Goal: Task Accomplishment & Management: Complete application form

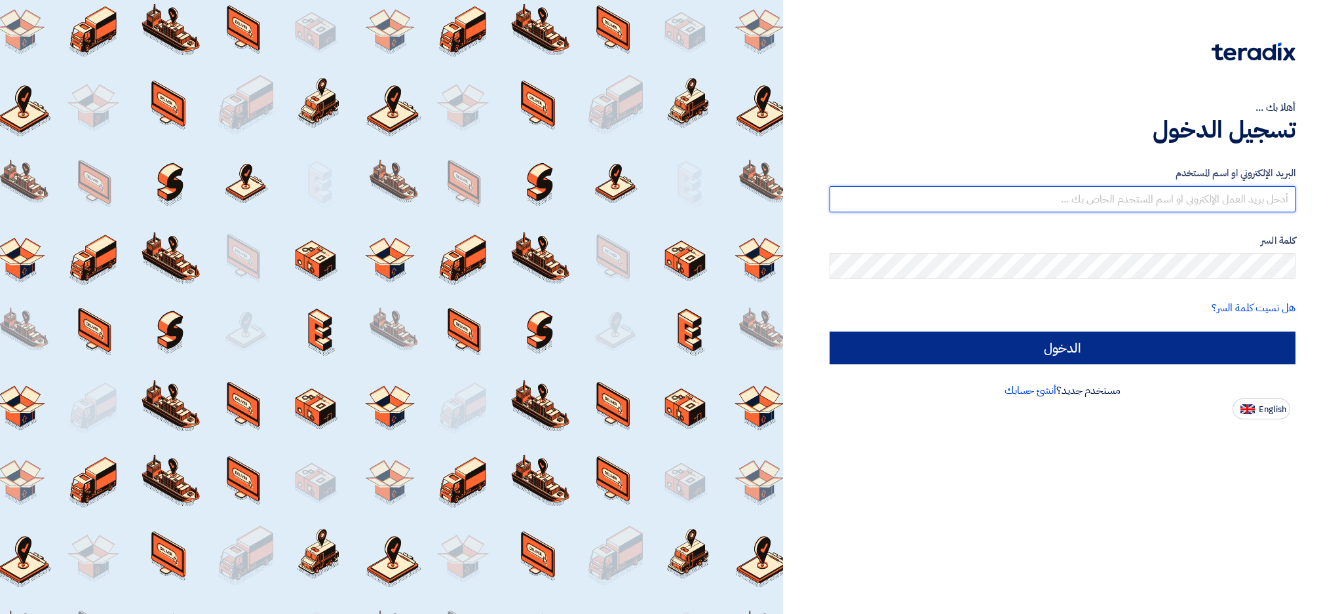
type input "[EMAIL_ADDRESS][DOMAIN_NAME]"
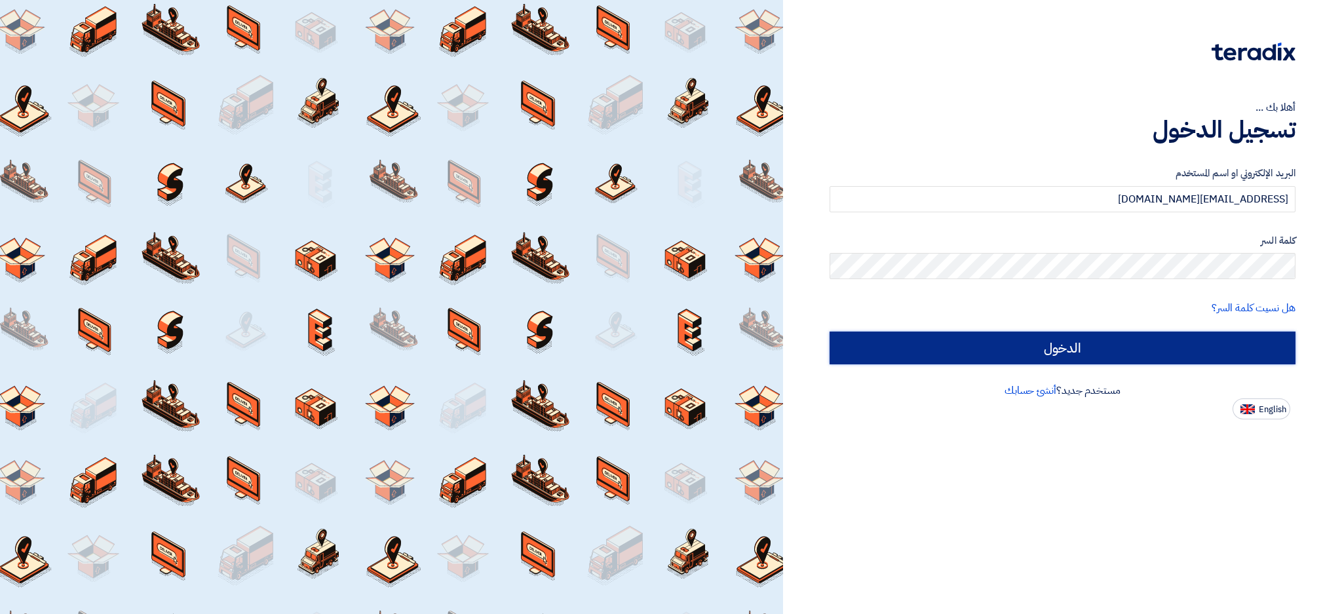
click at [1023, 340] on input "الدخول" at bounding box center [1063, 348] width 466 height 33
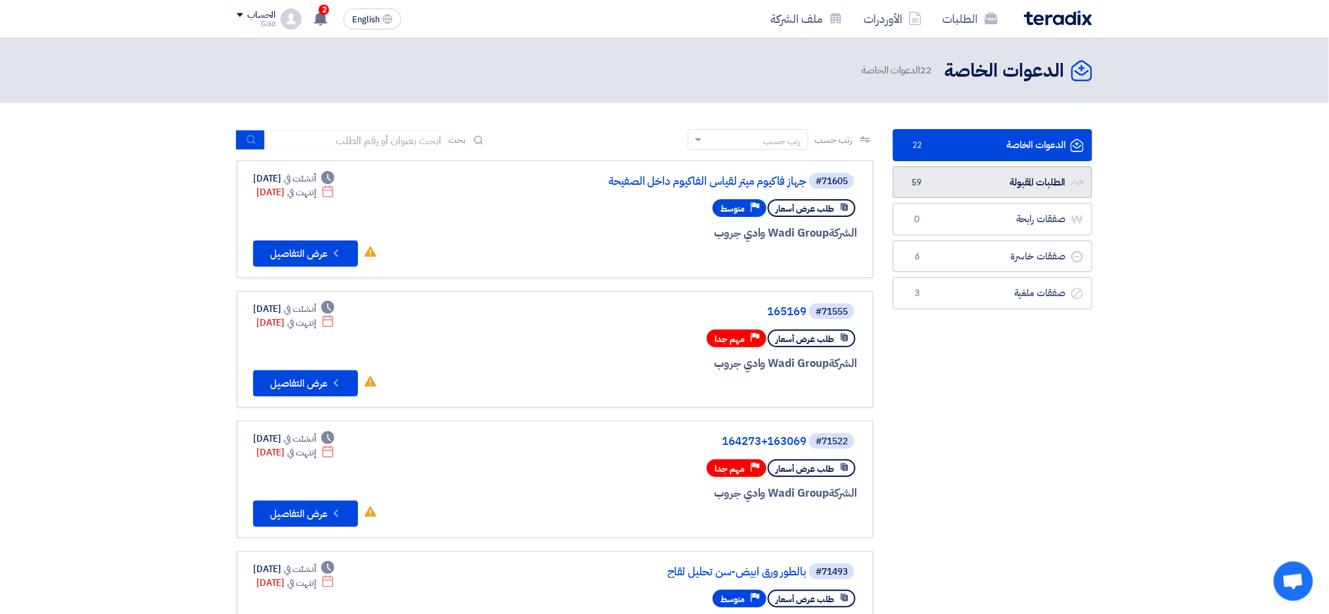
click at [967, 168] on link "الطلبات المقبولة الطلبات المقبولة 59" at bounding box center [992, 182] width 199 height 32
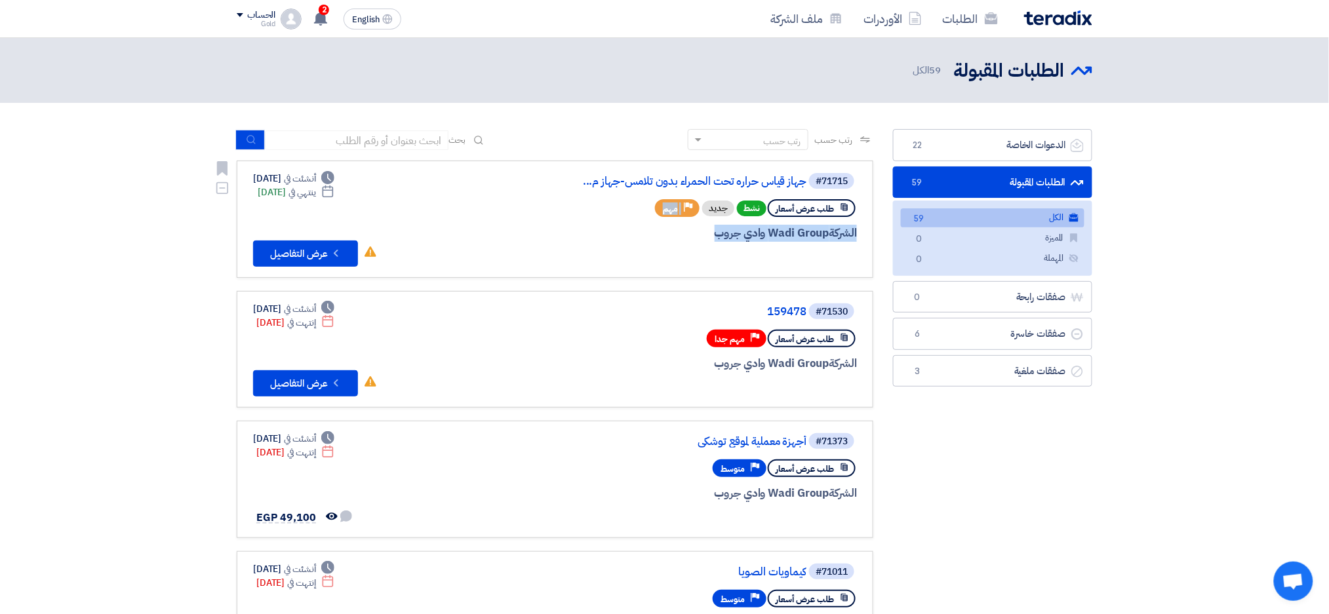
drag, startPoint x: 690, startPoint y: 214, endPoint x: 625, endPoint y: 245, distance: 72.1
click at [625, 245] on div "#71715 جهاز قياس حراره تحت الحمراء بدون تلامس-جهاز م... طلب عرض أسعار نشط جديد …" at bounding box center [698, 219] width 315 height 95
click at [690, 177] on link "جهاز قياس حراره تحت الحمراء بدون تلامس-جهاز م..." at bounding box center [675, 182] width 262 height 12
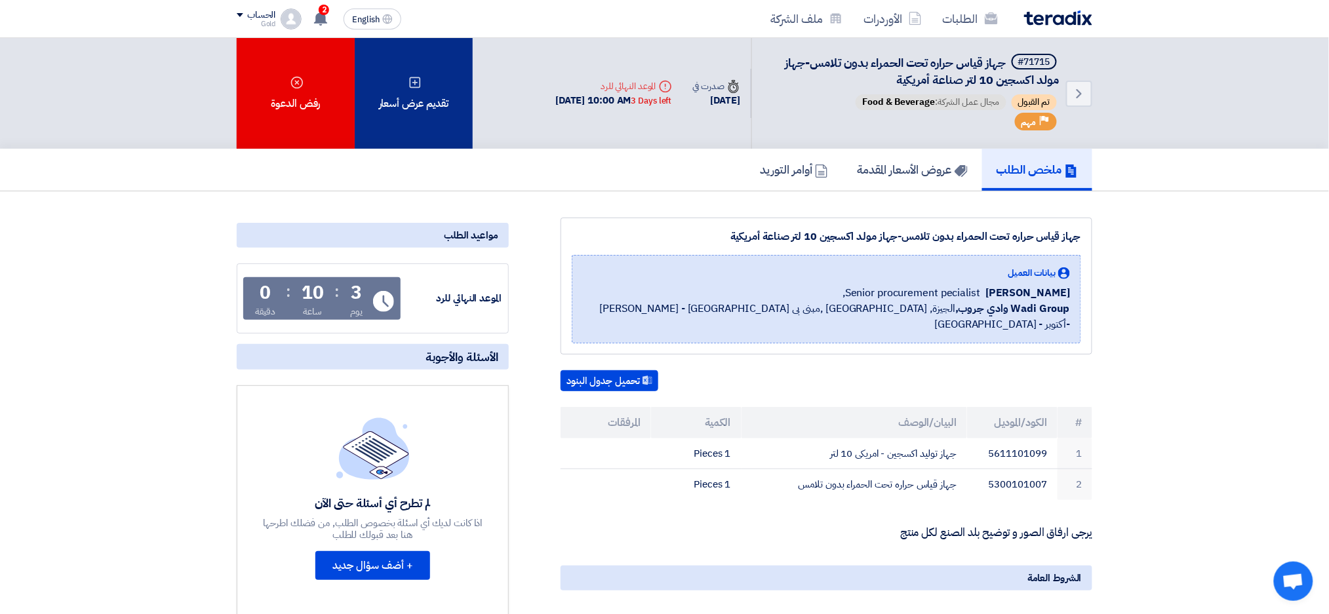
click at [457, 109] on div "تقديم عرض أسعار" at bounding box center [414, 93] width 118 height 111
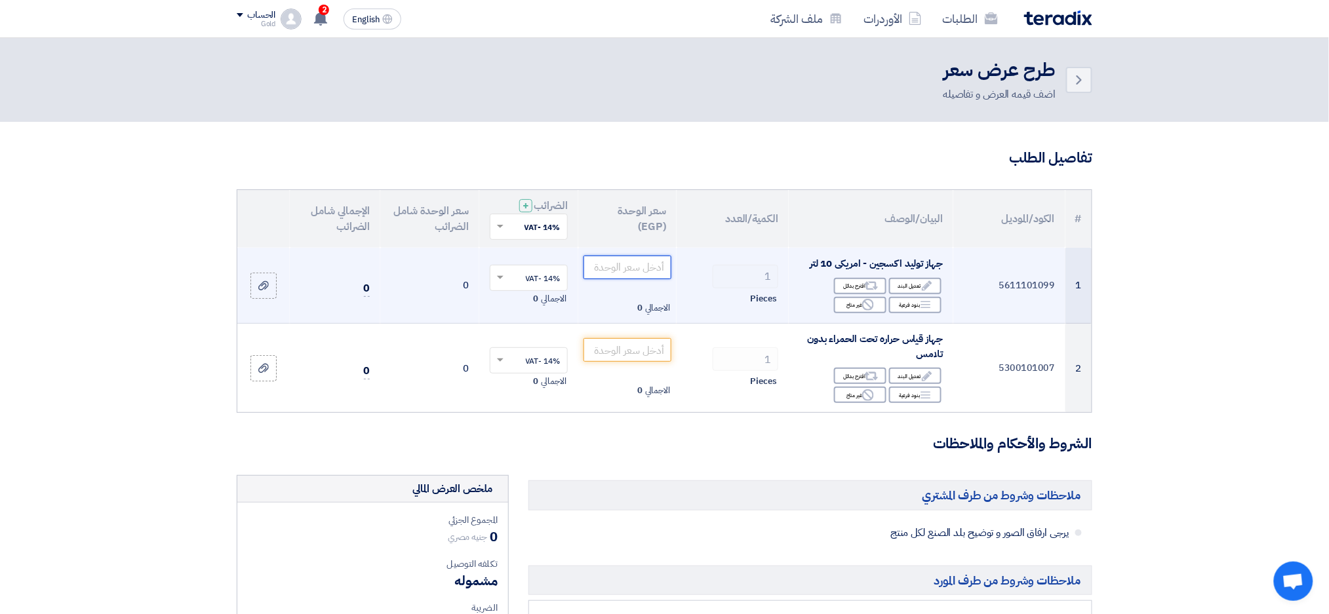
click at [635, 265] on input "number" at bounding box center [627, 268] width 88 height 24
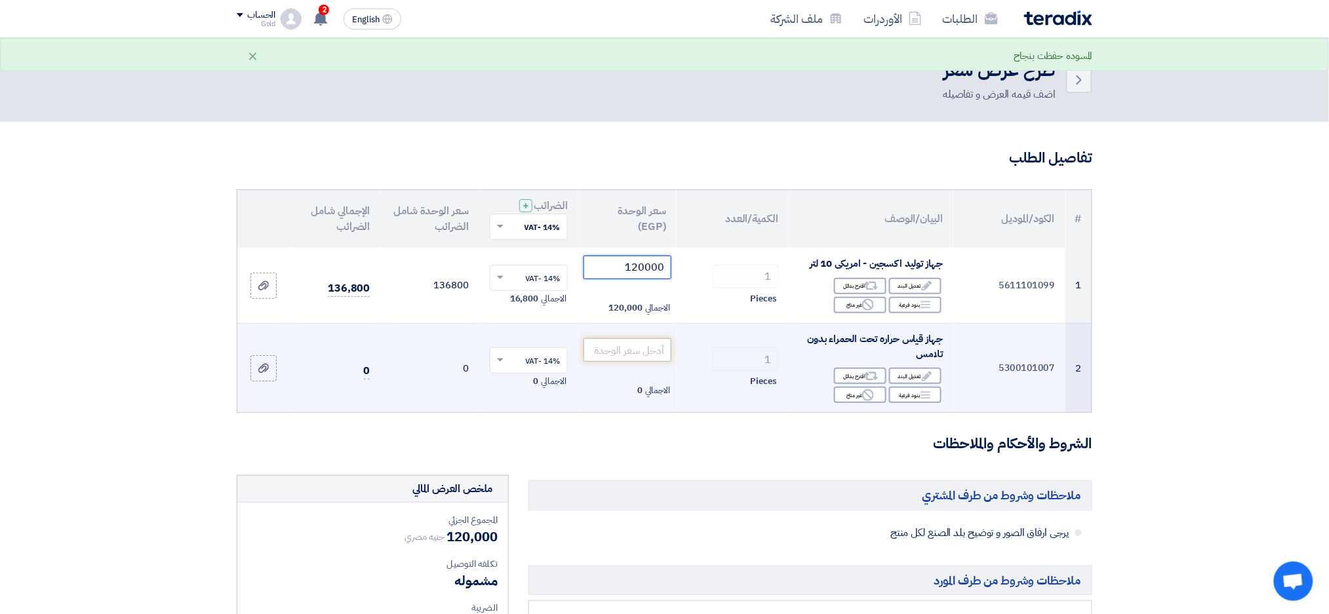
type input "120000"
click at [629, 347] on input "number" at bounding box center [627, 350] width 88 height 24
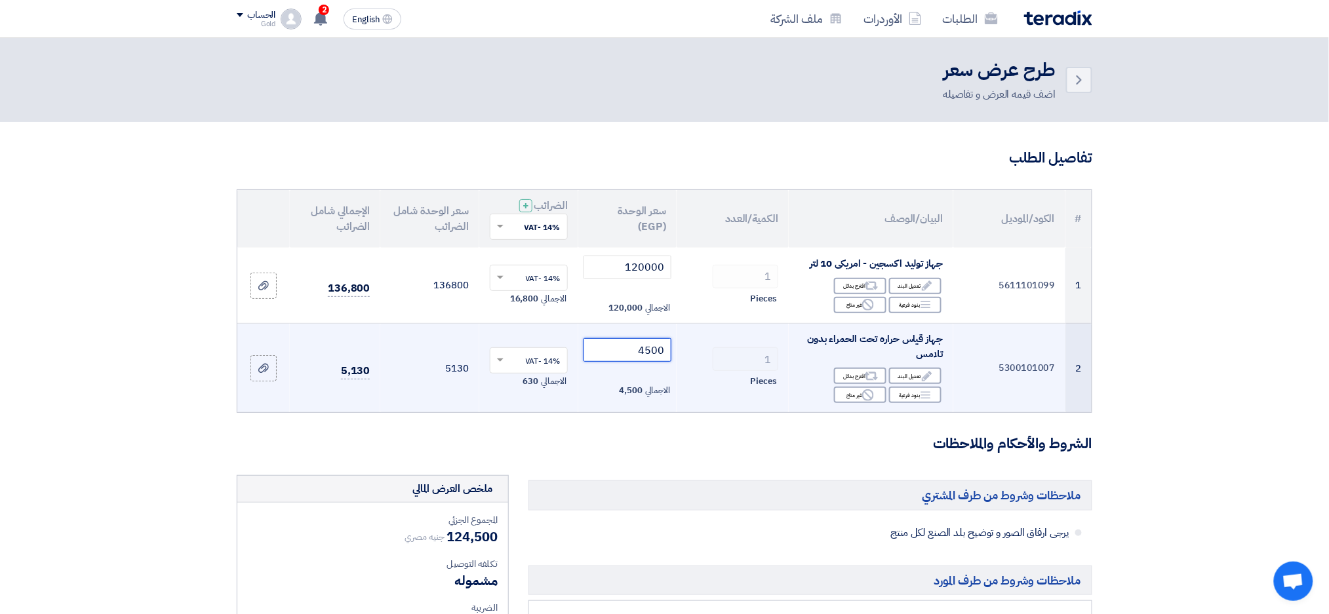
scroll to position [422, 0]
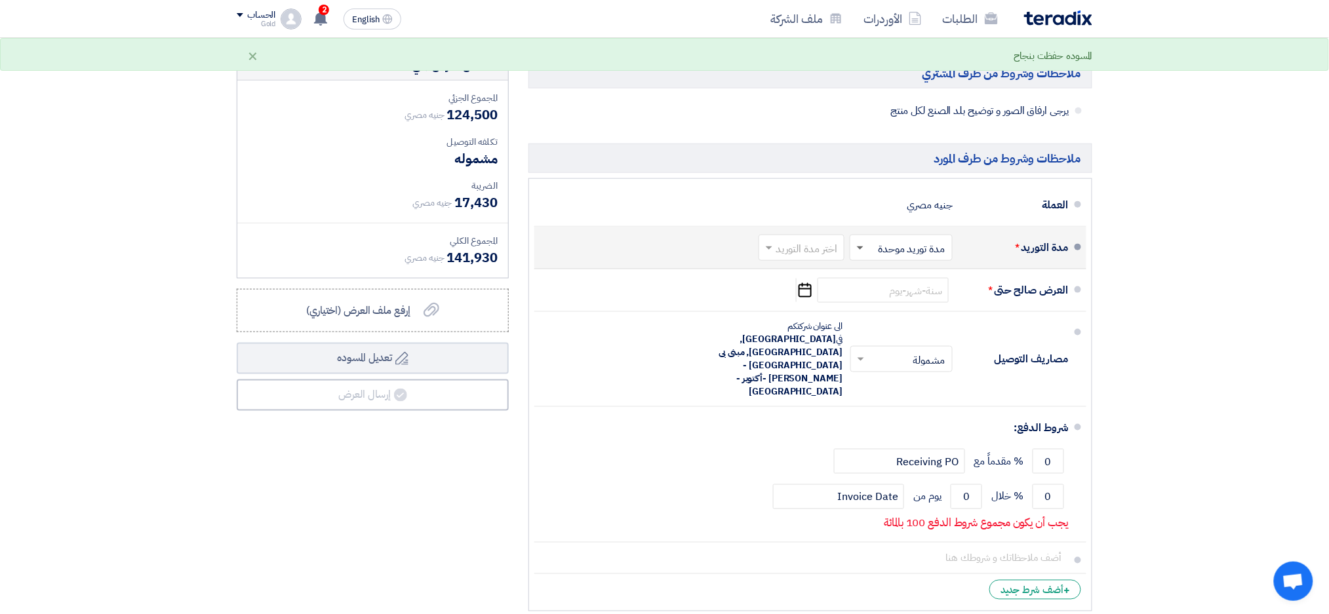
type input "4500"
click at [857, 250] on span at bounding box center [858, 247] width 16 height 13
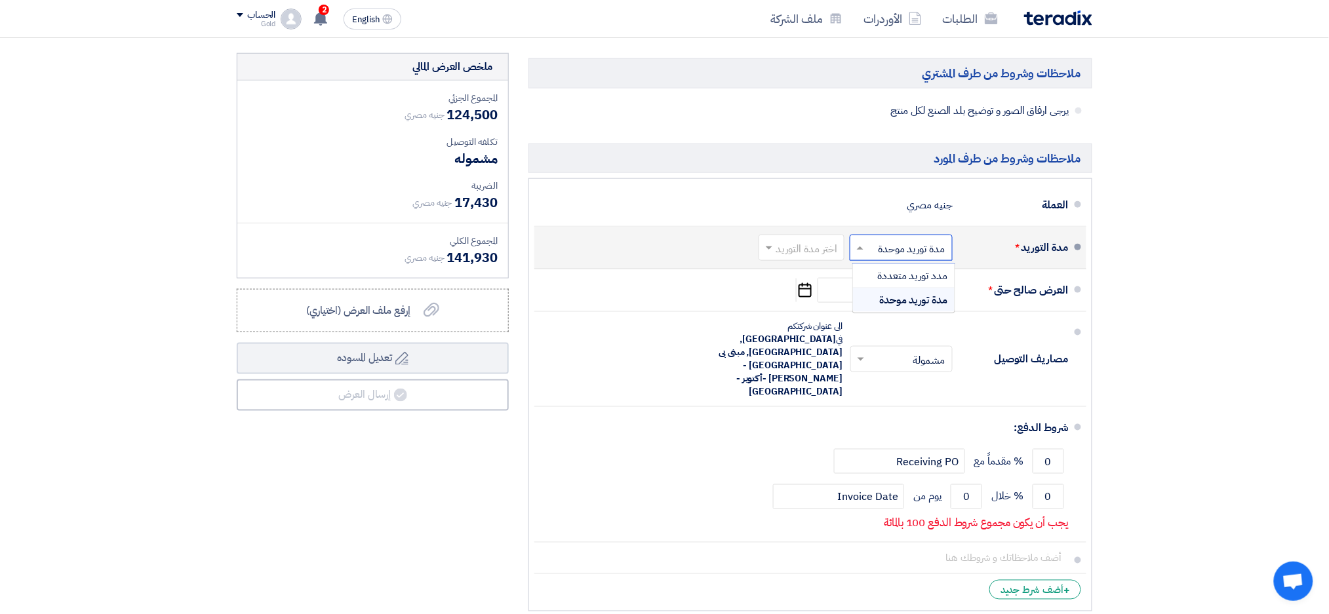
click at [785, 248] on input "text" at bounding box center [798, 249] width 79 height 19
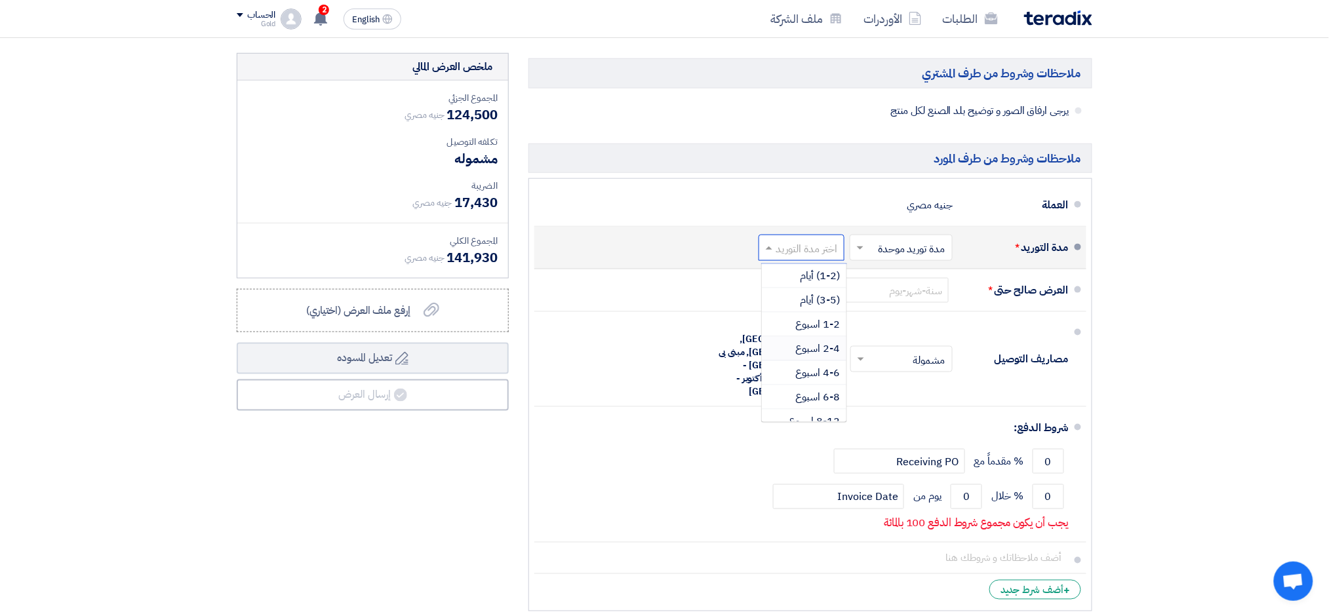
click at [804, 347] on span "2-4 اسبوع" at bounding box center [817, 349] width 45 height 16
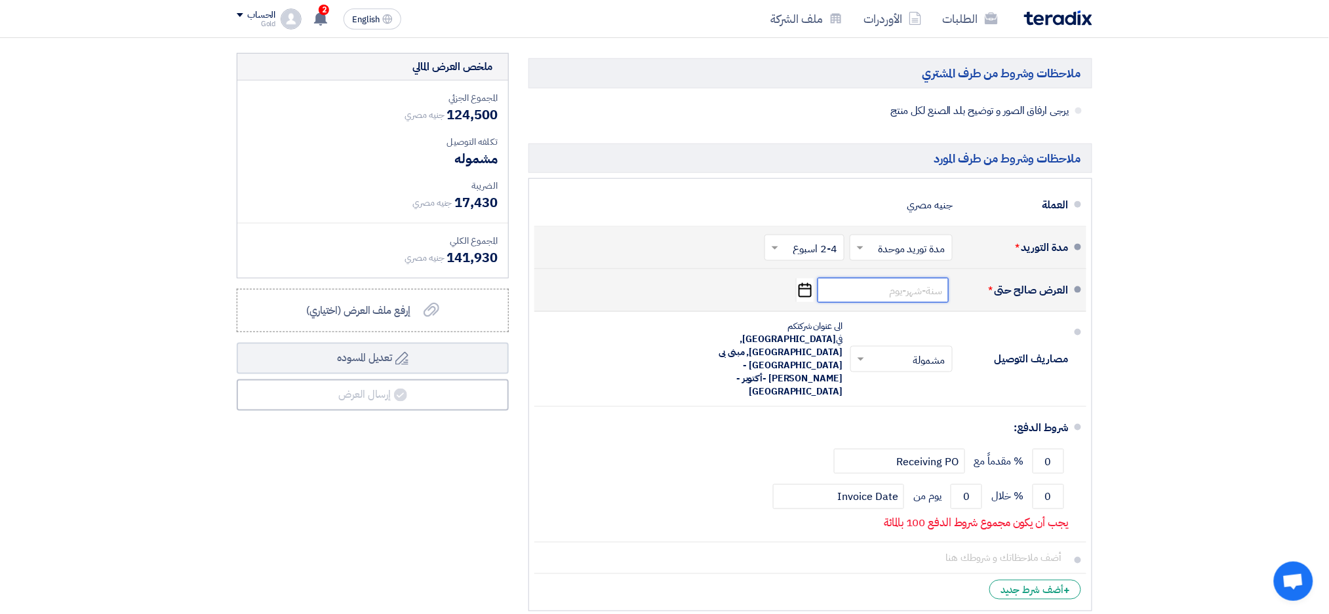
click at [896, 288] on input at bounding box center [882, 290] width 131 height 25
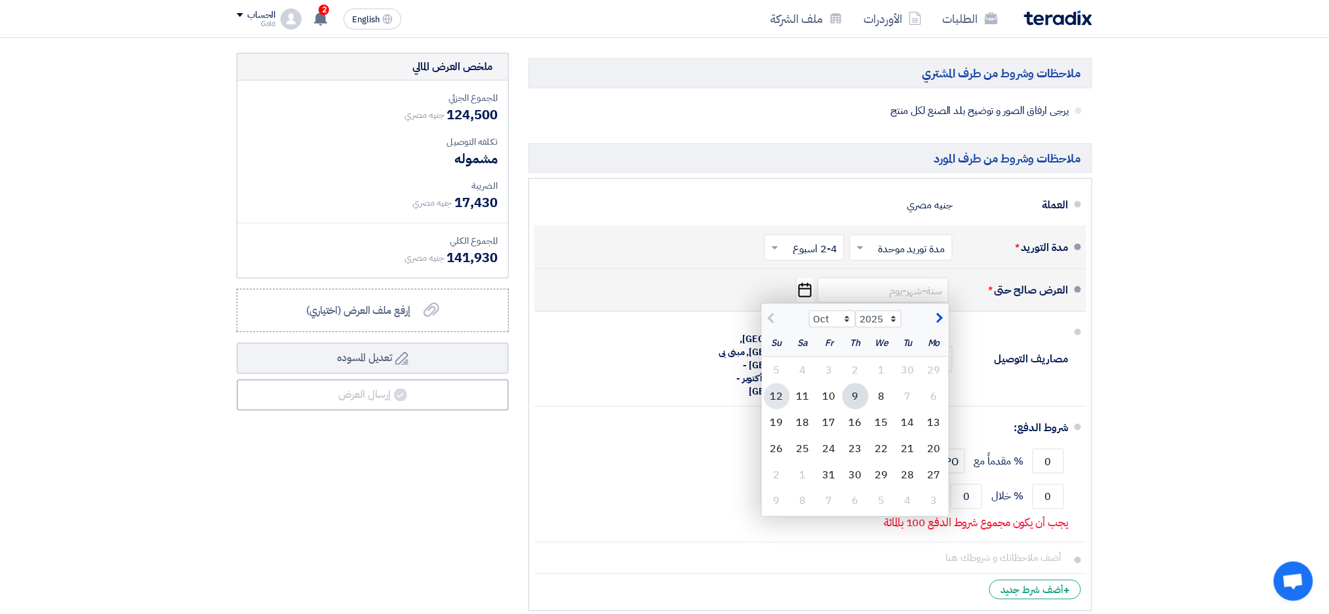
click at [781, 395] on div "12" at bounding box center [777, 396] width 26 height 26
type input "[DATE]"
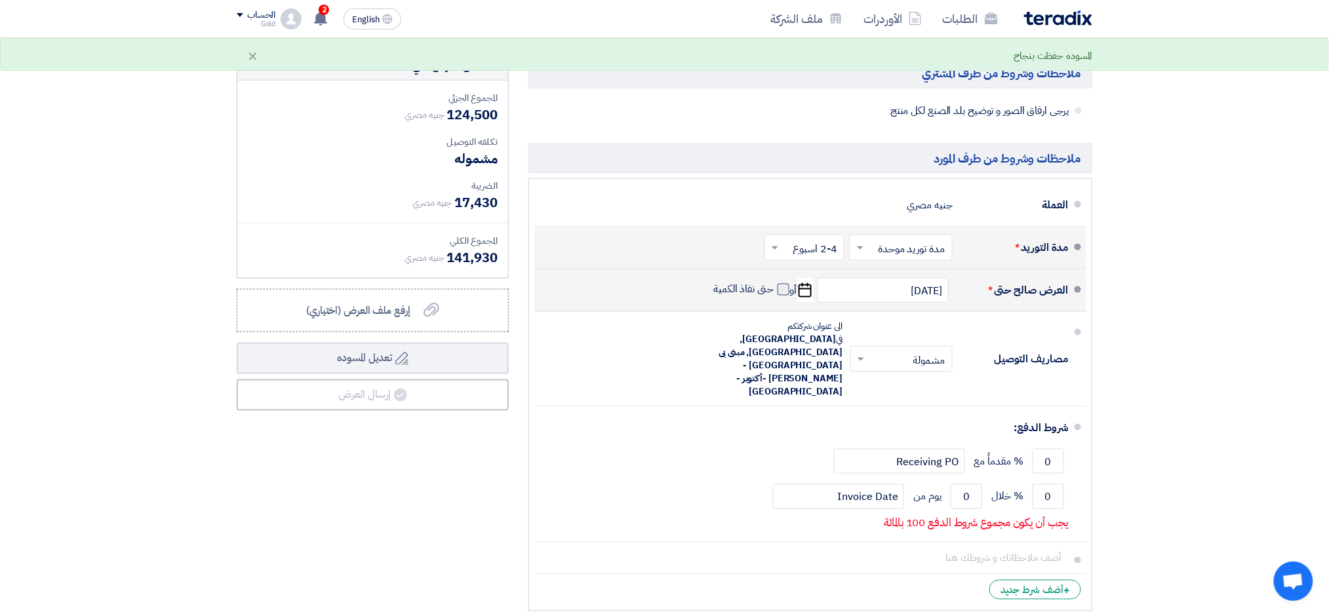
click at [773, 294] on label "حتى نفاذ الكمية" at bounding box center [752, 289] width 76 height 13
click at [773, 294] on input "حتى نفاذ الكمية" at bounding box center [742, 295] width 63 height 25
checkbox input "true"
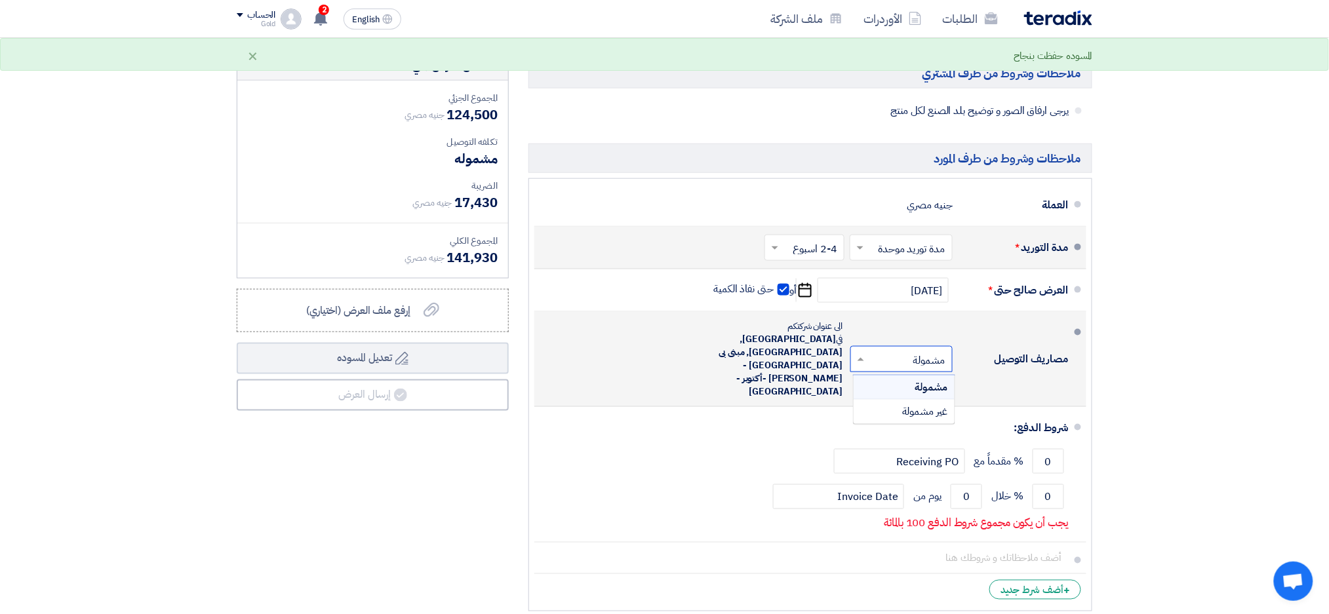
click at [914, 351] on input "text" at bounding box center [899, 360] width 96 height 19
click at [904, 376] on div "مشمولة" at bounding box center [903, 388] width 101 height 24
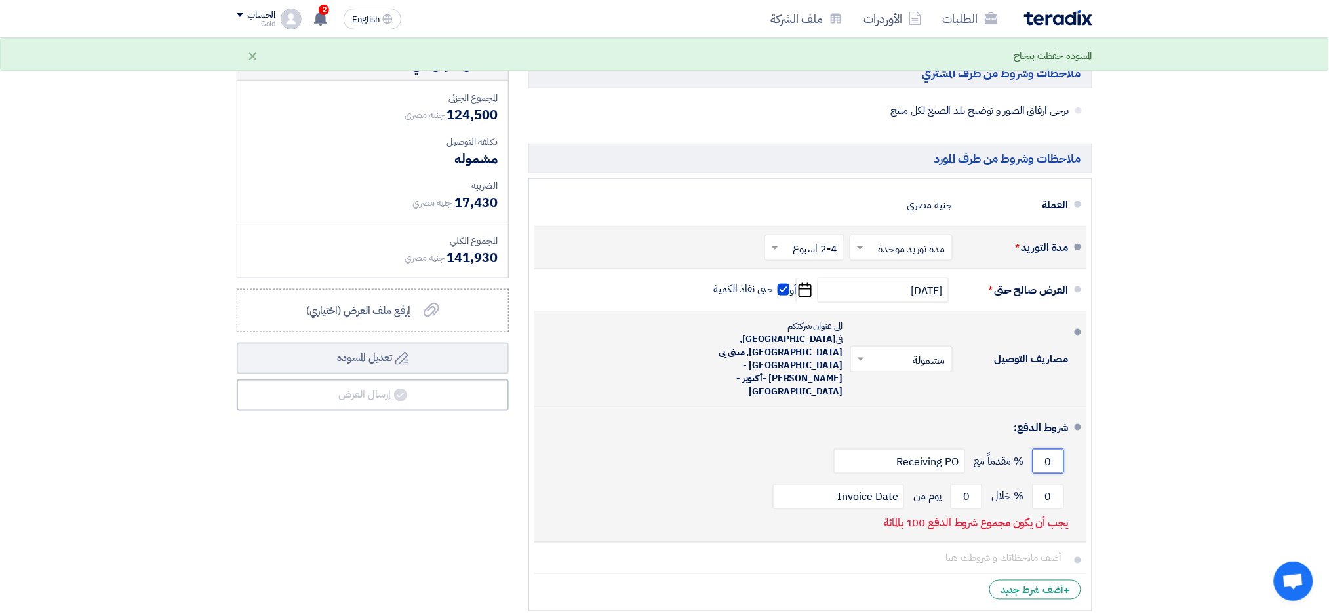
click at [1050, 449] on input "0" at bounding box center [1047, 461] width 31 height 25
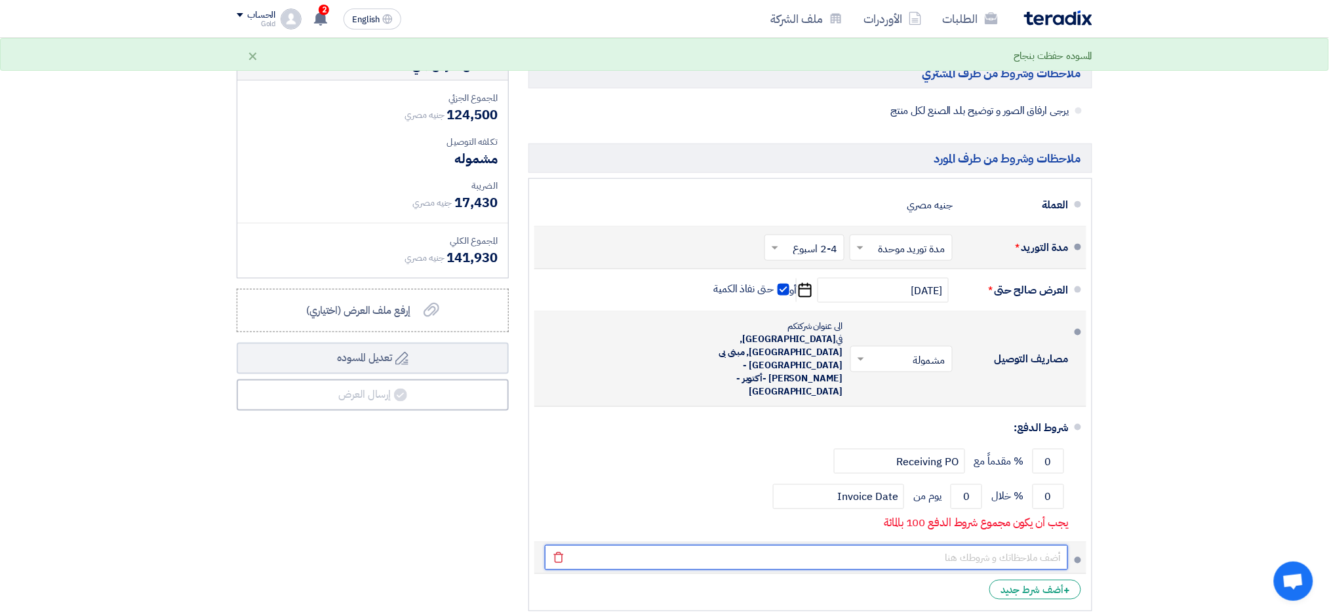
click at [998, 545] on input "text" at bounding box center [806, 557] width 523 height 25
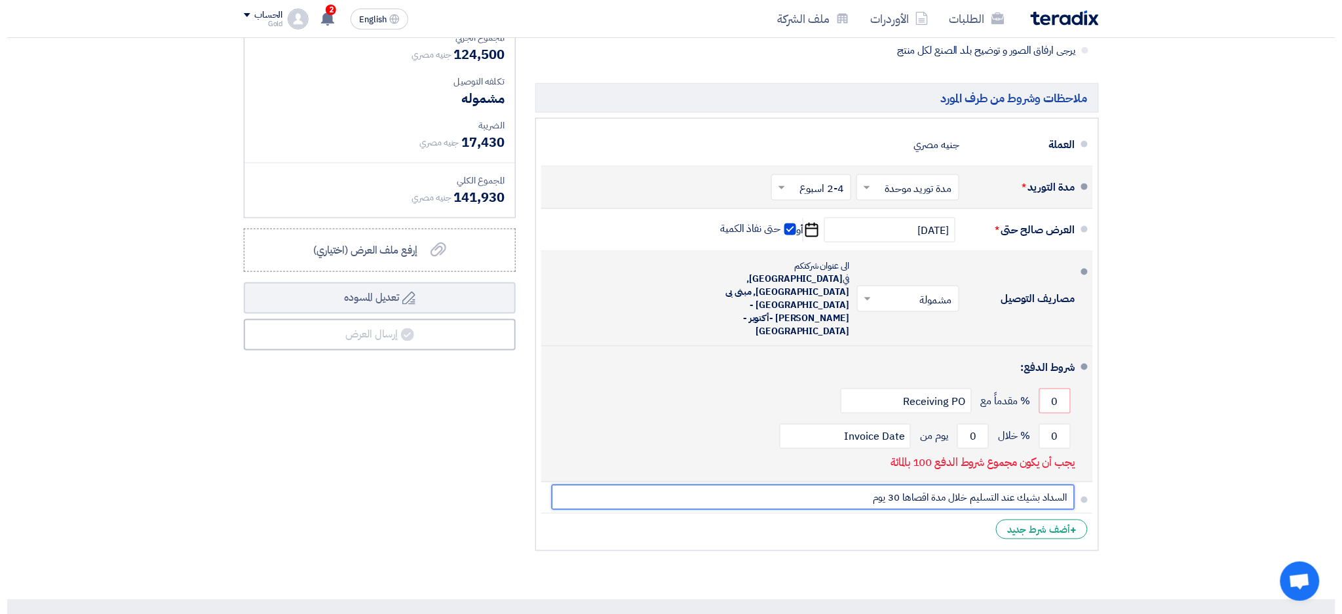
scroll to position [481, 0]
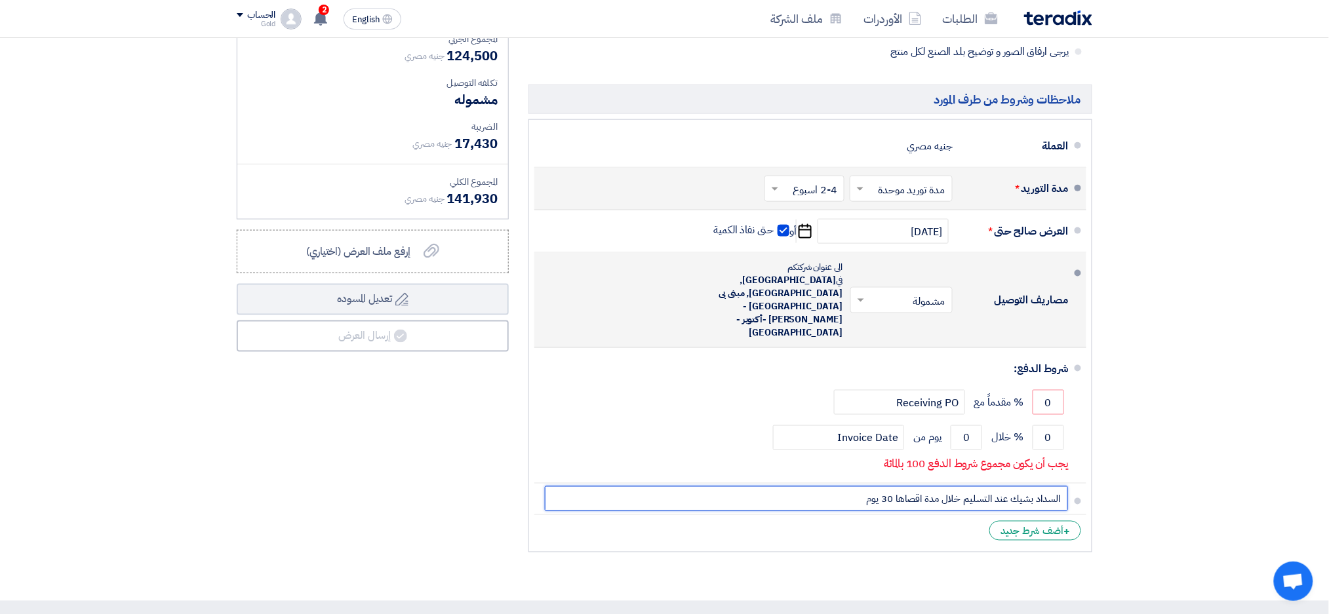
type input "السداد بشيك عند التسليم خلال مدة اقصاها 30 يوم"
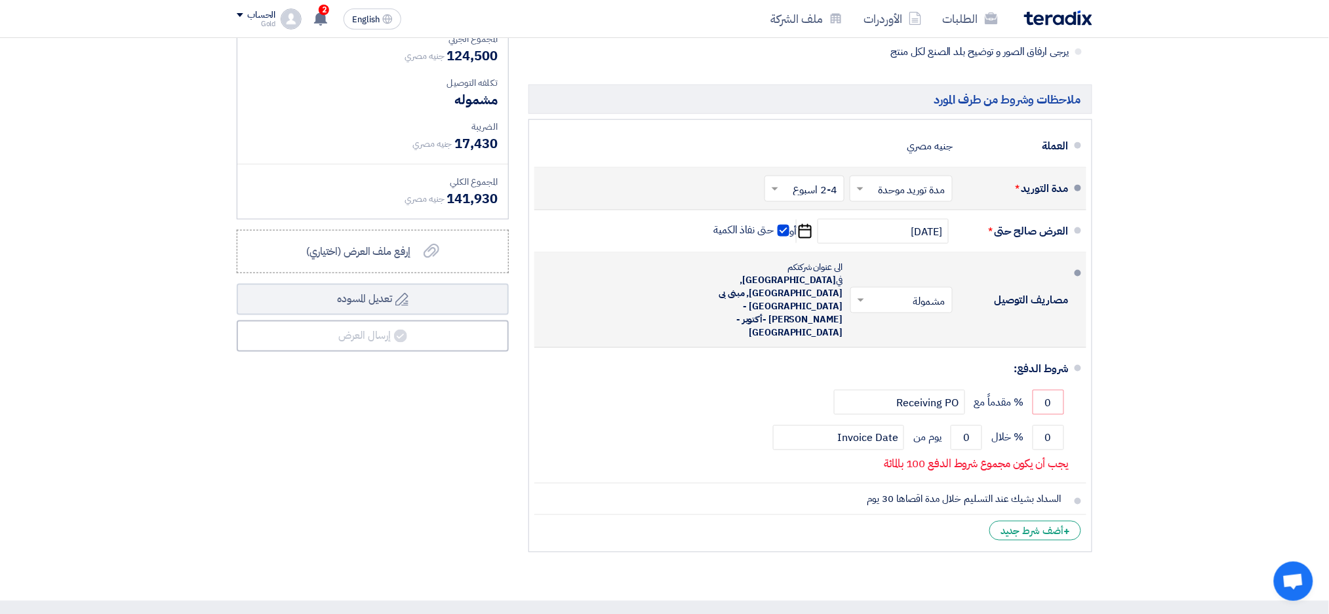
click at [829, 284] on span "[GEOGRAPHIC_DATA], [GEOGRAPHIC_DATA], مبنى بى [GEOGRAPHIC_DATA] - [PERSON_NAME]…" at bounding box center [780, 306] width 124 height 66
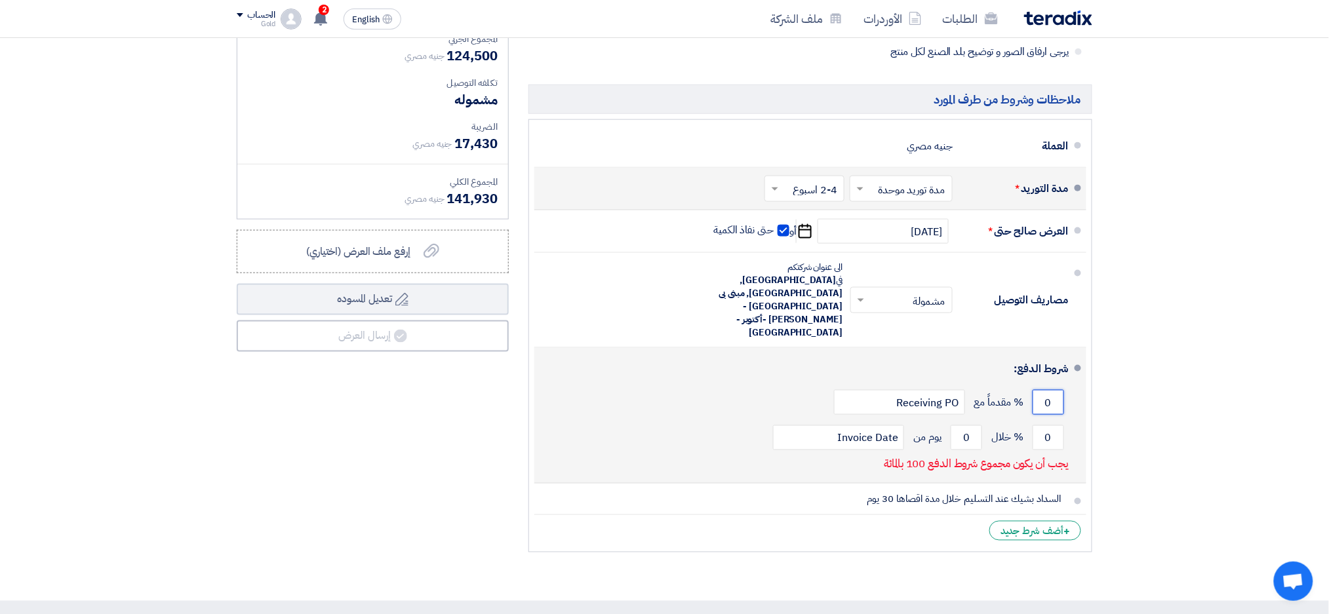
click at [1047, 390] on input "0" at bounding box center [1047, 402] width 31 height 25
click at [1044, 425] on input "0" at bounding box center [1047, 437] width 31 height 25
click at [1051, 425] on input "0" at bounding box center [1047, 437] width 31 height 25
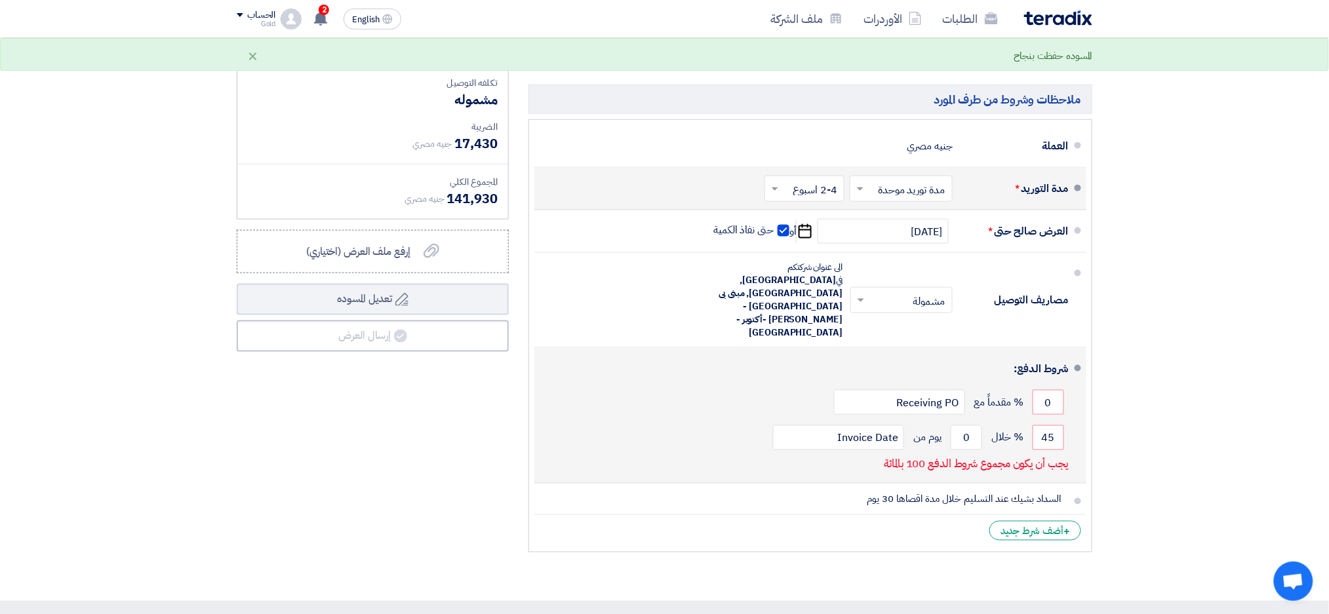
click at [731, 385] on div "0 % مقدماً مع Receiving PO" at bounding box center [806, 402] width 523 height 35
click at [963, 425] on input "0" at bounding box center [965, 437] width 31 height 25
drag, startPoint x: 963, startPoint y: 397, endPoint x: 973, endPoint y: 400, distance: 10.8
click at [973, 425] on input "0" at bounding box center [965, 437] width 31 height 25
click at [1045, 425] on input "45" at bounding box center [1047, 437] width 31 height 25
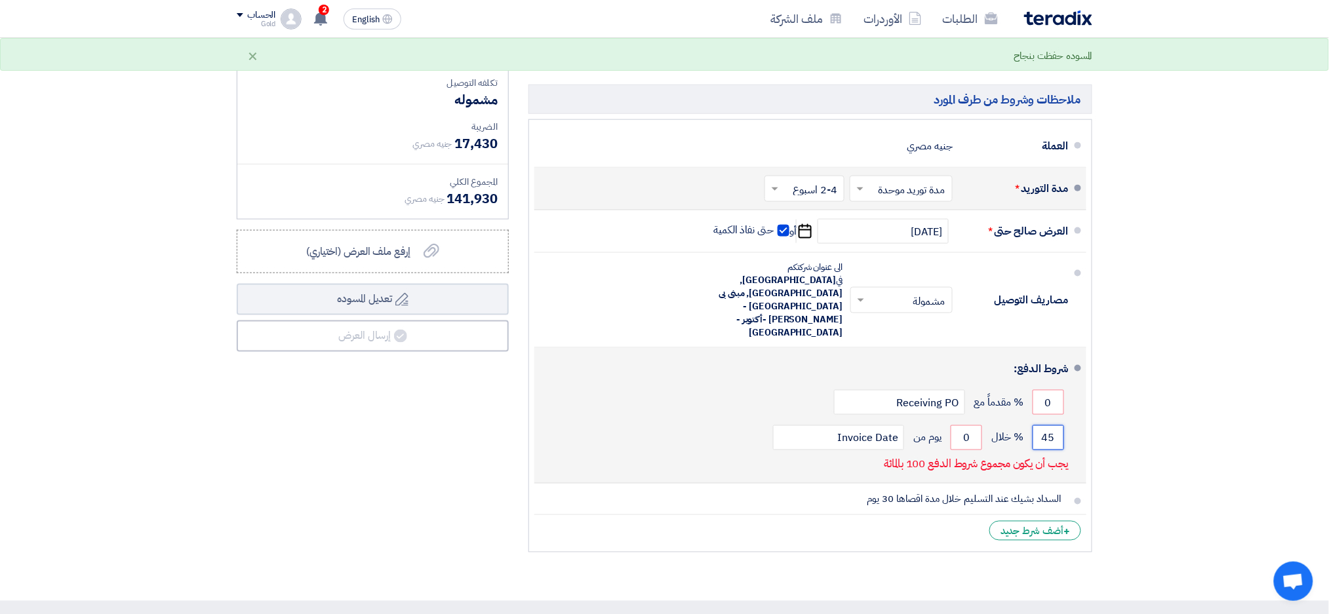
click at [1045, 425] on input "45" at bounding box center [1047, 437] width 31 height 25
type input "100"
click at [971, 425] on input "0" at bounding box center [965, 437] width 31 height 25
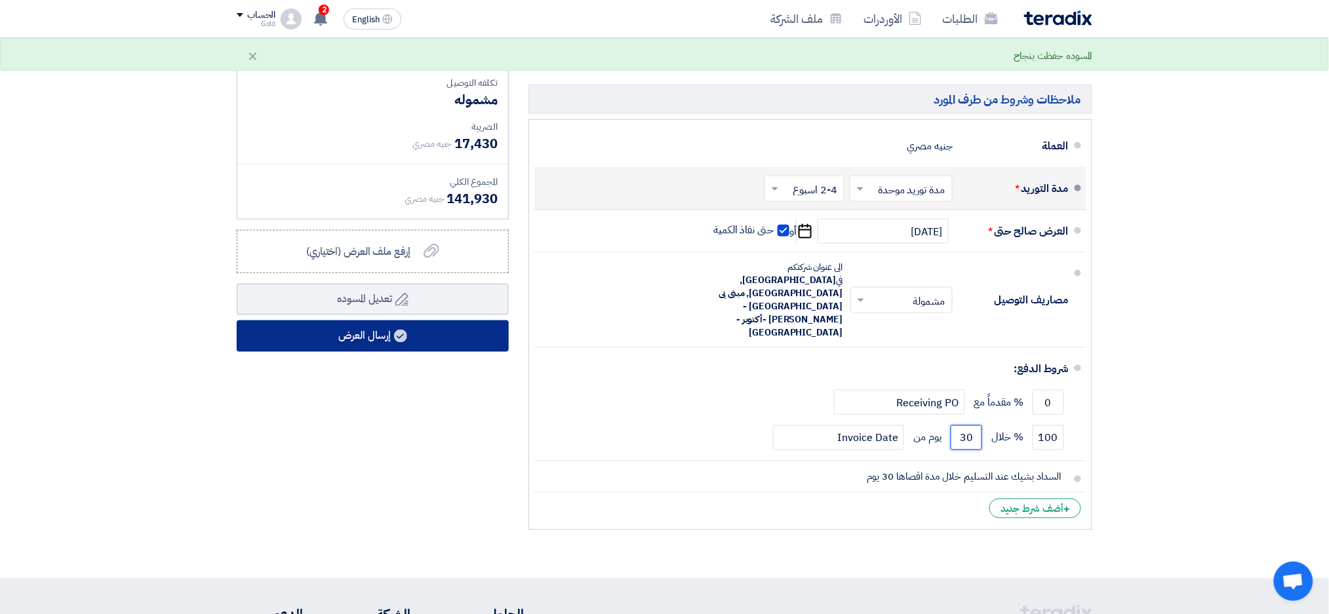
type input "30"
click at [453, 344] on button "إرسال العرض" at bounding box center [373, 336] width 272 height 31
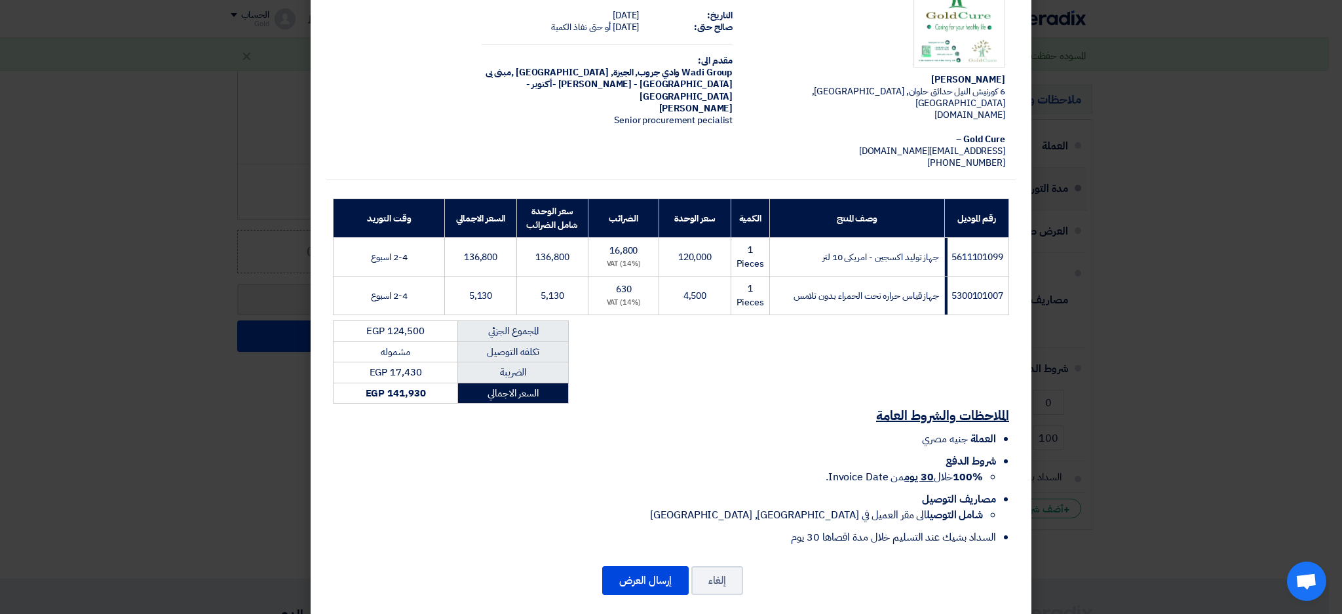
scroll to position [67, 0]
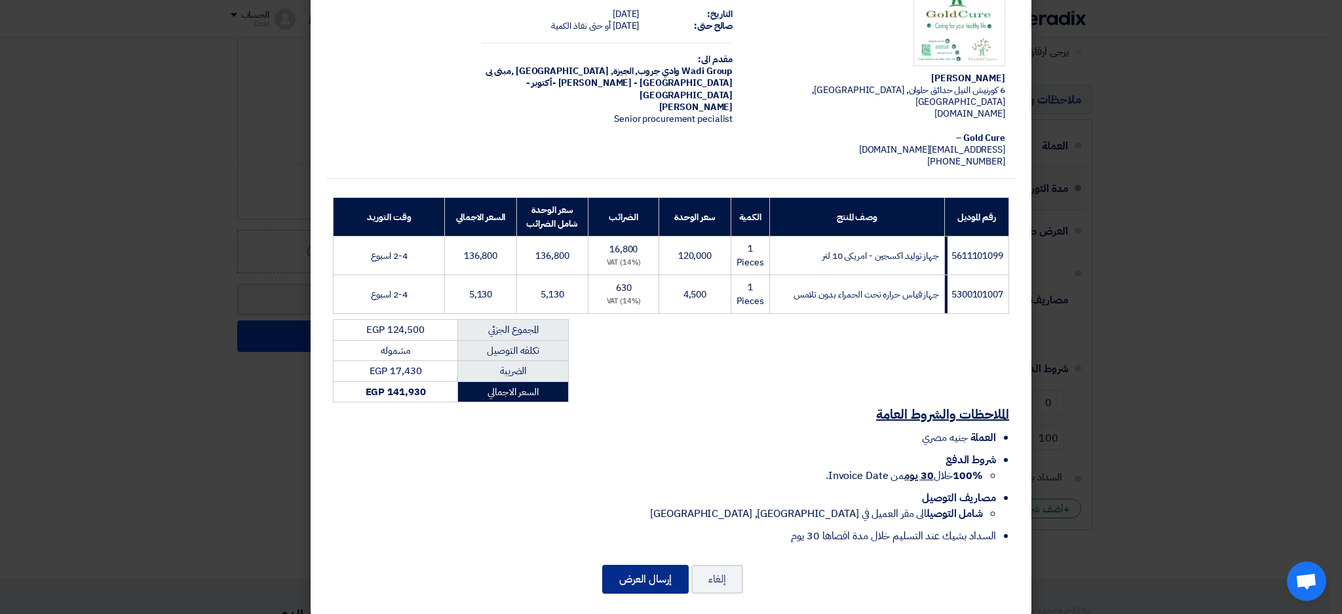
click at [636, 573] on button "إرسال العرض" at bounding box center [645, 579] width 87 height 29
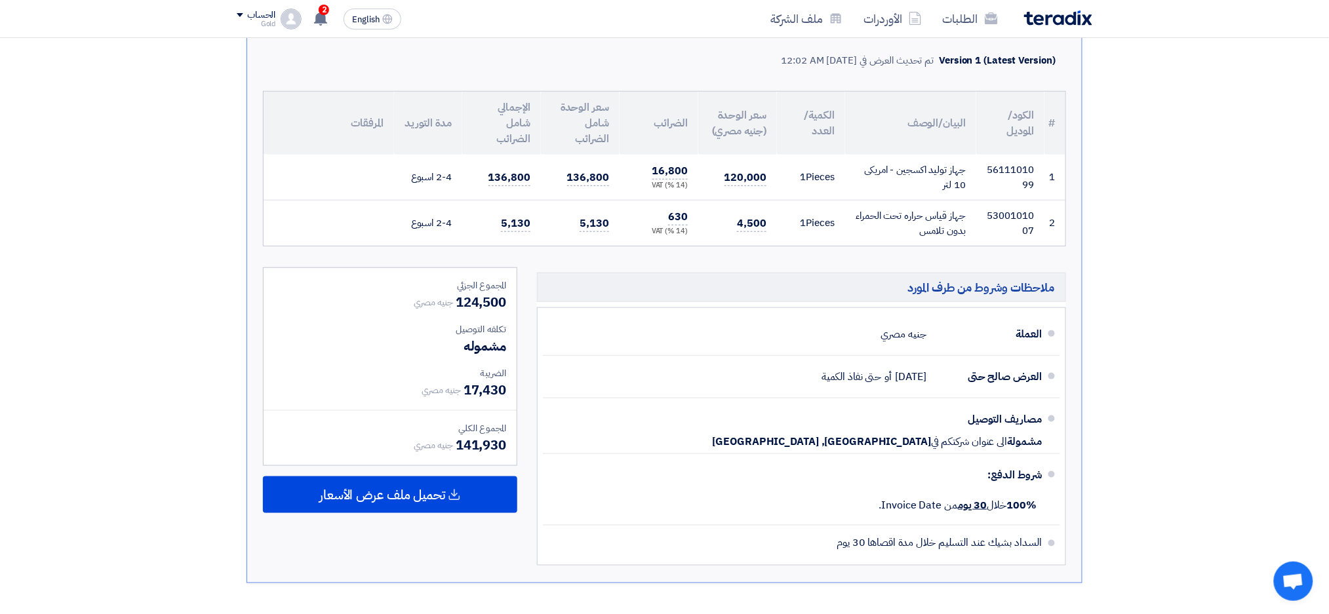
scroll to position [117, 0]
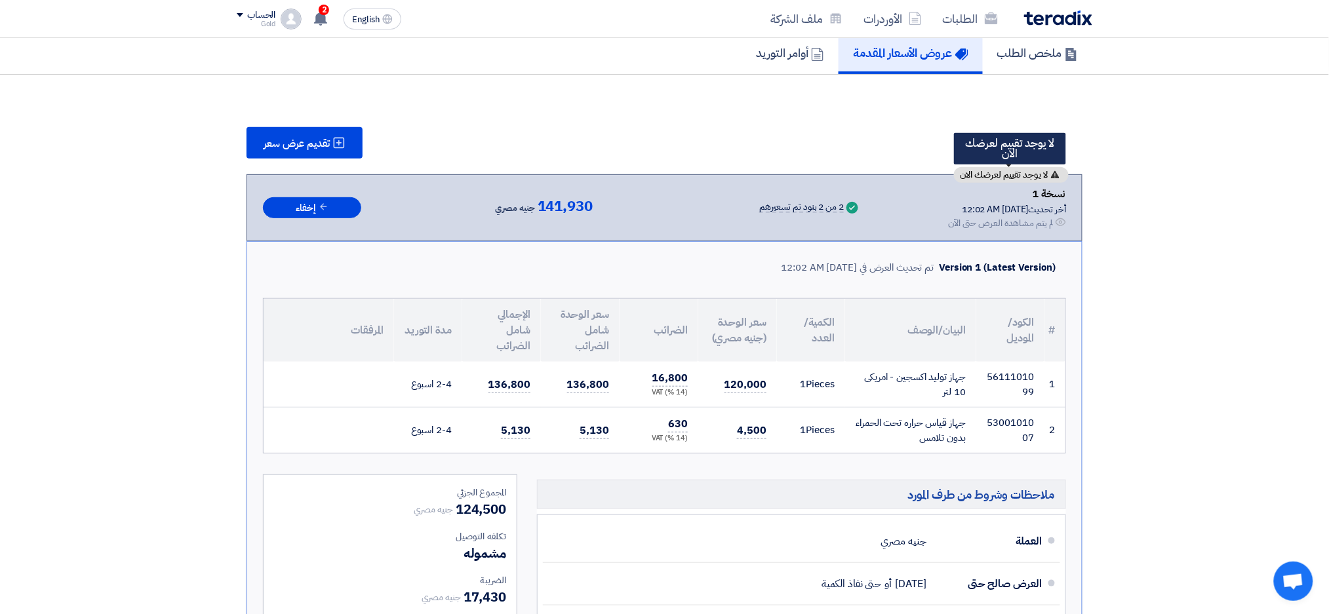
click at [969, 171] on span "لا يوجد تقييم لعرضك الان" at bounding box center [1004, 174] width 88 height 9
drag, startPoint x: 969, startPoint y: 171, endPoint x: 916, endPoint y: 165, distance: 53.4
click at [916, 165] on div "تقديم عرض سعر لا يوجد تقييم لعرضك الان نسخة 1 أخر تحديث [DATE] 12:02 AM Offer i…" at bounding box center [664, 458] width 855 height 663
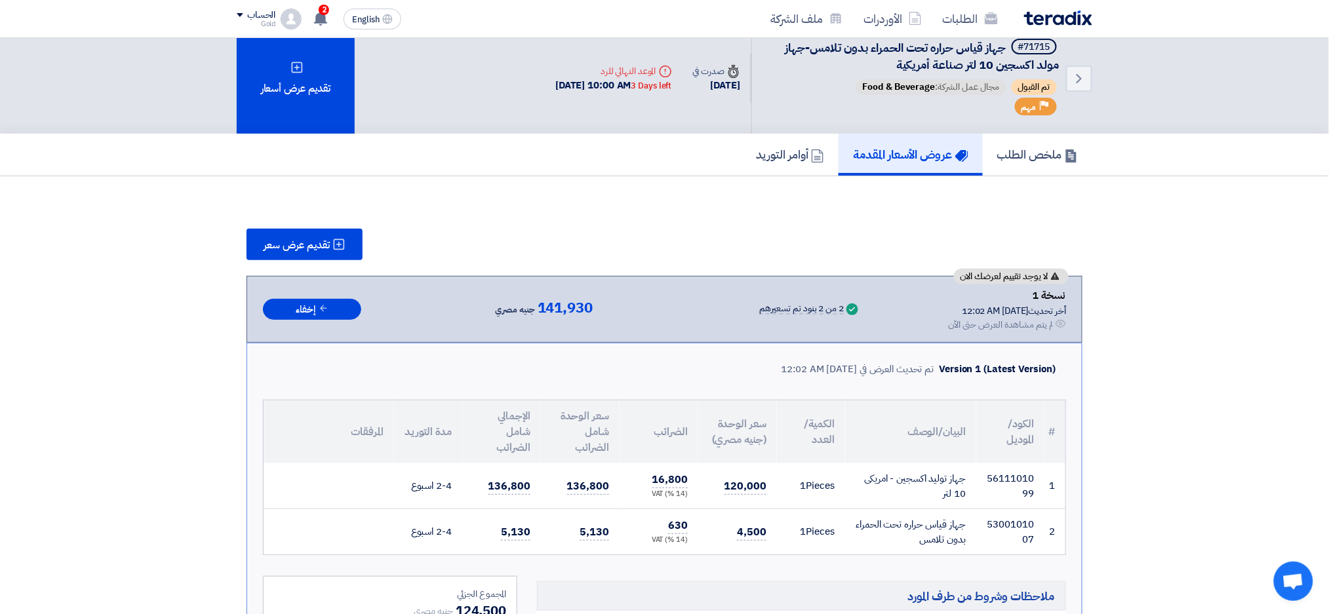
scroll to position [0, 0]
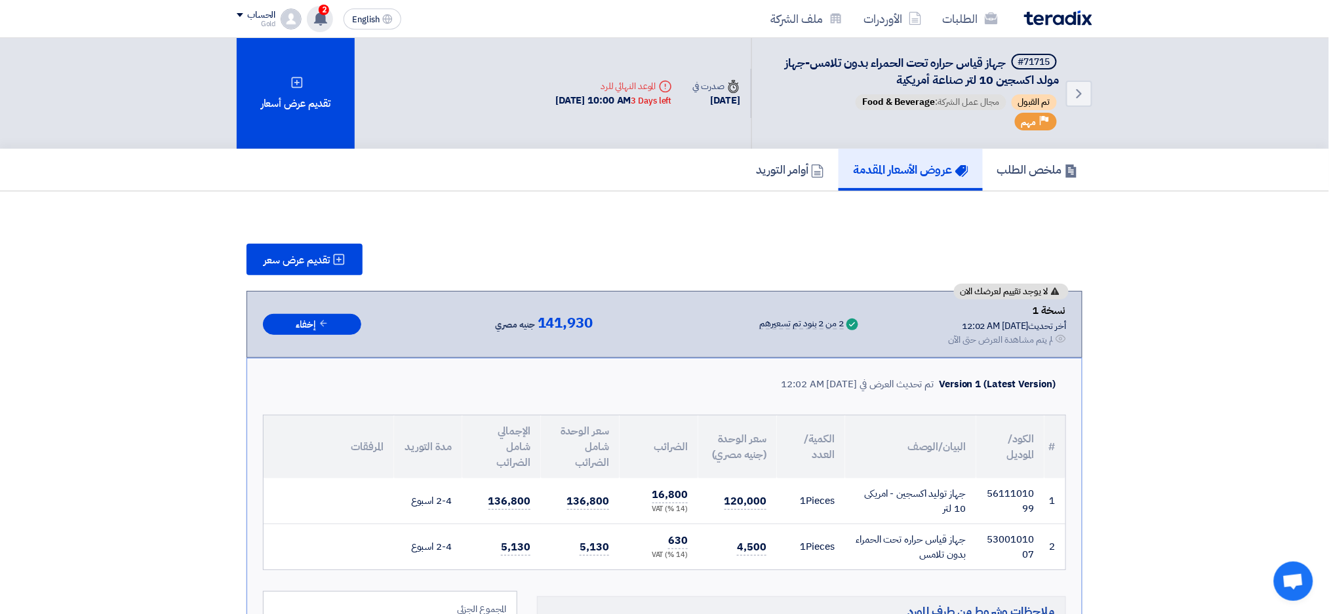
click at [316, 18] on use at bounding box center [320, 18] width 13 height 14
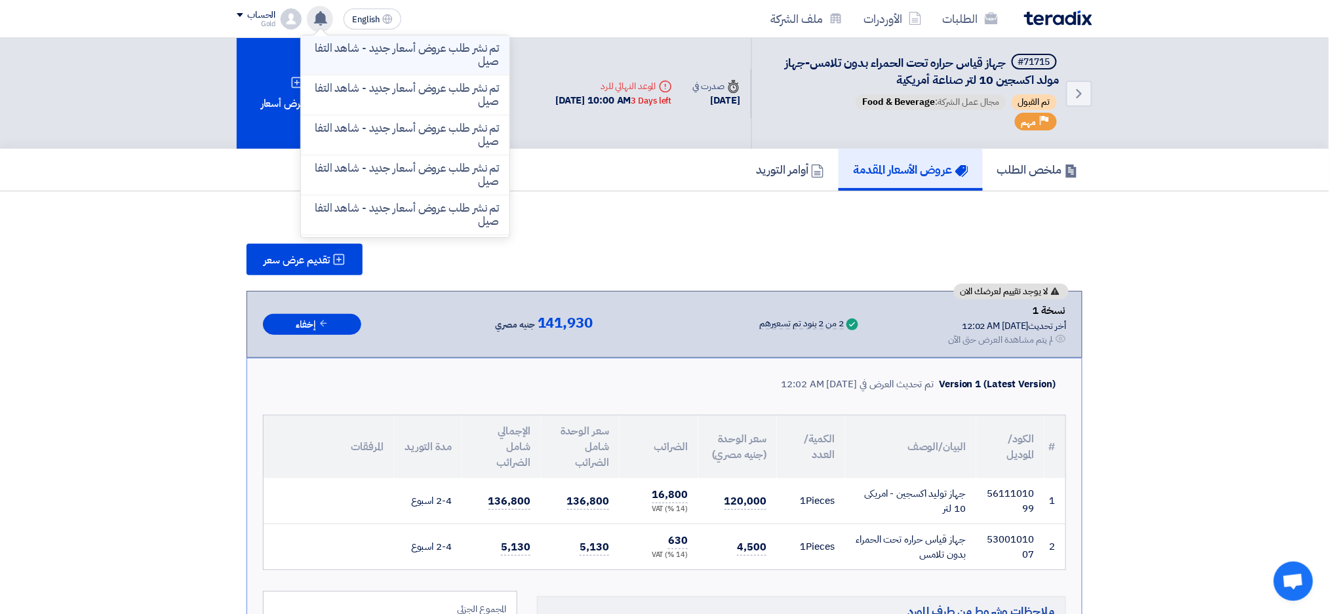
click at [376, 67] on p "تم نشر طلب عروض أسعار جديد - شاهد التفاصيل" at bounding box center [404, 55] width 187 height 26
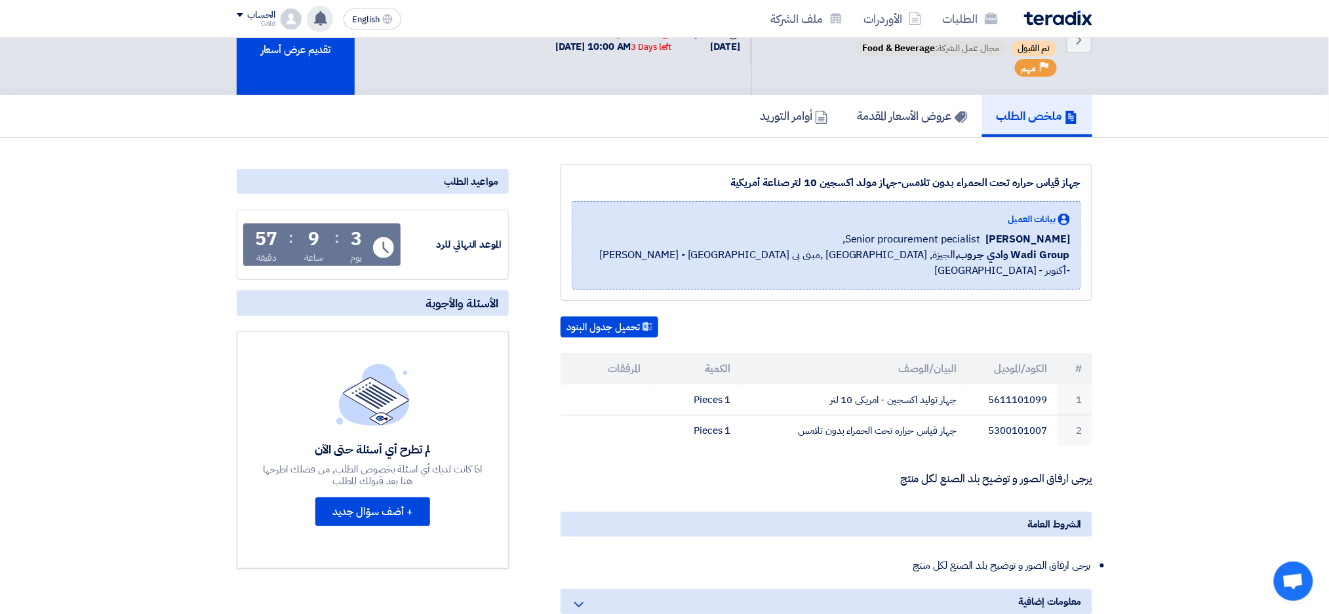
scroll to position [72, 0]
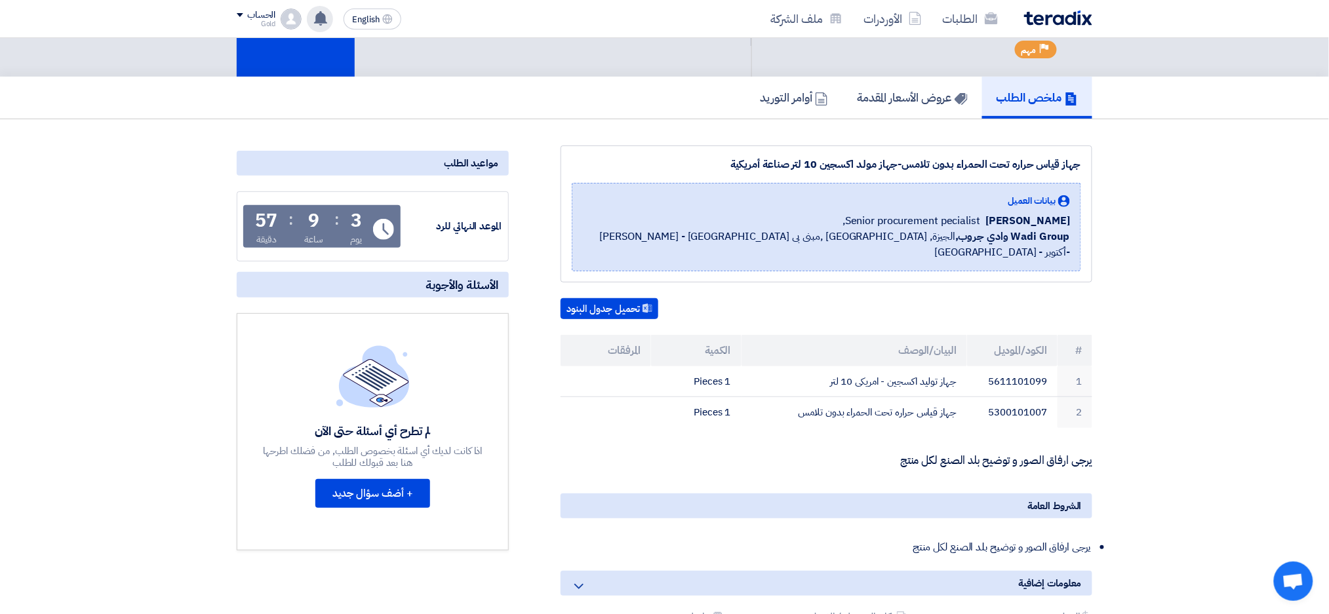
click at [317, 19] on use at bounding box center [320, 18] width 13 height 14
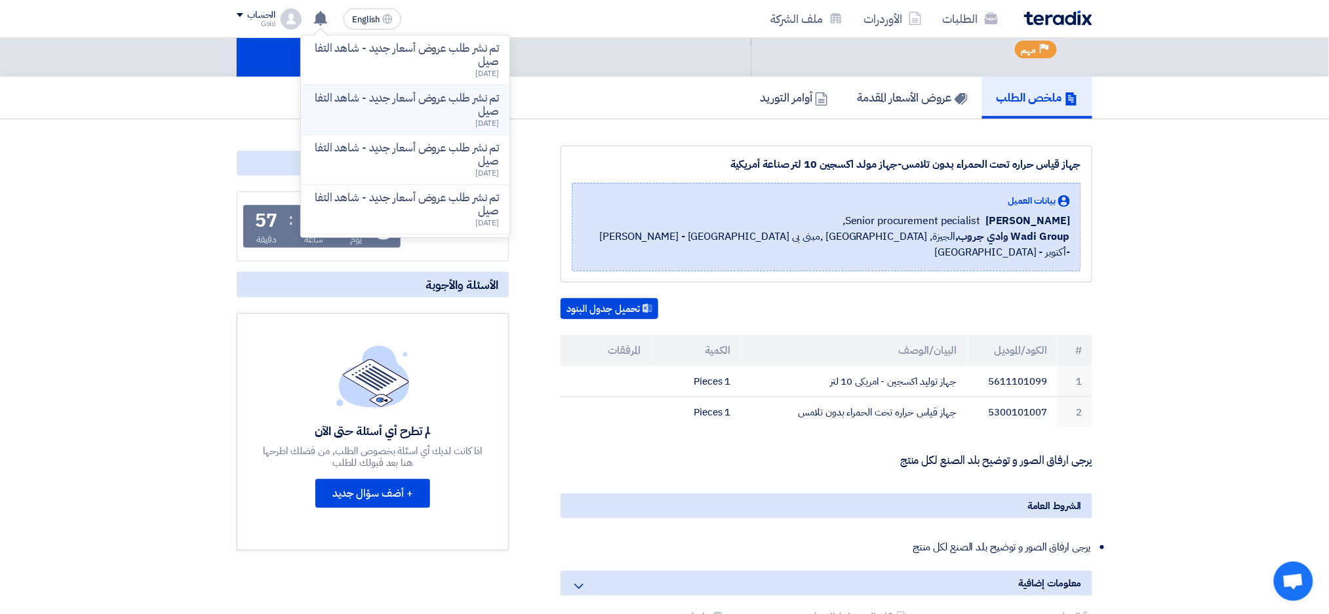
click at [346, 92] on p "تم نشر طلب عروض أسعار جديد - شاهد التفاصيل" at bounding box center [404, 105] width 187 height 26
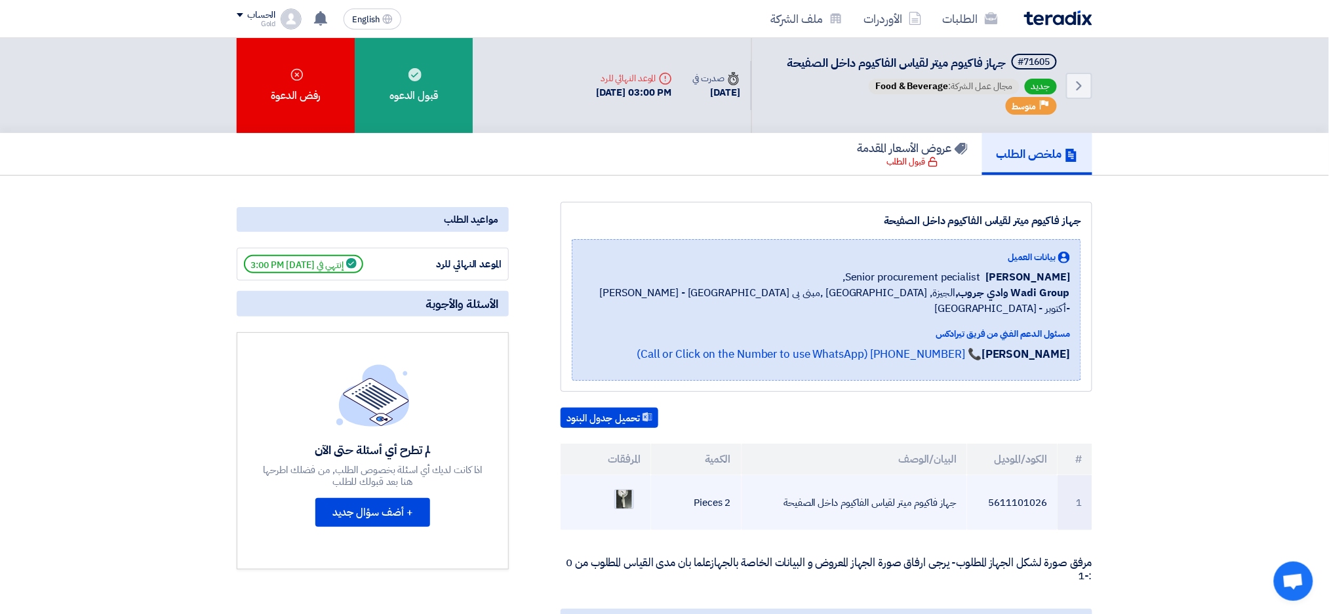
click at [617, 484] on img at bounding box center [624, 499] width 18 height 31
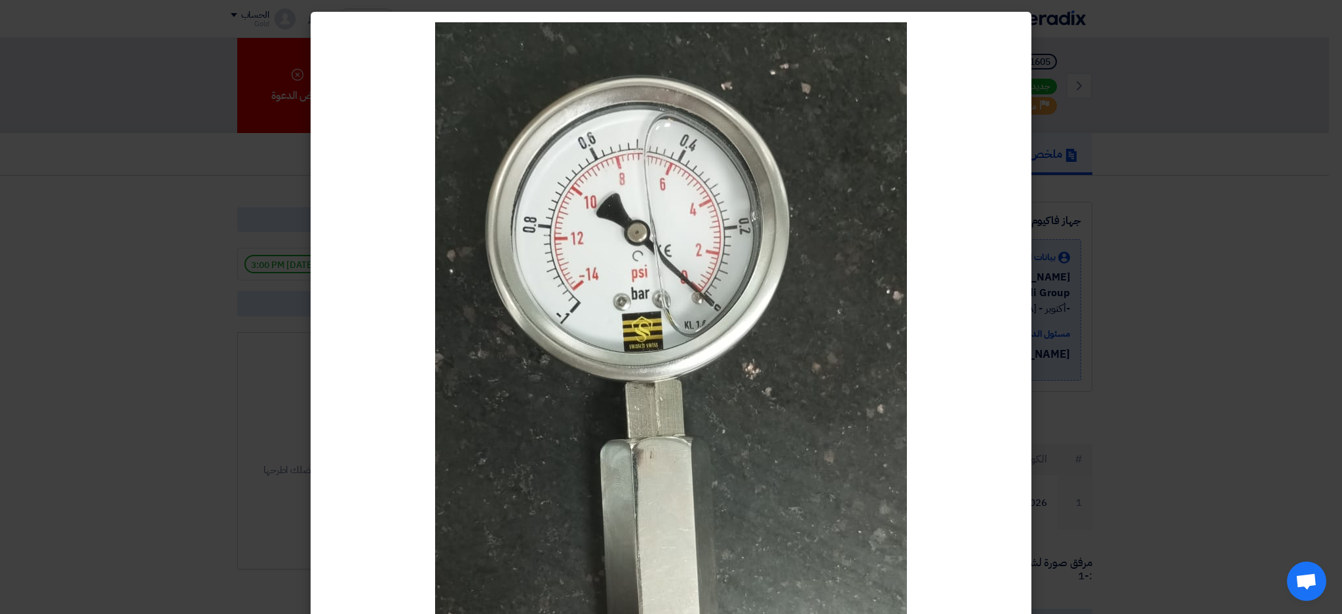
click at [1183, 399] on modal-container at bounding box center [671, 307] width 1342 height 614
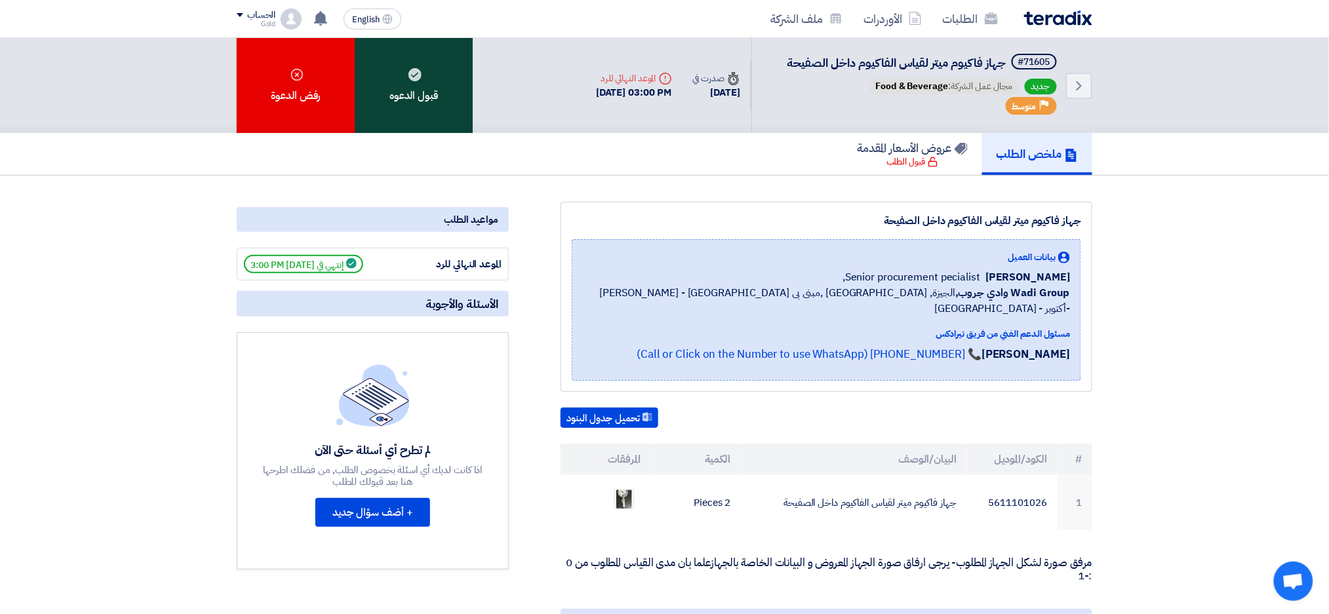
click at [432, 60] on div "قبول الدعوه" at bounding box center [414, 85] width 118 height 95
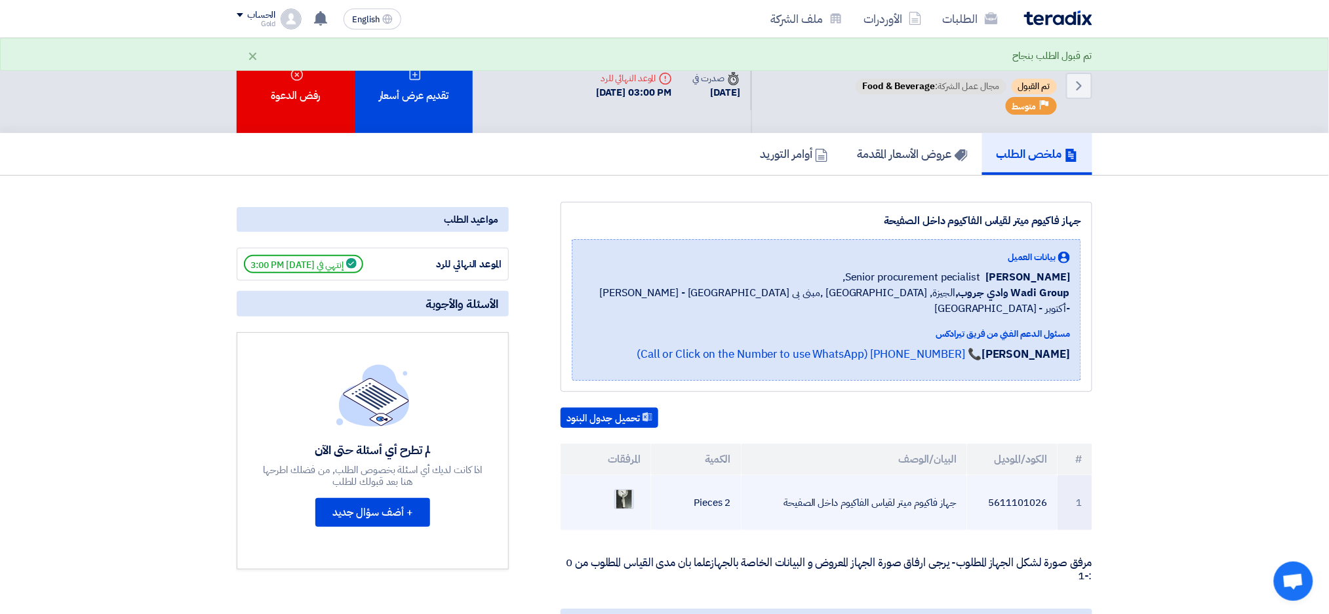
click at [625, 484] on img at bounding box center [624, 499] width 18 height 31
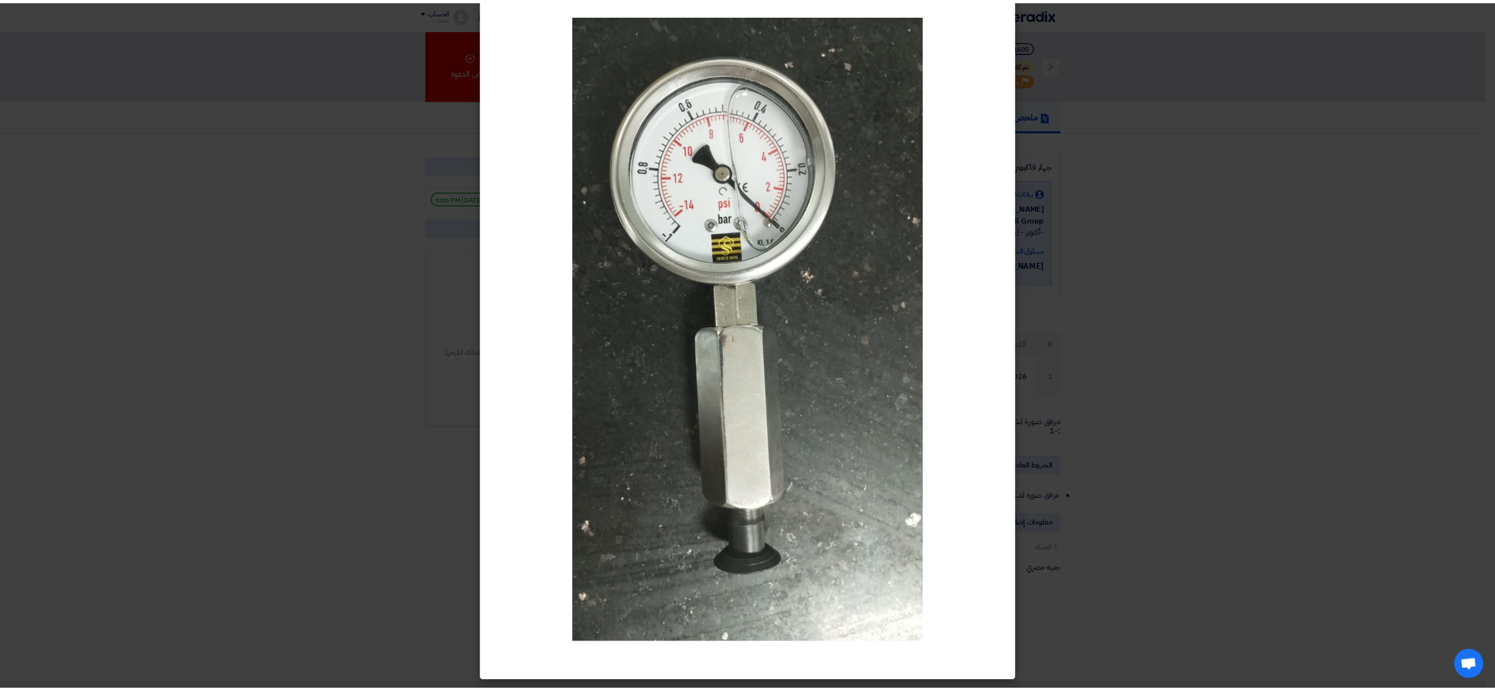
scroll to position [44, 0]
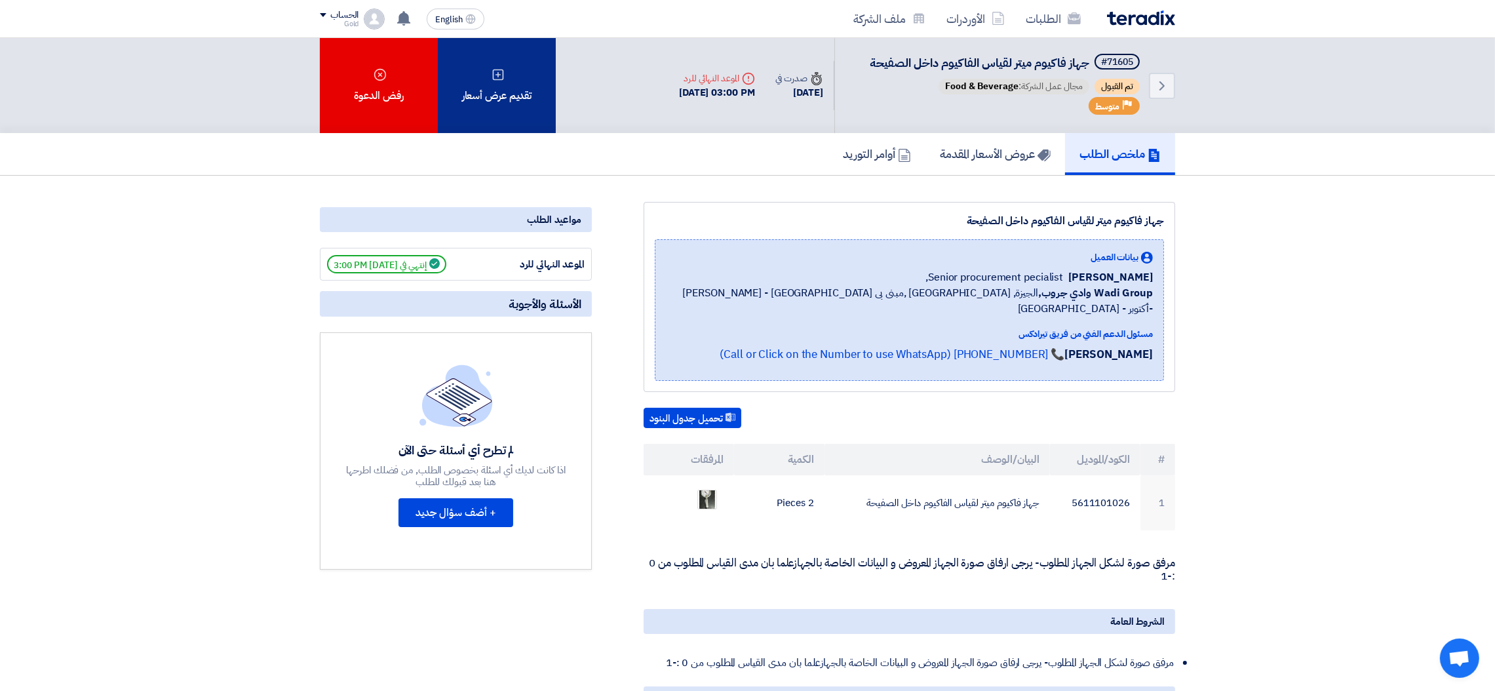
click at [501, 112] on div "تقديم عرض أسعار" at bounding box center [497, 85] width 118 height 95
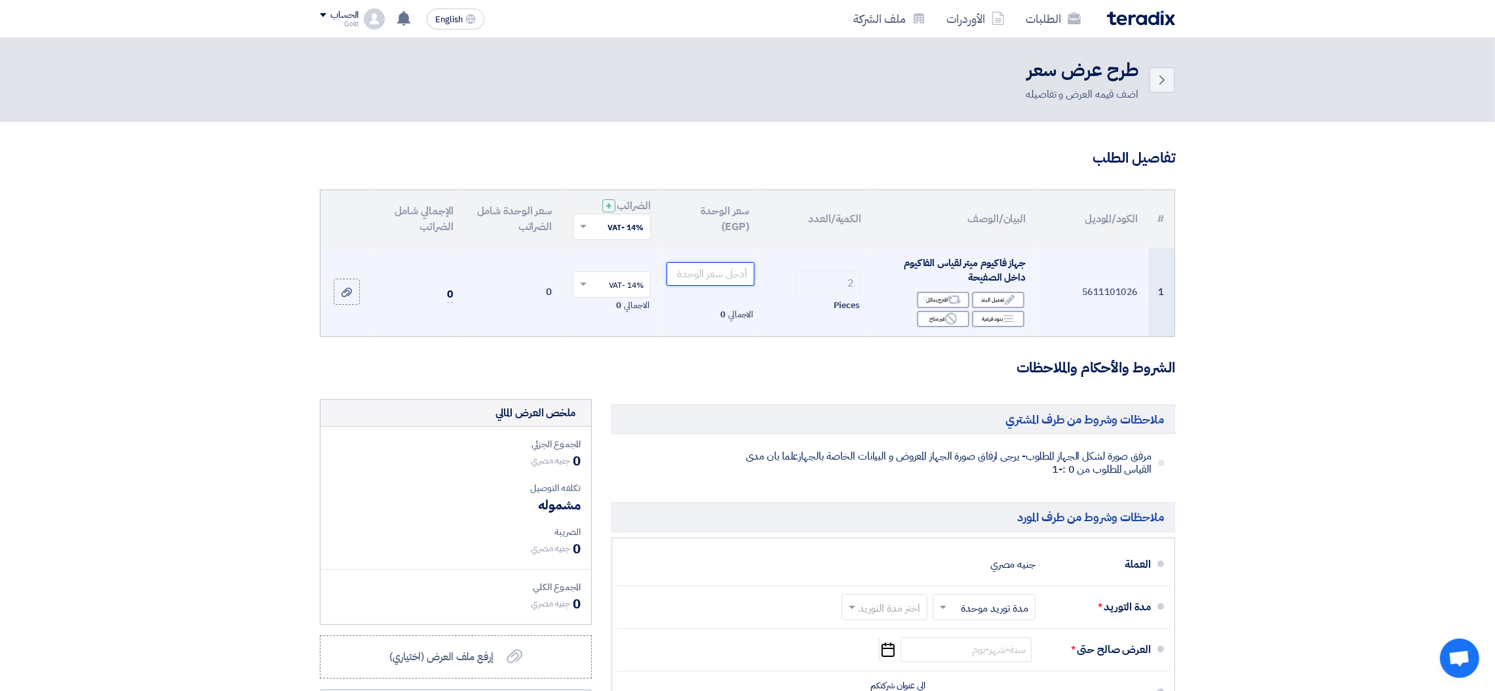
click at [725, 281] on input "number" at bounding box center [711, 274] width 88 height 24
type input "7"
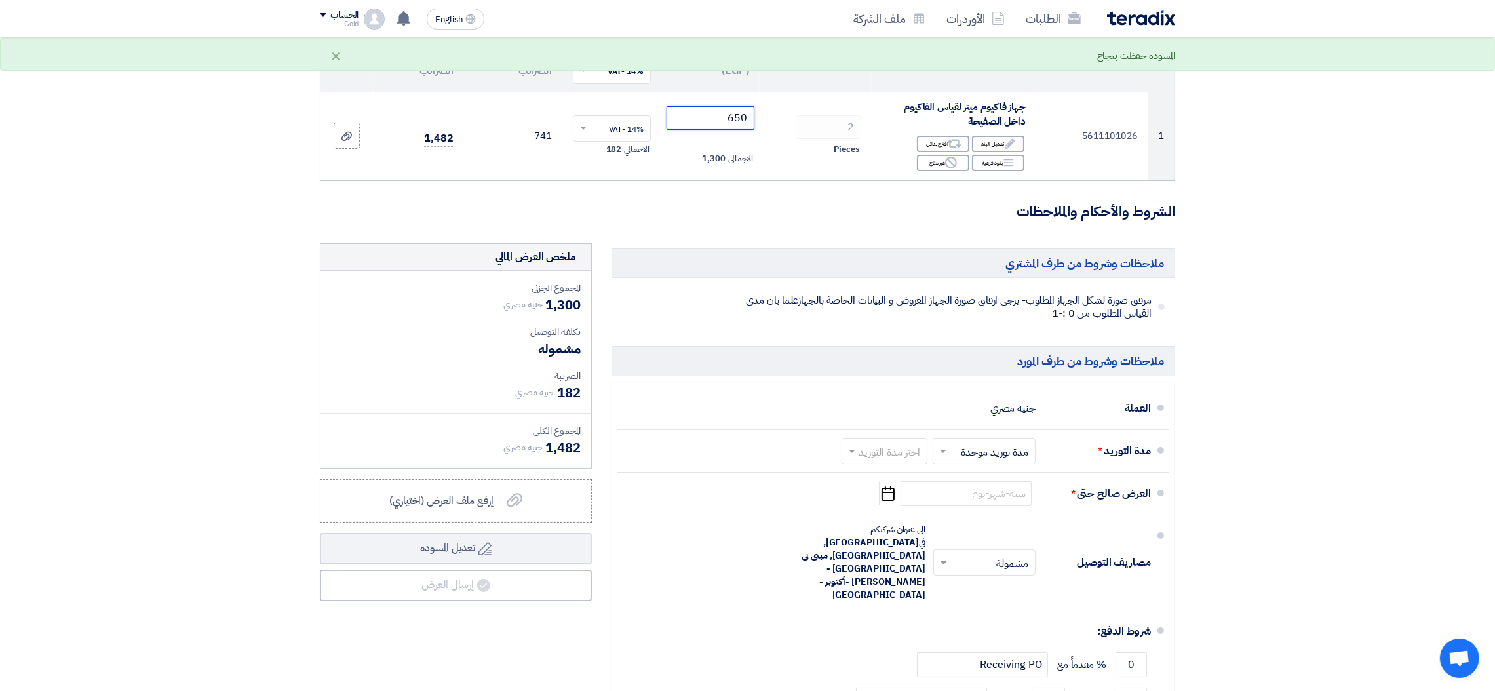
scroll to position [163, 0]
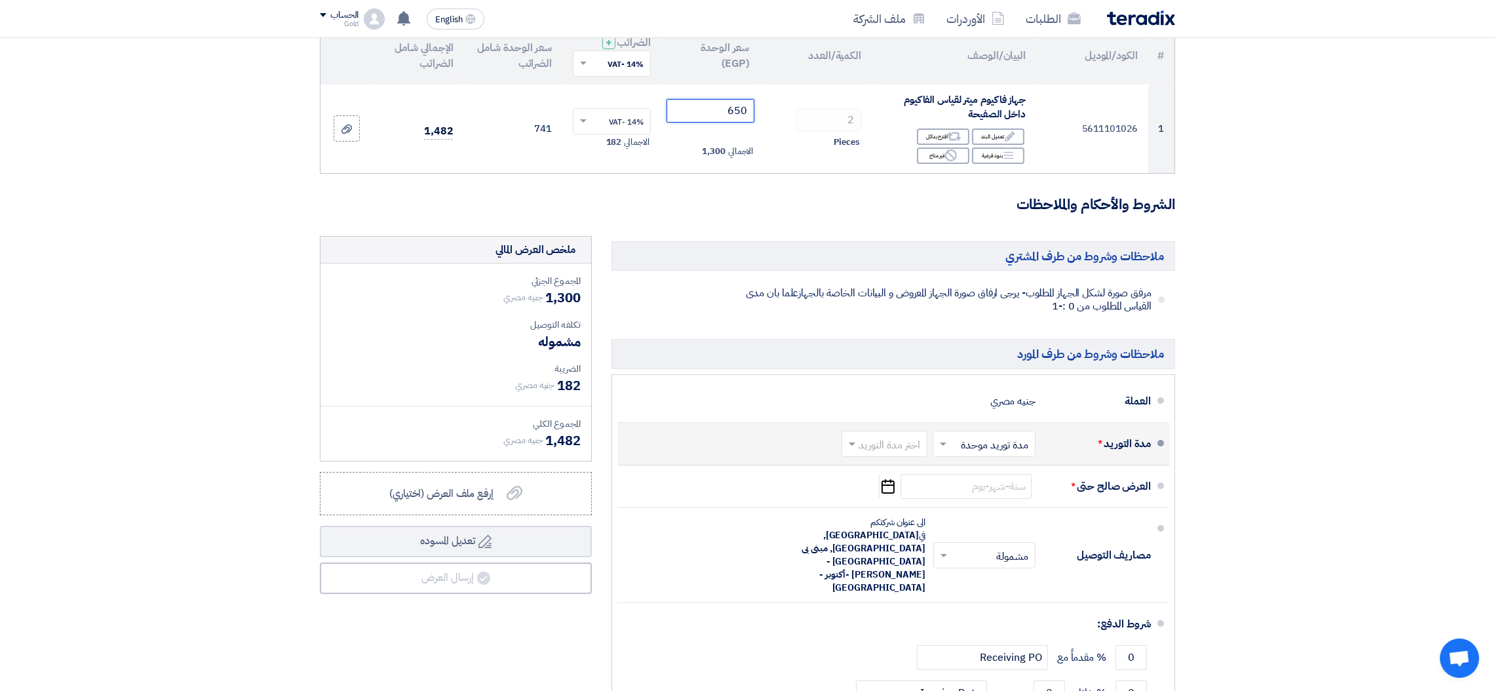
type input "650"
click at [1002, 438] on input "text" at bounding box center [981, 444] width 96 height 19
click at [880, 444] on input "text" at bounding box center [881, 444] width 79 height 19
click at [886, 513] on span "1-2 اسبوع" at bounding box center [900, 521] width 45 height 16
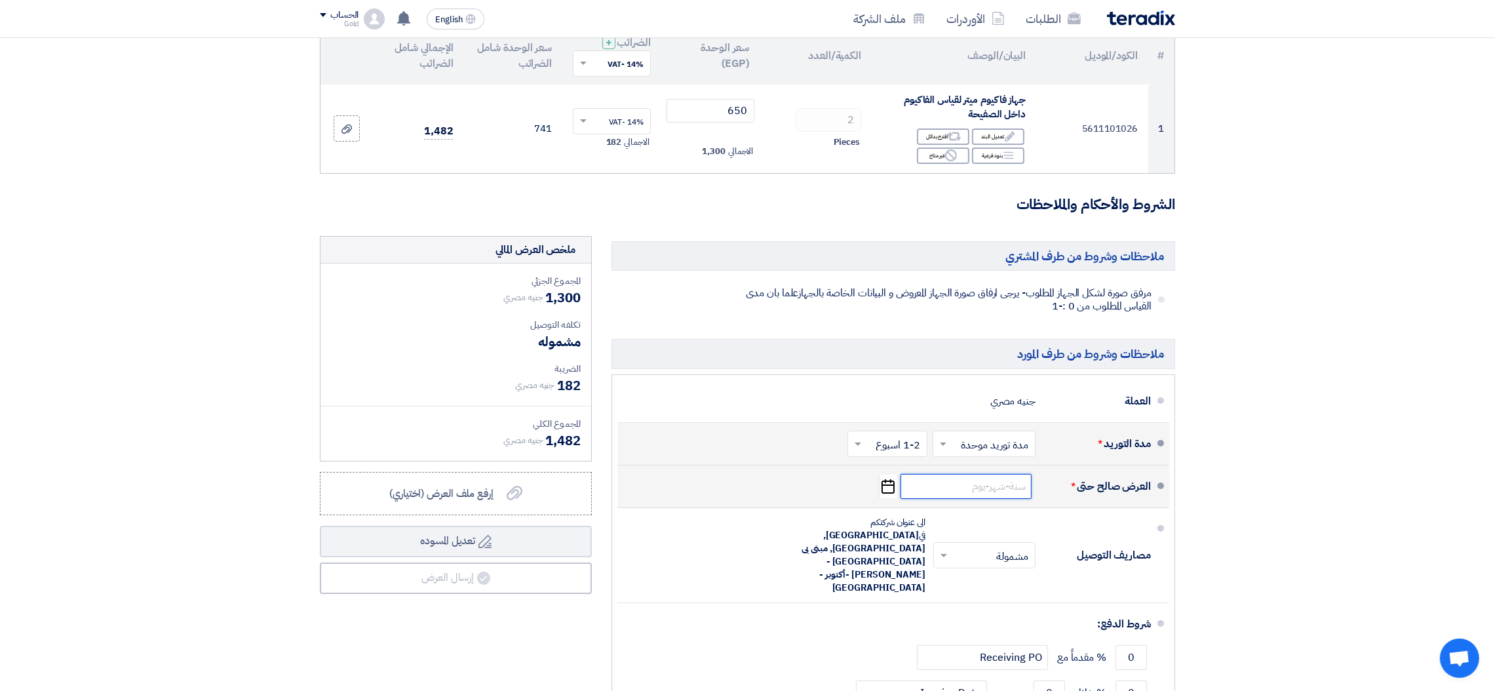
click at [1005, 495] on input at bounding box center [966, 486] width 131 height 25
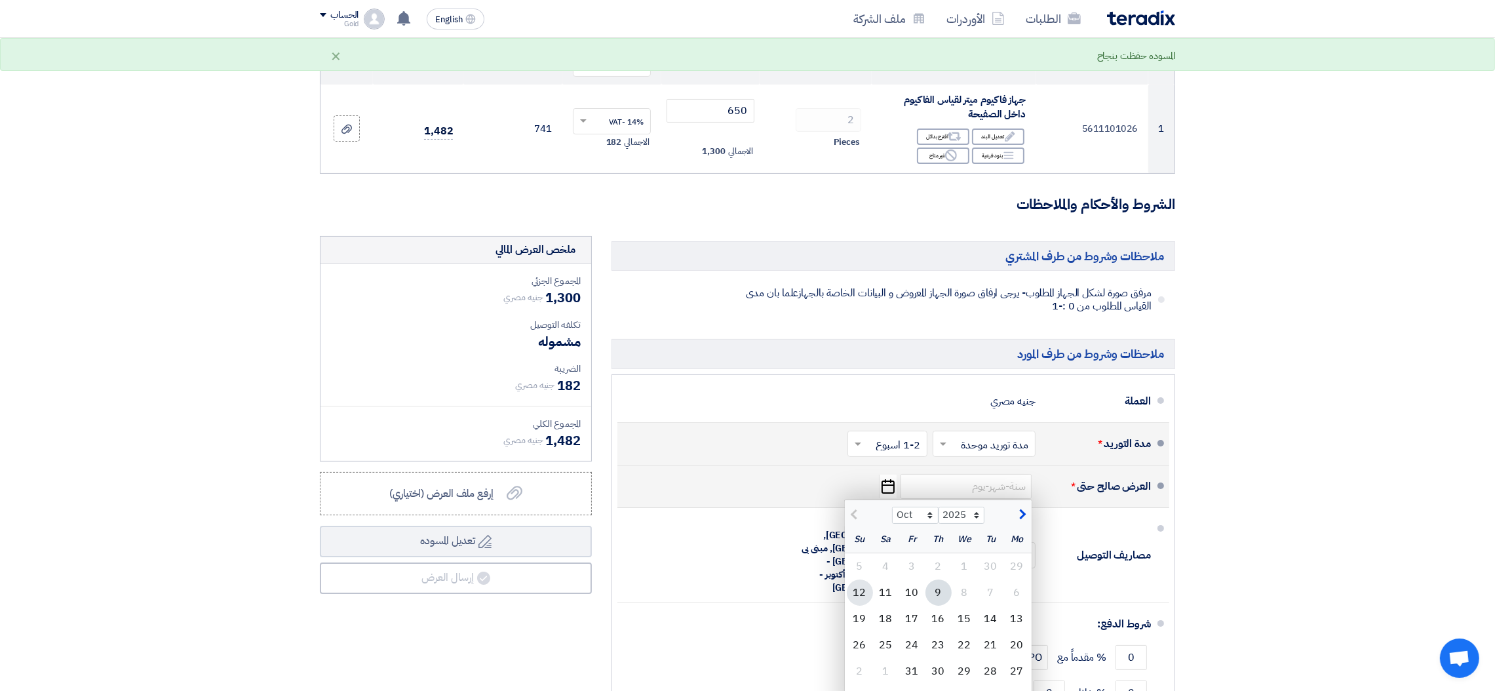
click at [857, 596] on div "12" at bounding box center [860, 592] width 26 height 26
type input "[DATE]"
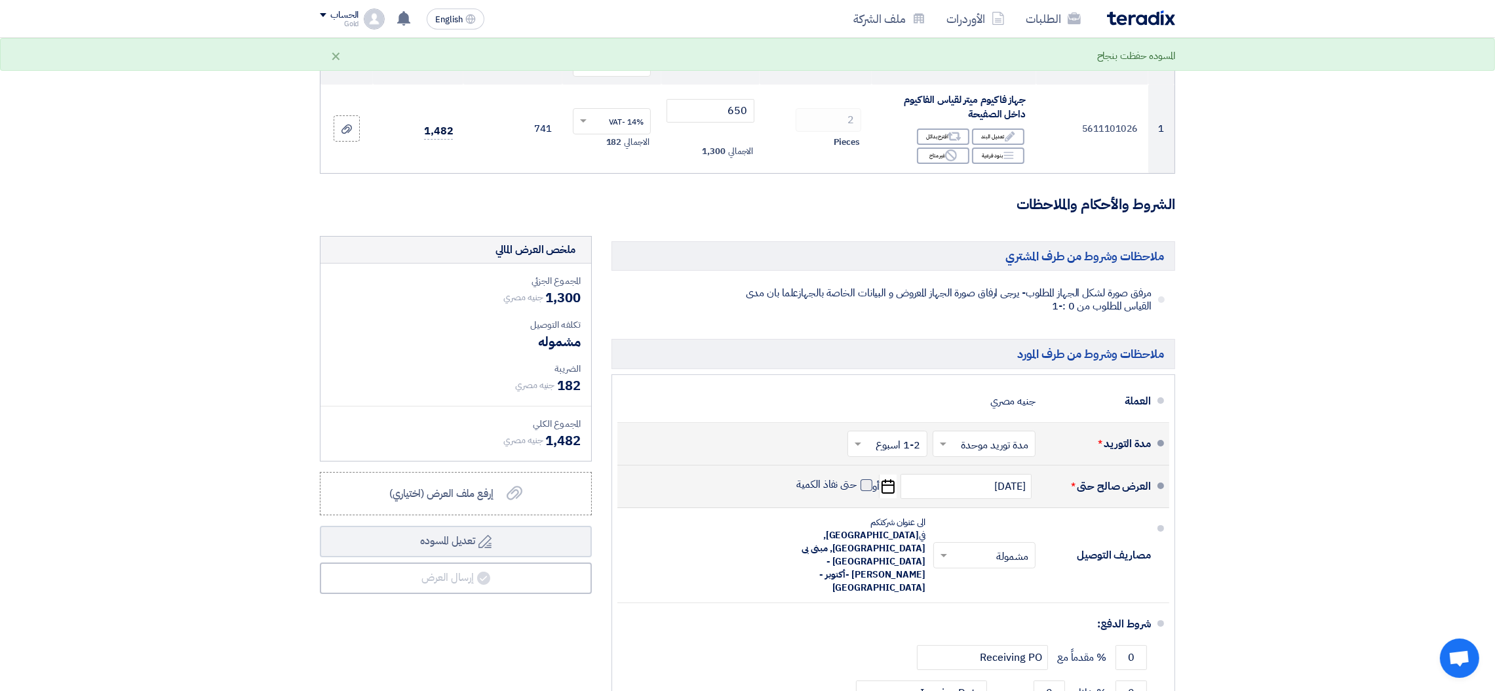
click at [868, 491] on span at bounding box center [867, 485] width 12 height 12
click at [857, 491] on input "حتى نفاذ الكمية" at bounding box center [825, 490] width 63 height 25
checkbox input "true"
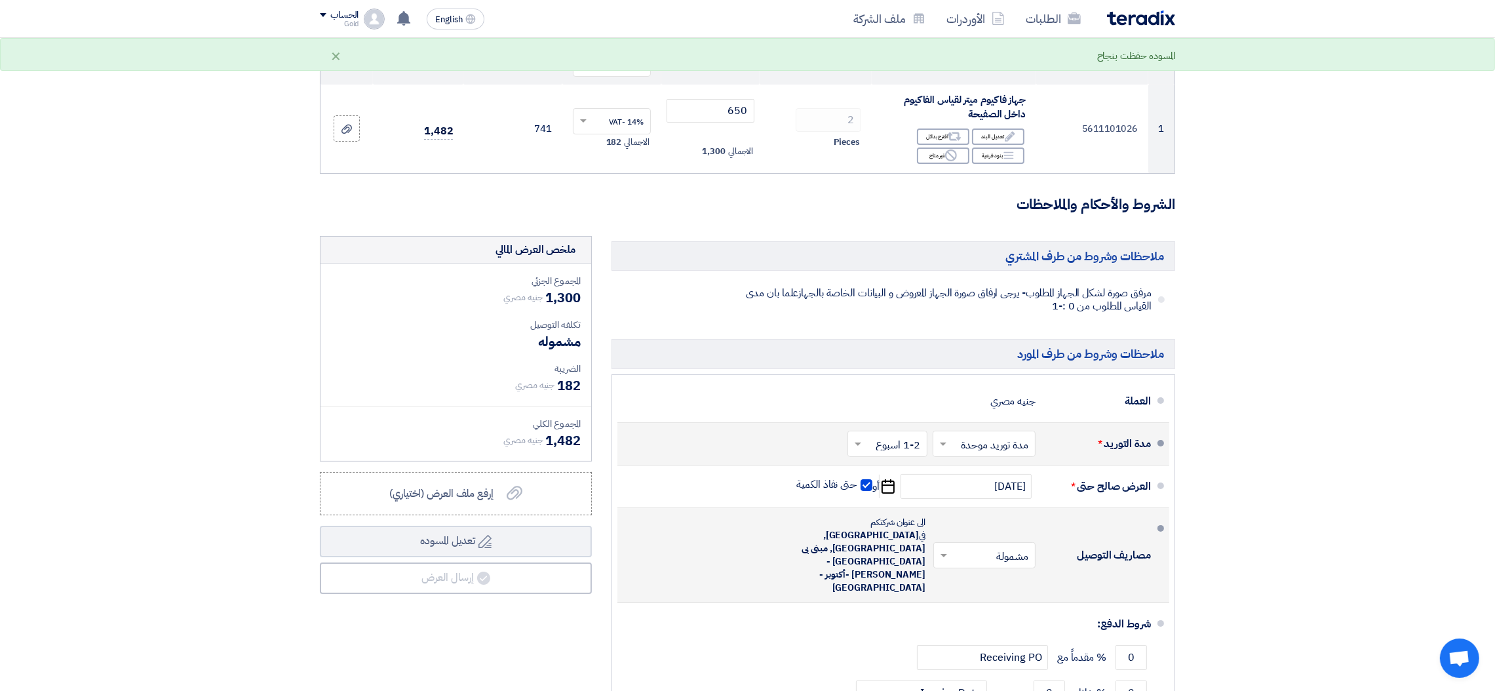
click at [1018, 547] on input "text" at bounding box center [982, 556] width 96 height 19
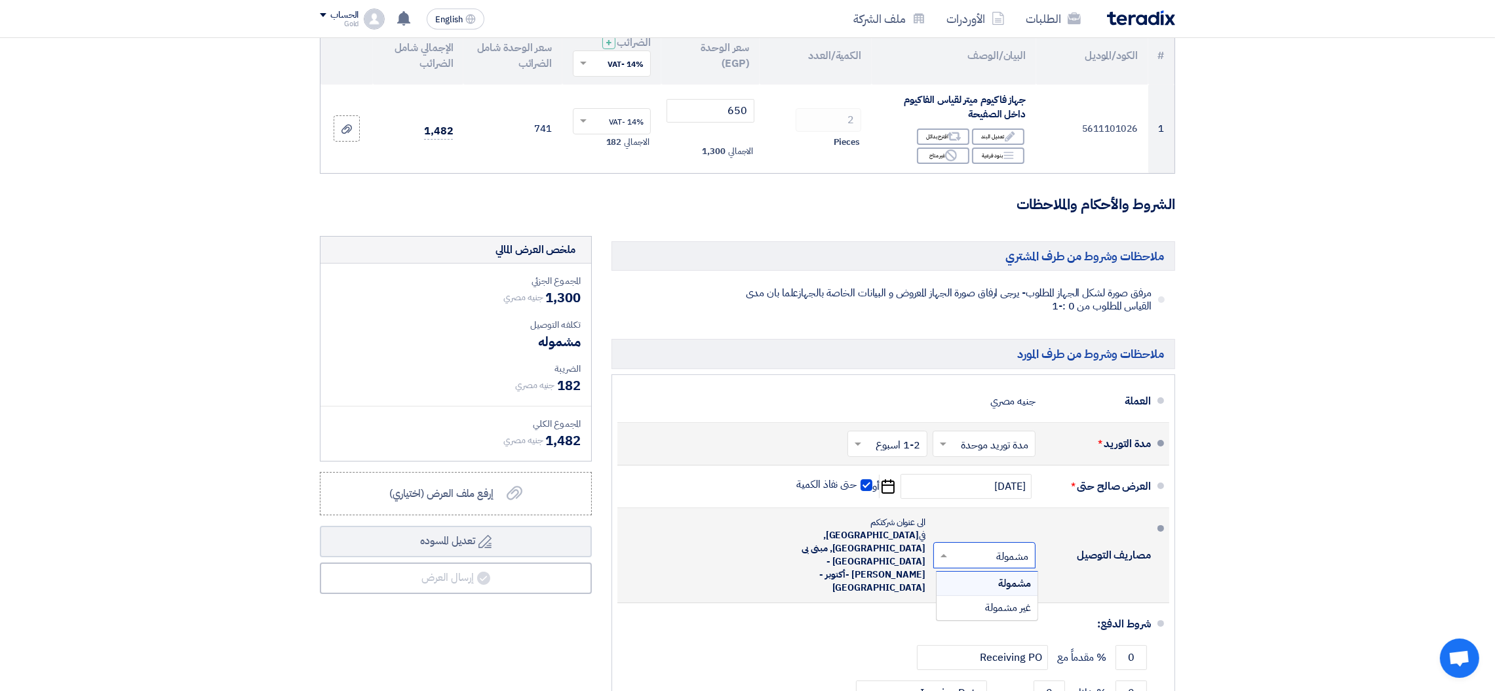
click at [972, 509] on li "مصاريف التوصيل × مشمولة × مشمولة غير مشمولة" at bounding box center [893, 555] width 552 height 95
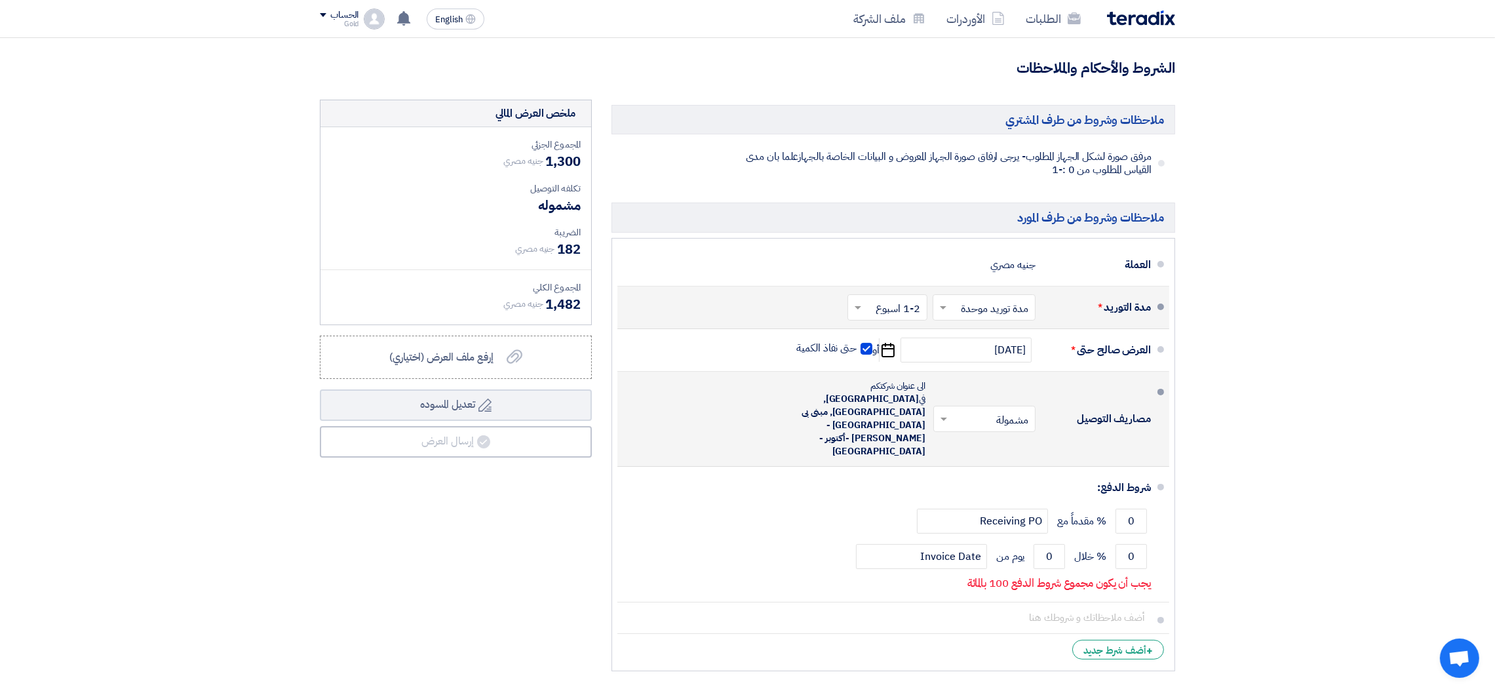
scroll to position [311, 0]
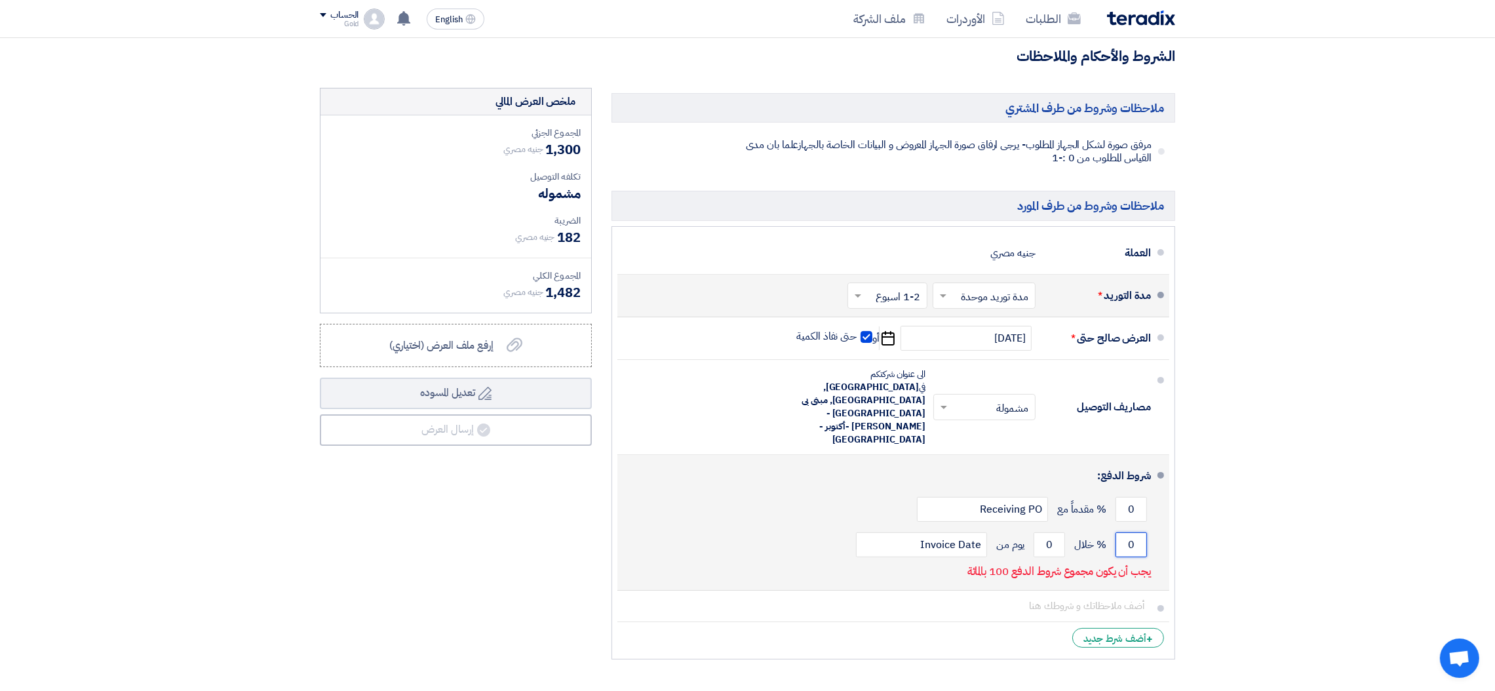
click at [1123, 532] on input "0" at bounding box center [1131, 544] width 31 height 25
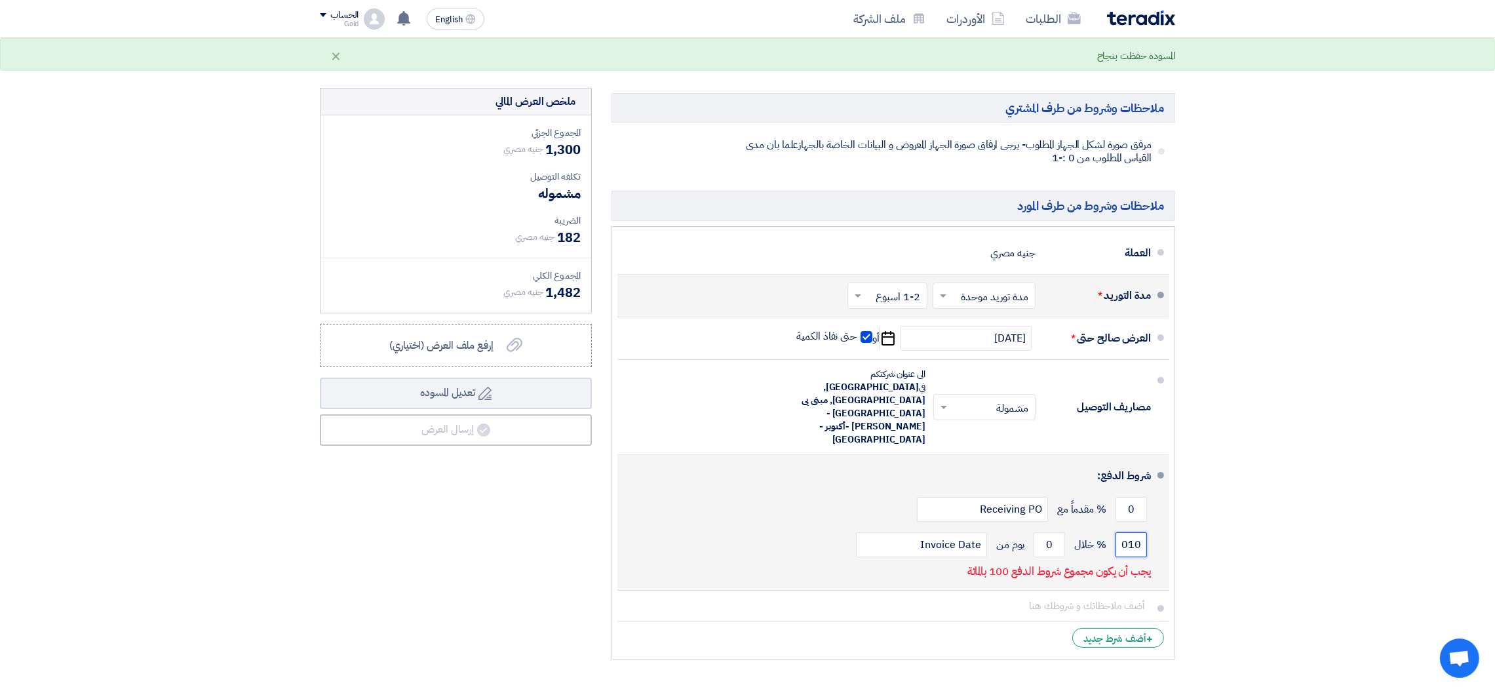
click at [1123, 532] on input "010" at bounding box center [1131, 544] width 31 height 25
click at [1130, 532] on input "010" at bounding box center [1131, 544] width 31 height 25
type input "100"
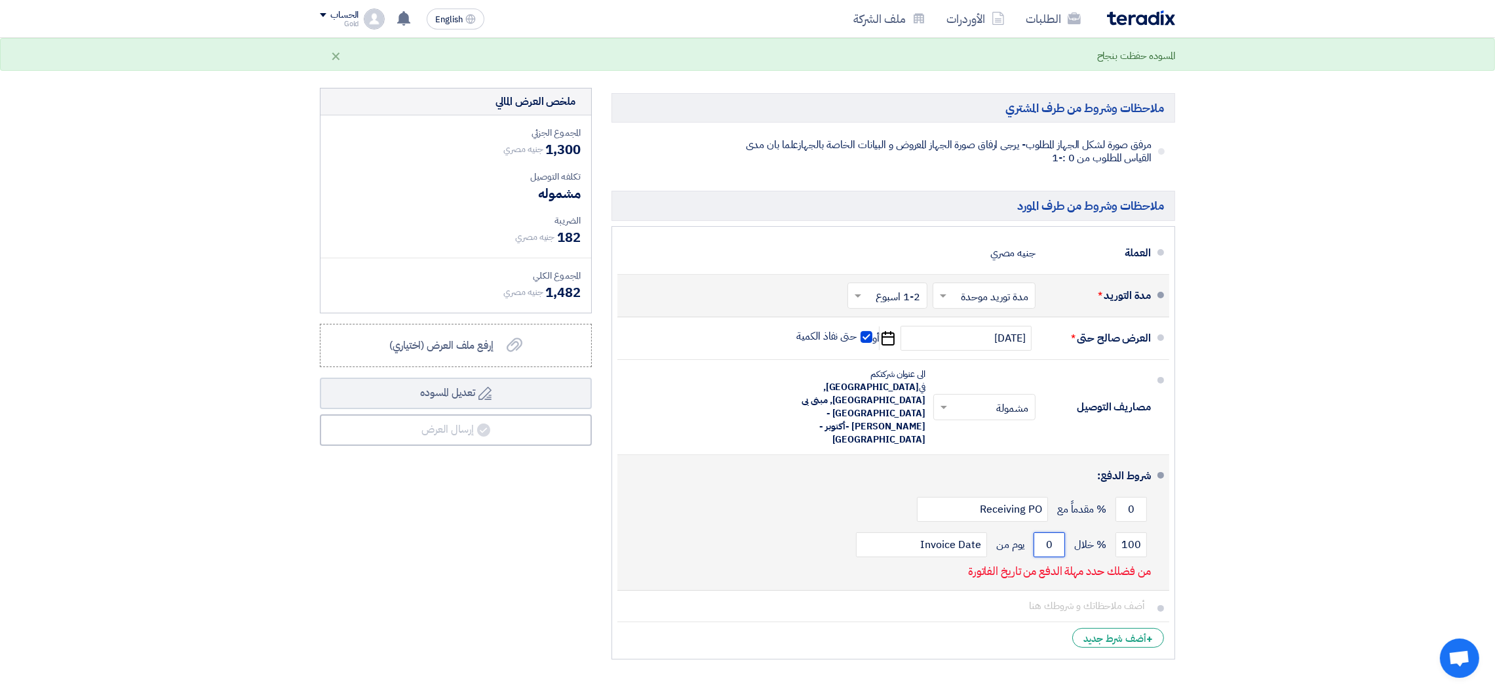
click at [1053, 532] on input "0" at bounding box center [1049, 544] width 31 height 25
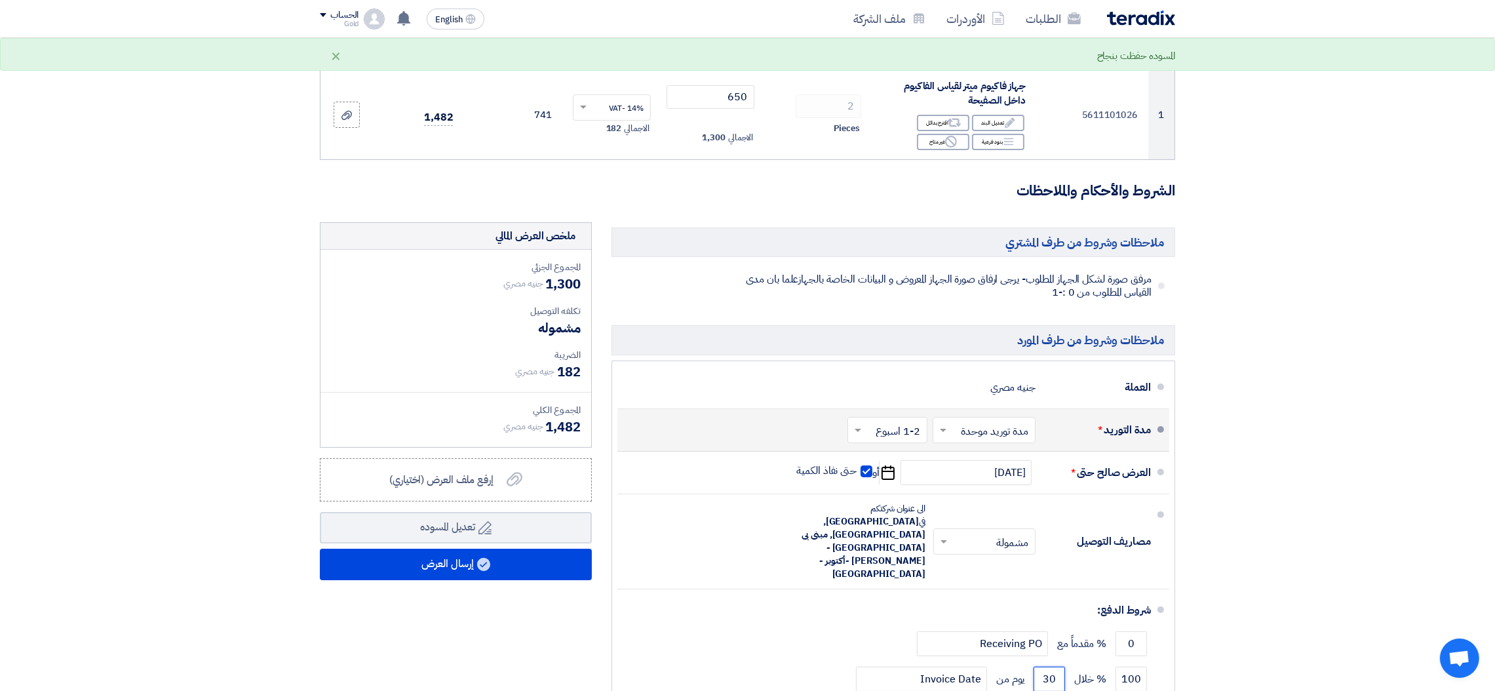
scroll to position [0, 0]
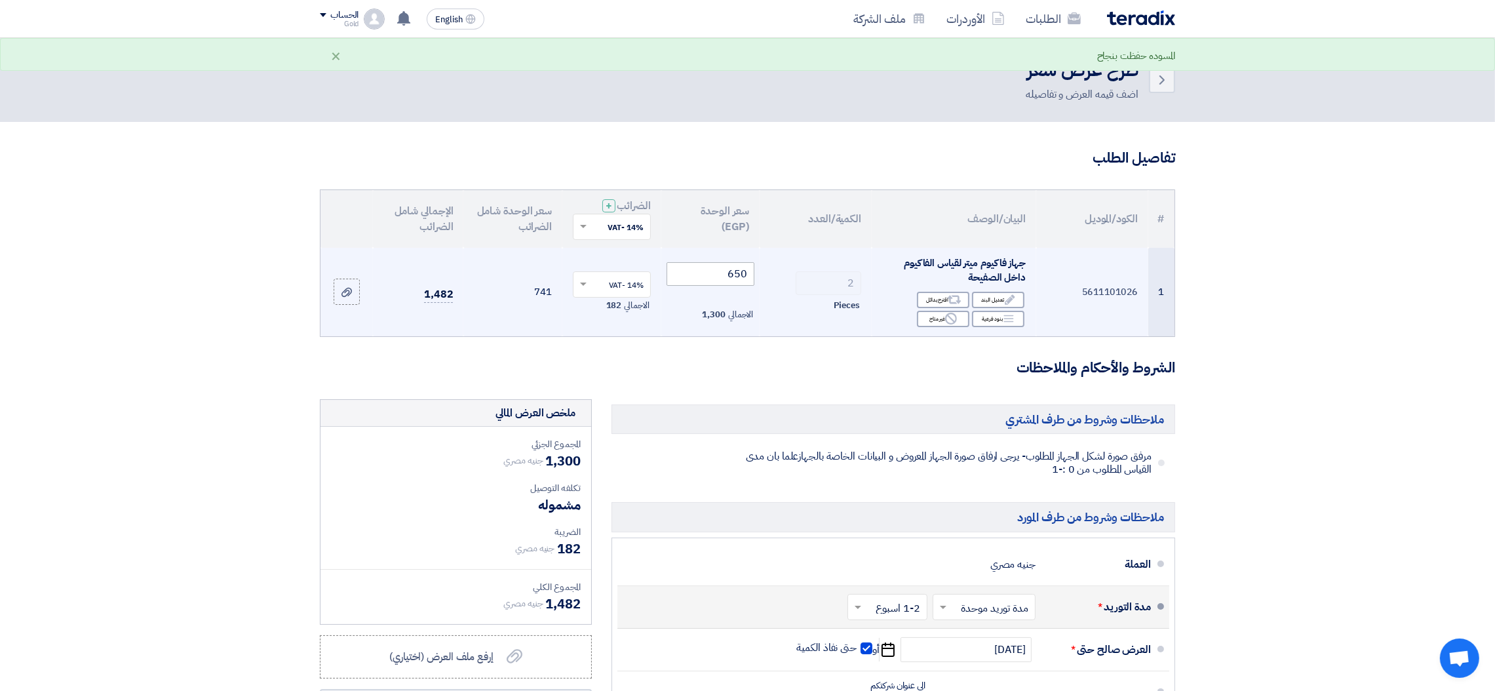
type input "30"
click at [737, 277] on input "650" at bounding box center [711, 274] width 88 height 24
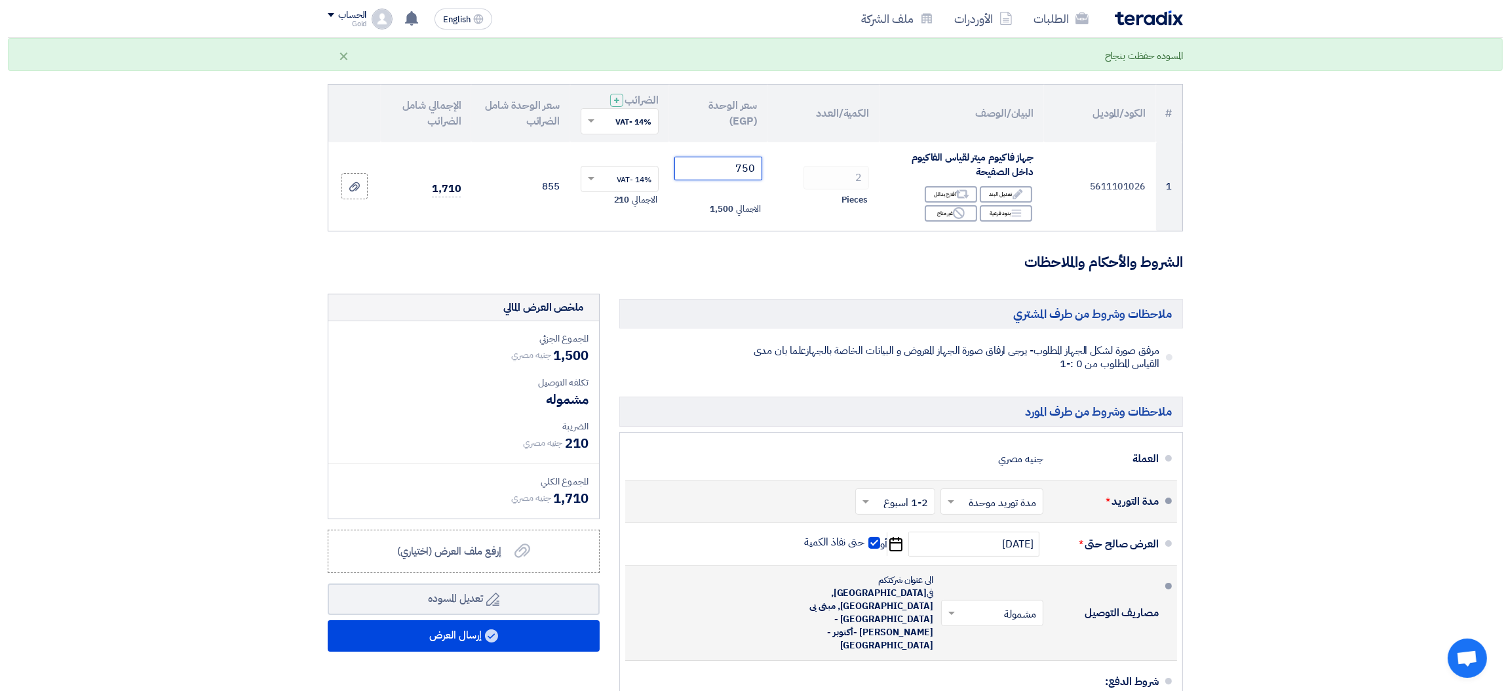
scroll to position [98, 0]
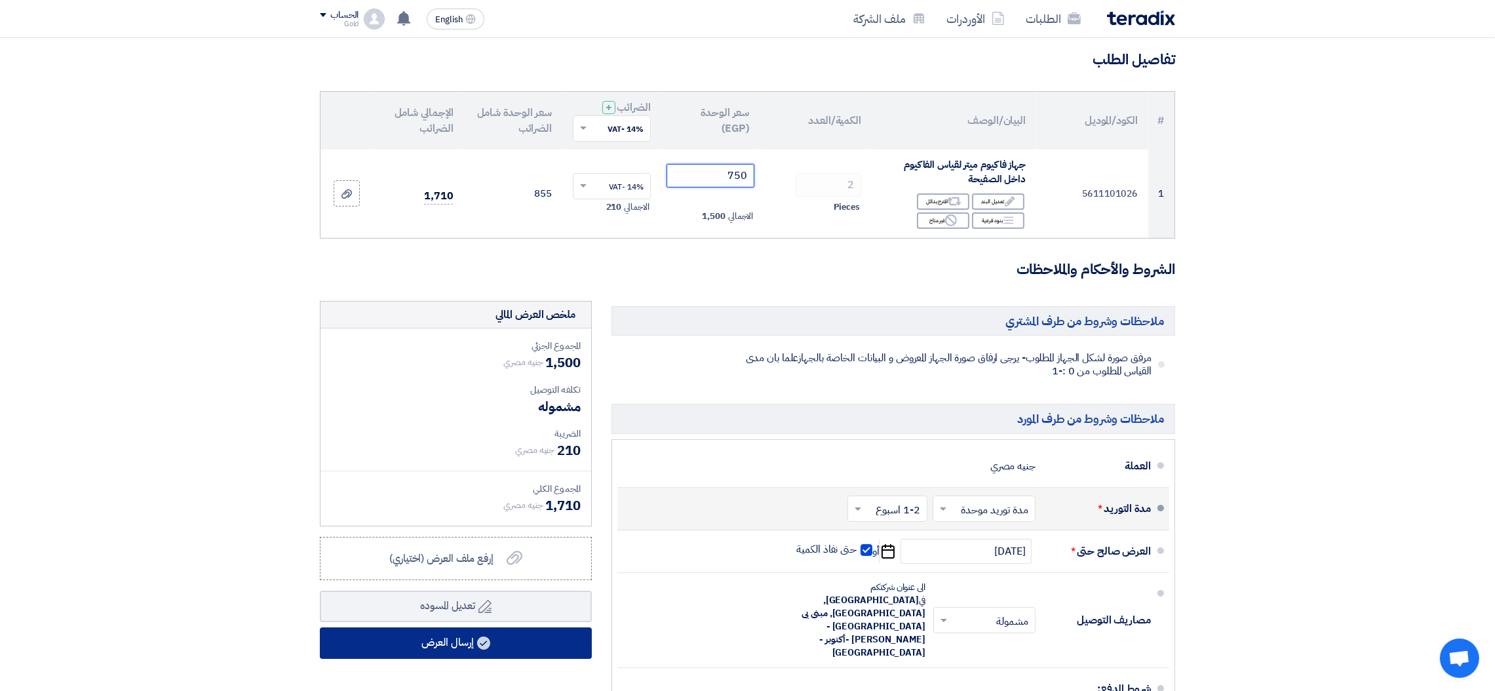
type input "750"
click at [436, 614] on button "إرسال العرض" at bounding box center [456, 642] width 272 height 31
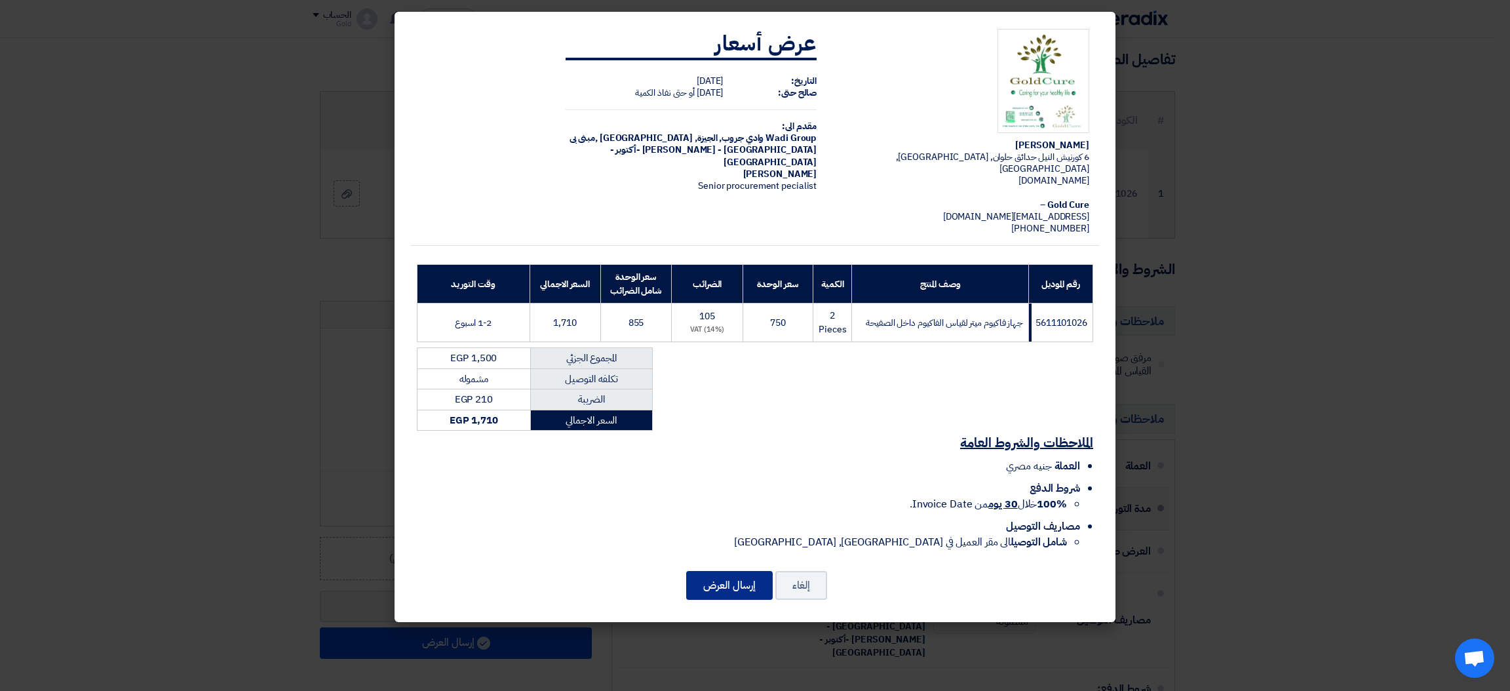
click at [727, 571] on button "إرسال العرض" at bounding box center [729, 585] width 87 height 29
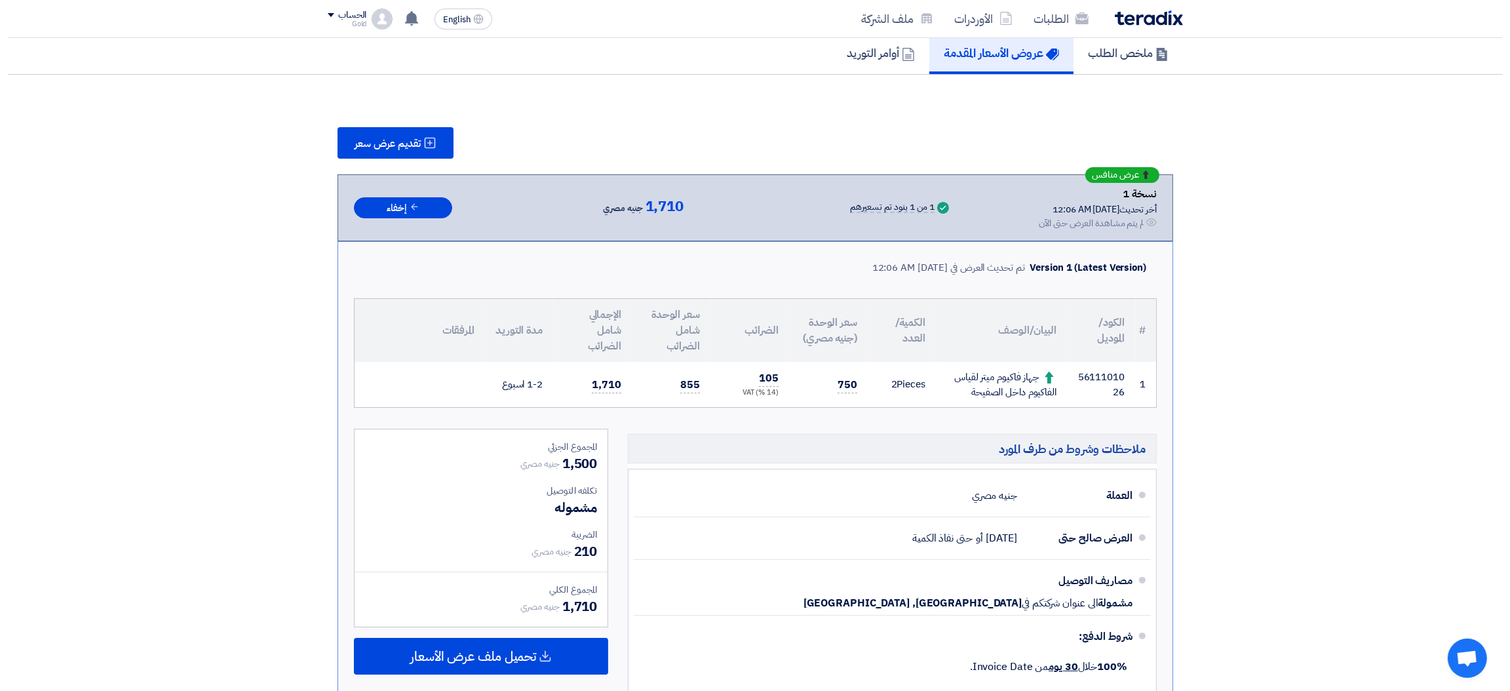
scroll to position [98, 0]
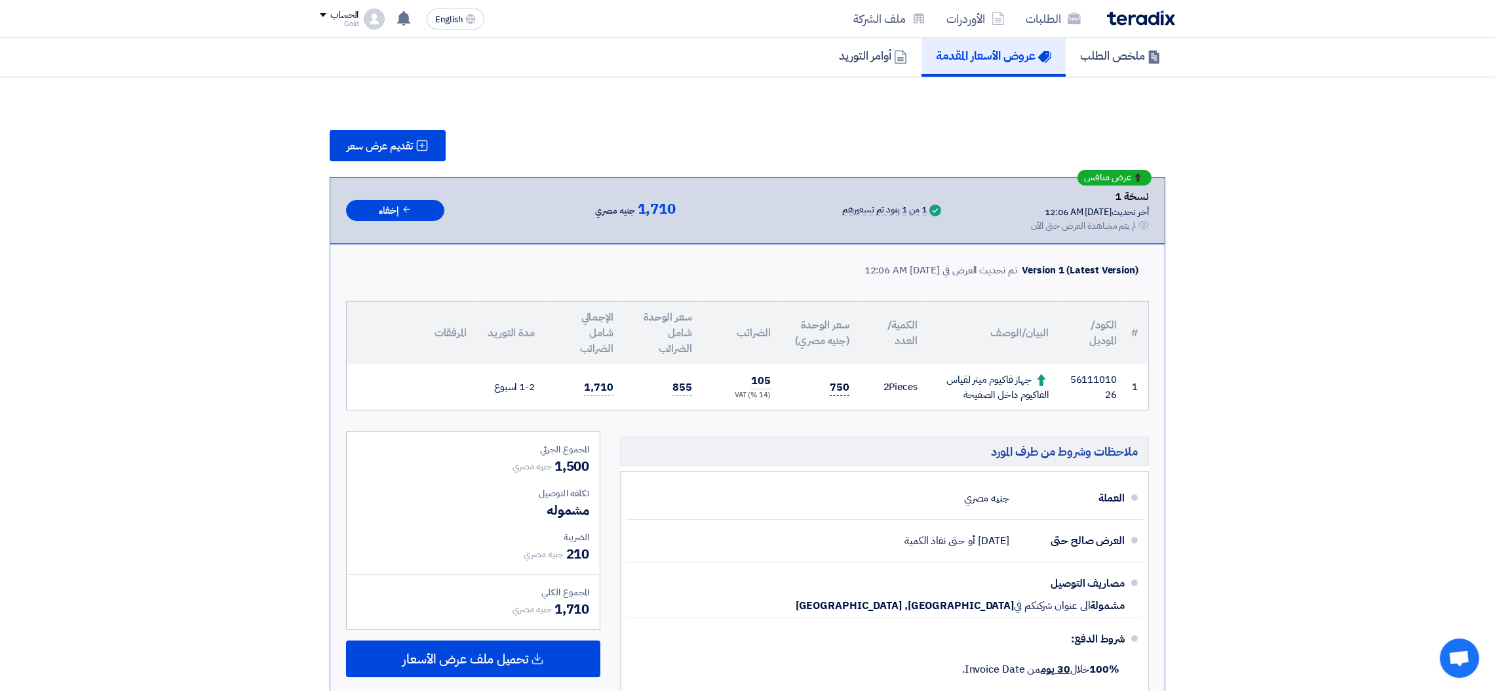
click at [830, 385] on span "750" at bounding box center [840, 388] width 20 height 16
click at [754, 381] on span "105" at bounding box center [761, 381] width 20 height 16
click at [384, 130] on button "تقديم عرض سعر" at bounding box center [388, 145] width 116 height 31
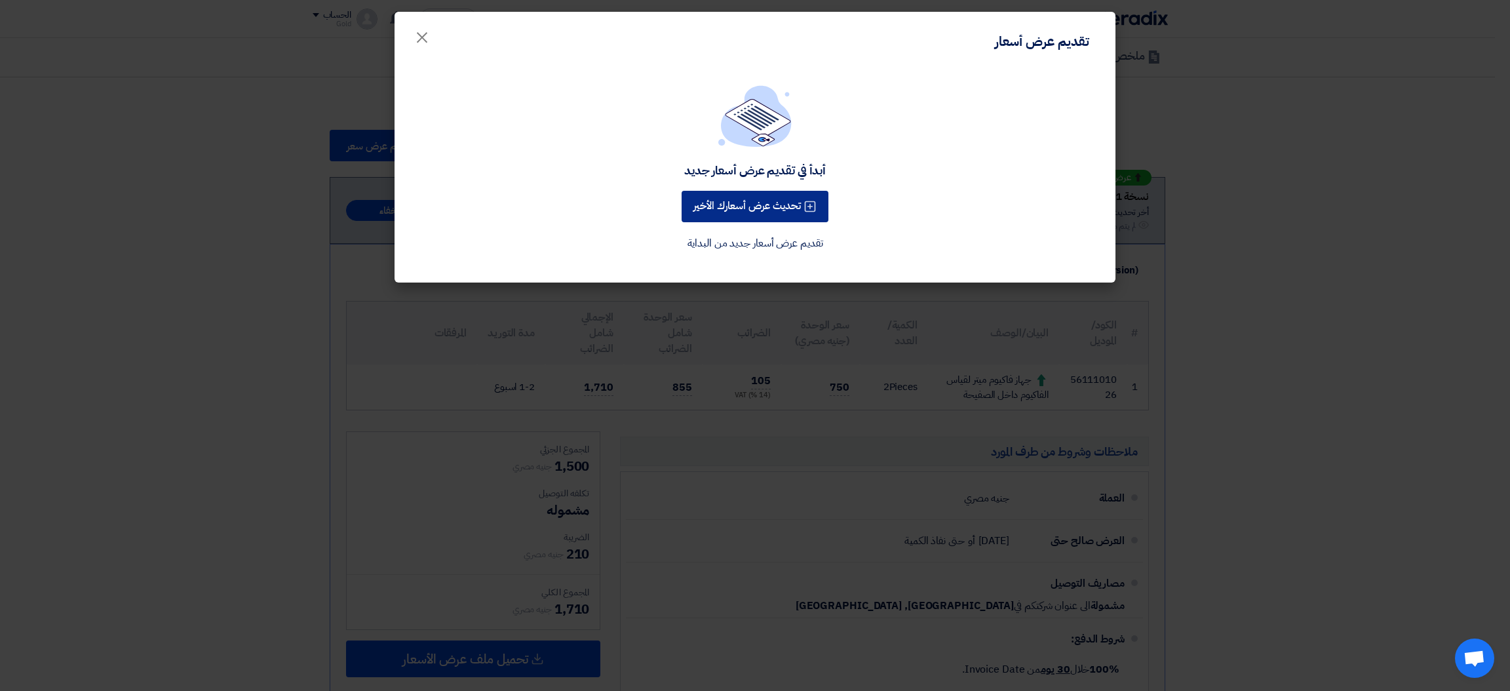
click at [760, 203] on button "تحديث عرض أسعارك الأخير" at bounding box center [755, 206] width 147 height 31
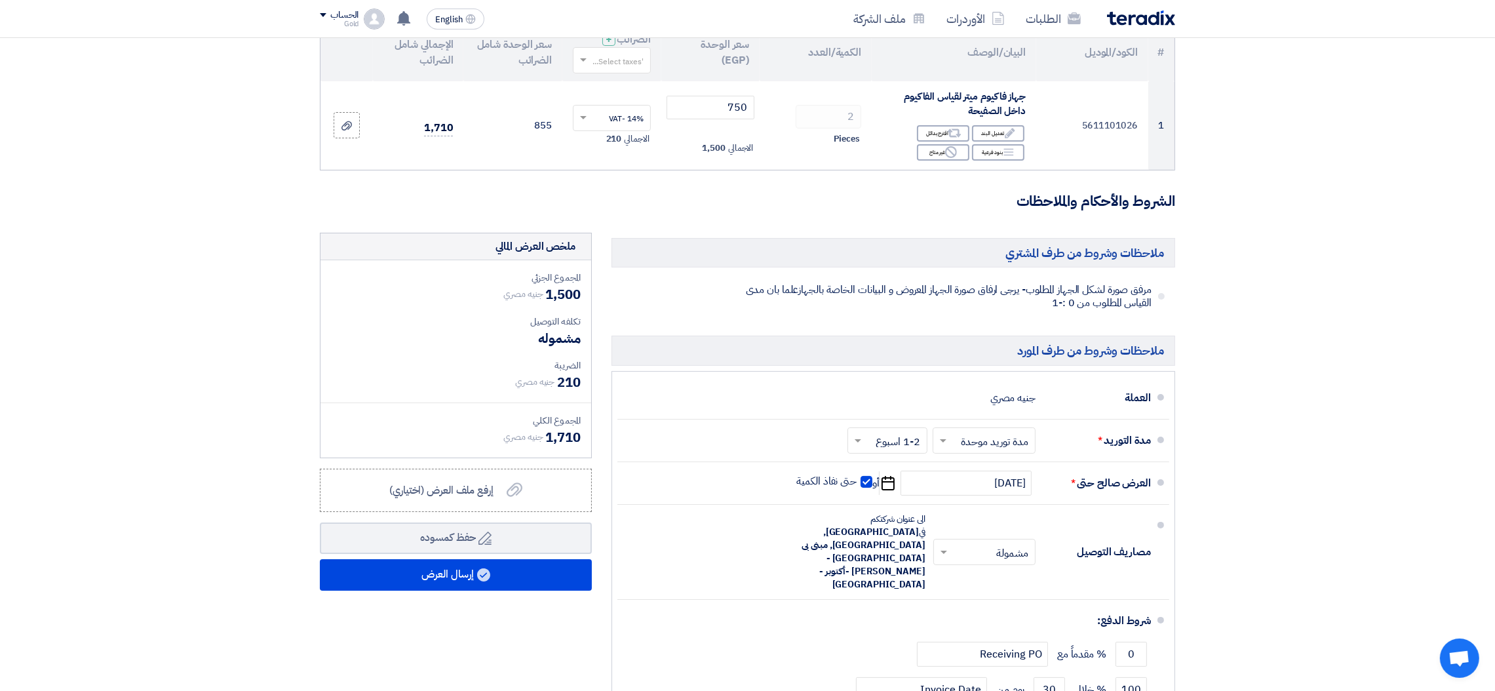
scroll to position [180, 0]
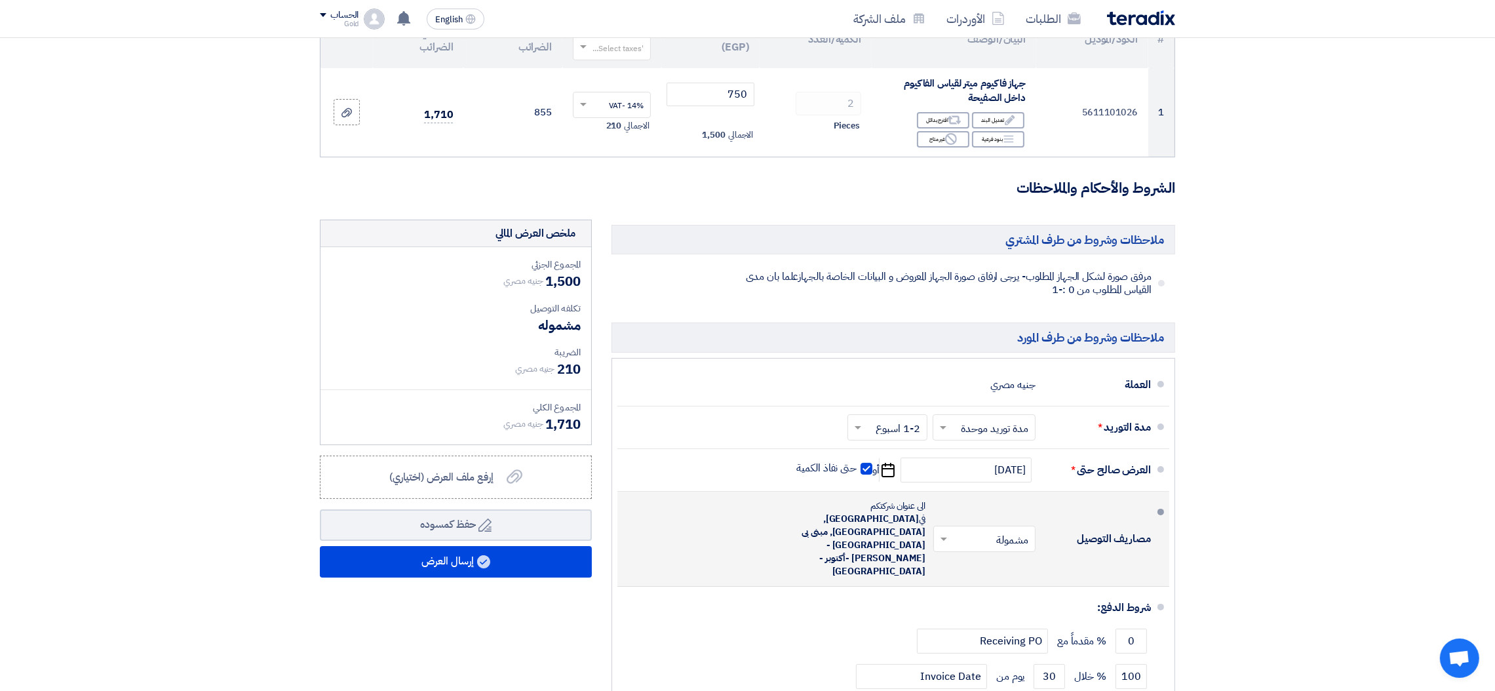
click at [992, 530] on input "text" at bounding box center [982, 539] width 96 height 19
click at [1002, 583] on span "غير مشمولة" at bounding box center [1008, 591] width 46 height 16
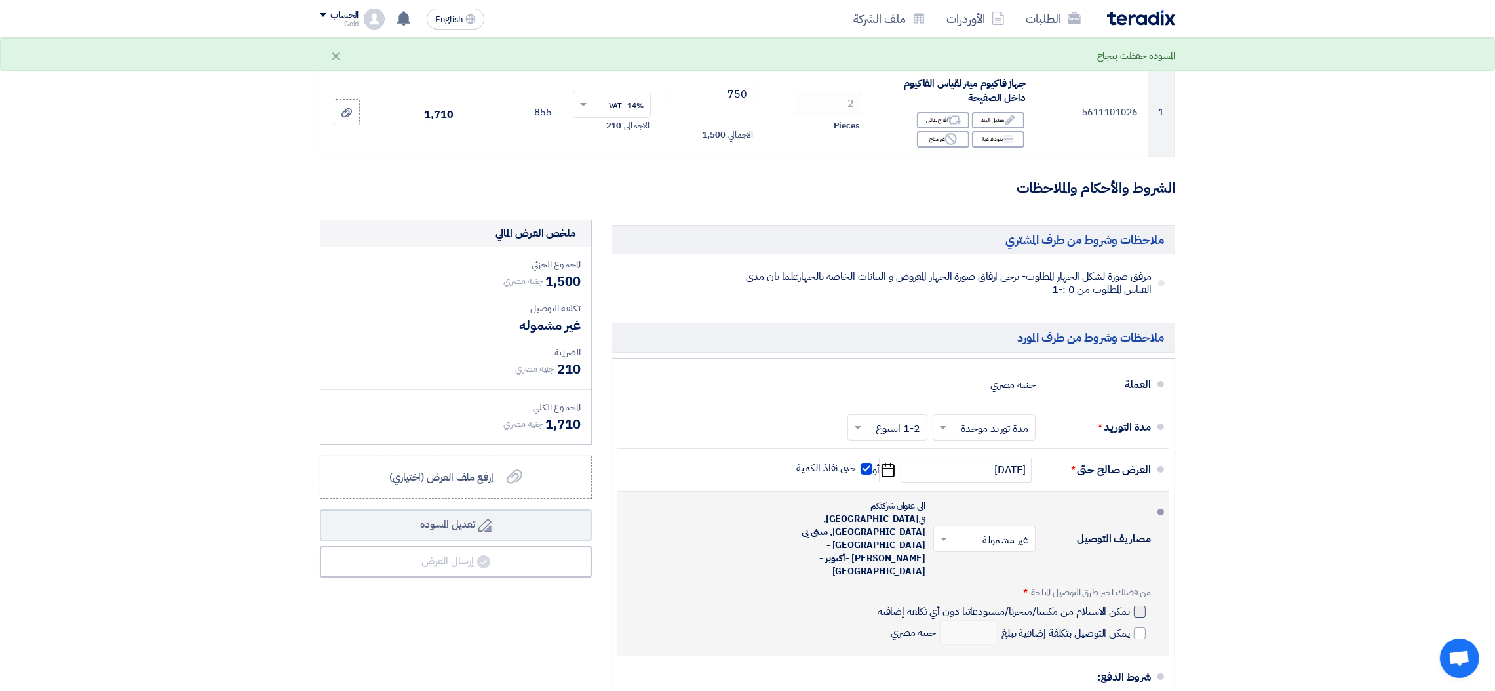
click at [1140, 606] on div at bounding box center [1140, 612] width 12 height 12
click at [1130, 604] on input "يمكن الاستلام من مكتبنا/متجرنا/مستودعاتنا دون أي تكلفة إضافية" at bounding box center [1002, 616] width 255 height 25
checkbox input "true"
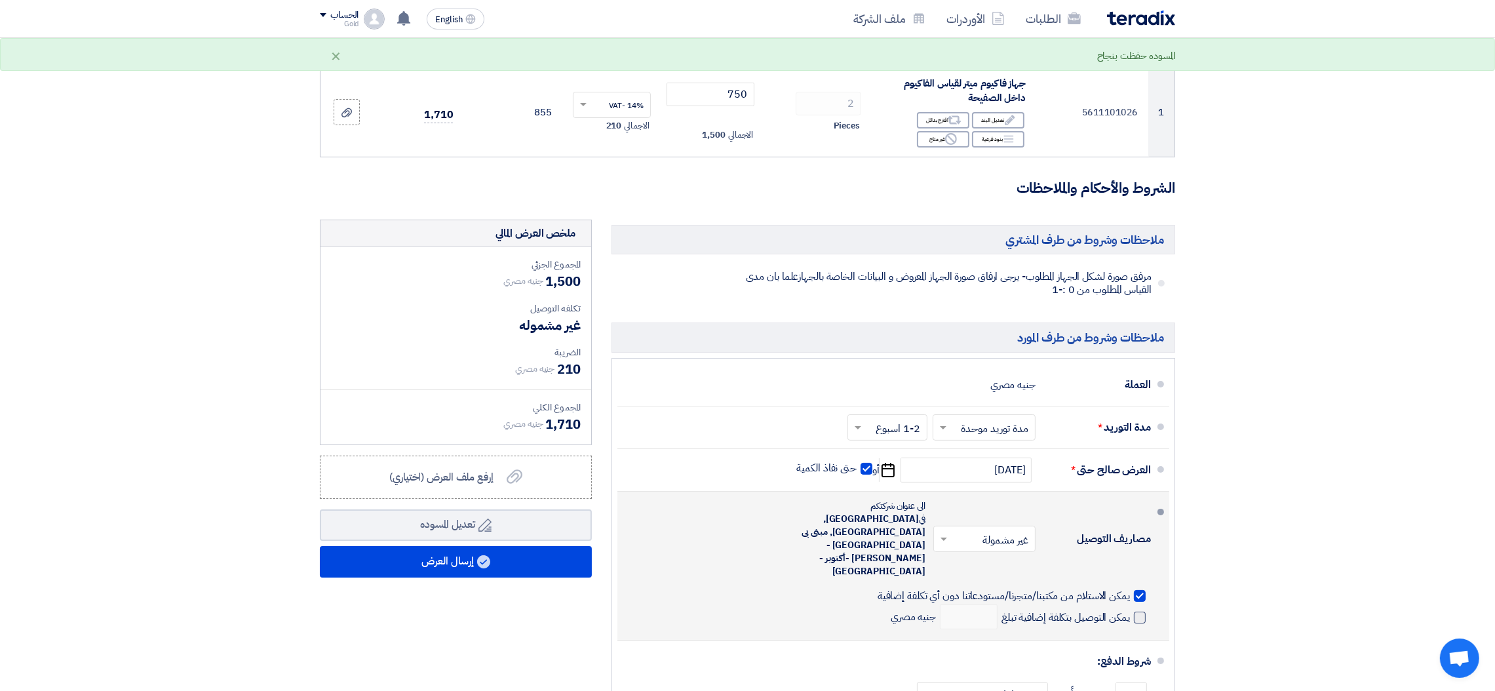
click at [1135, 612] on span at bounding box center [1140, 618] width 12 height 12
click at [1130, 610] on input "يمكن التوصيل بتكلفة إضافية تبلغ" at bounding box center [1064, 622] width 131 height 25
checkbox input "true"
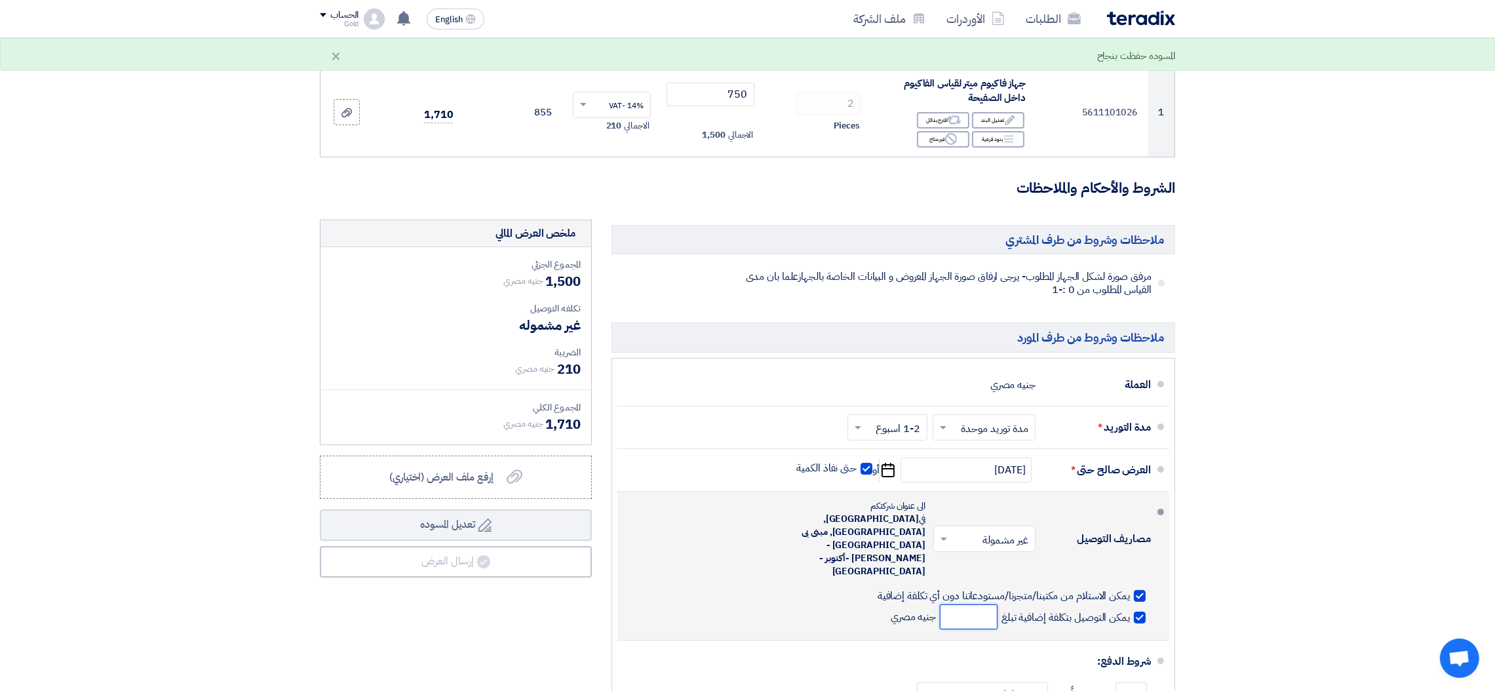
click at [959, 604] on input "number" at bounding box center [969, 616] width 58 height 25
type input "4"
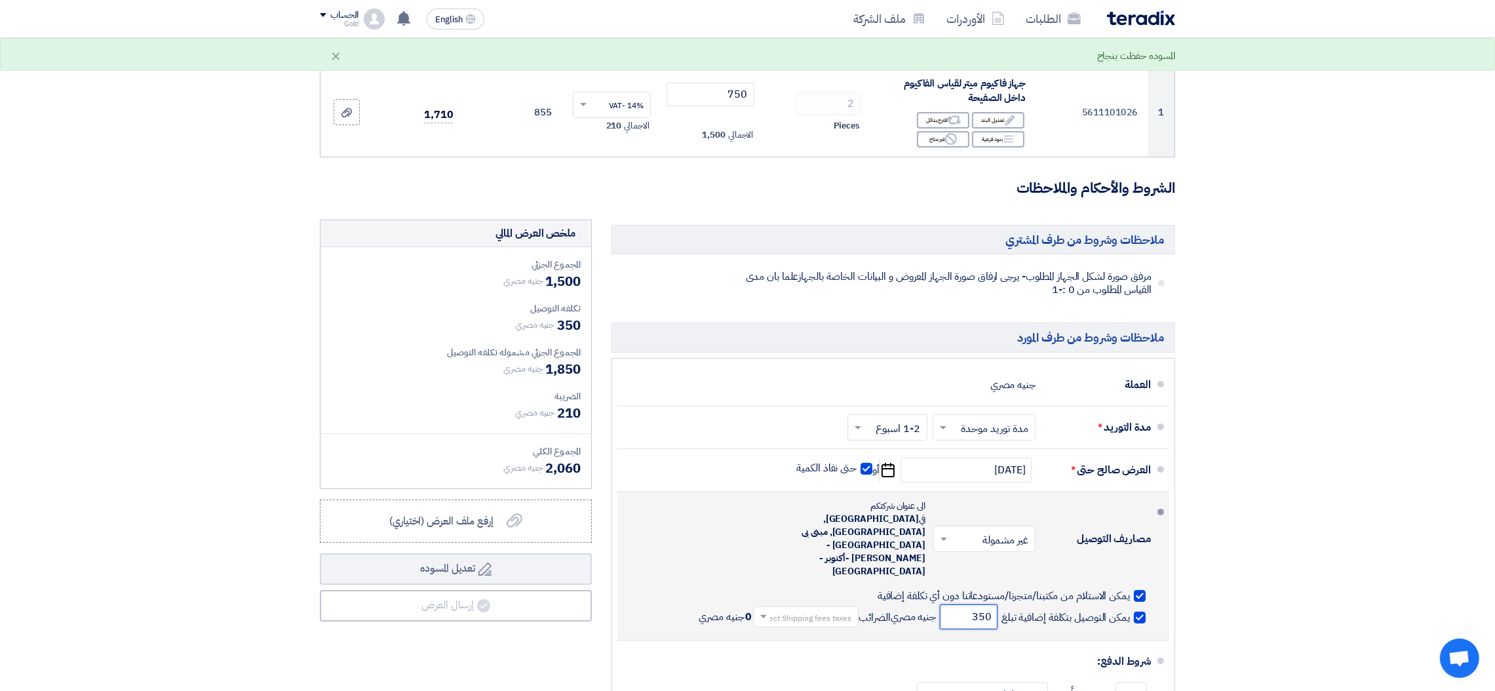
type input "350"
click at [809, 608] on input "text" at bounding box center [803, 617] width 99 height 19
click at [802, 614] on span "0% -No VAT" at bounding box center [826, 663] width 49 height 14
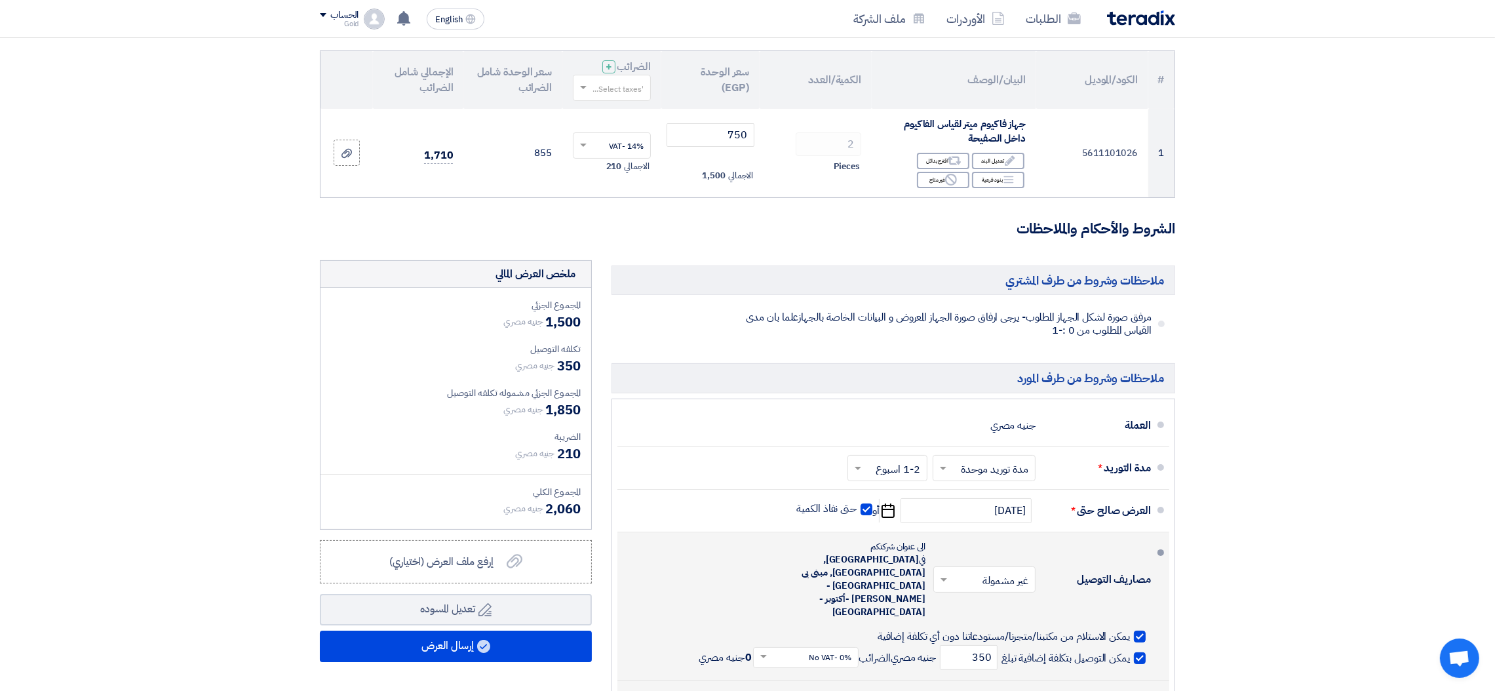
scroll to position [81, 0]
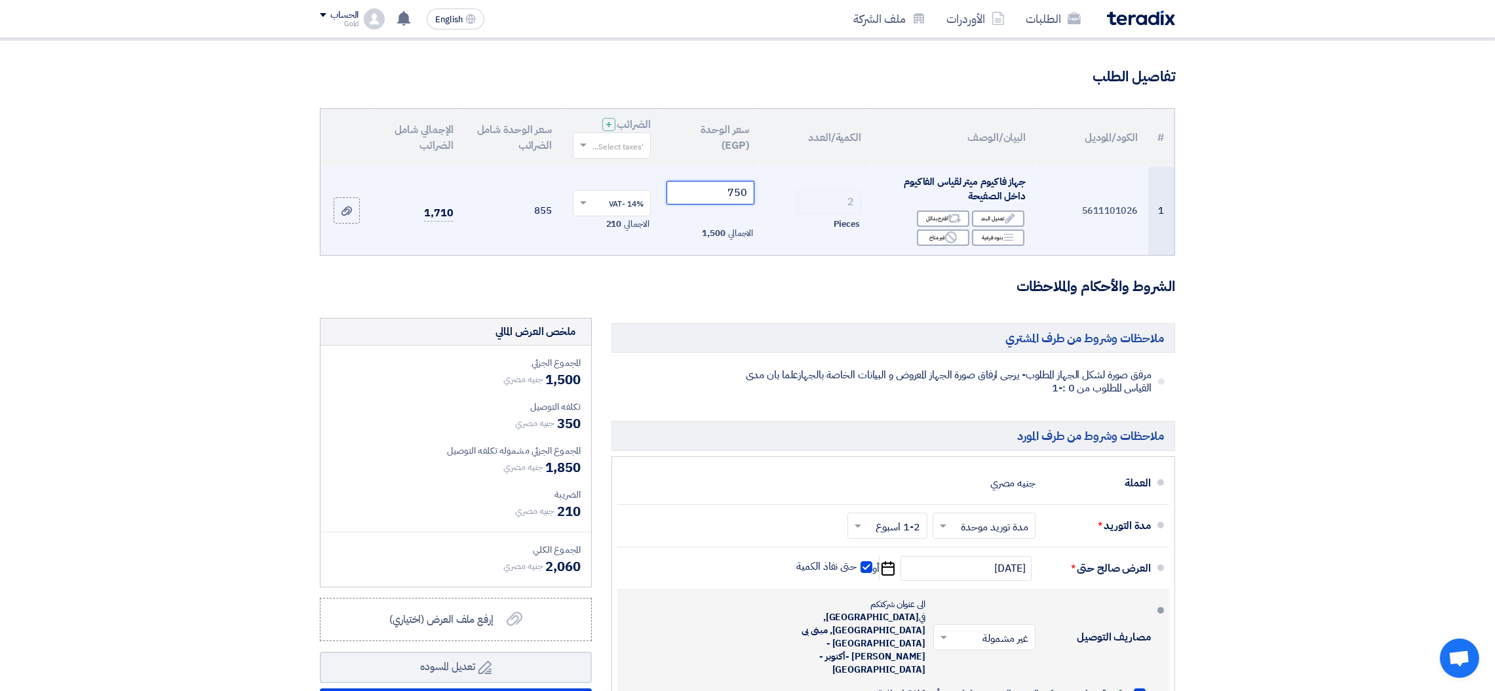
click at [737, 188] on input "750" at bounding box center [711, 193] width 88 height 24
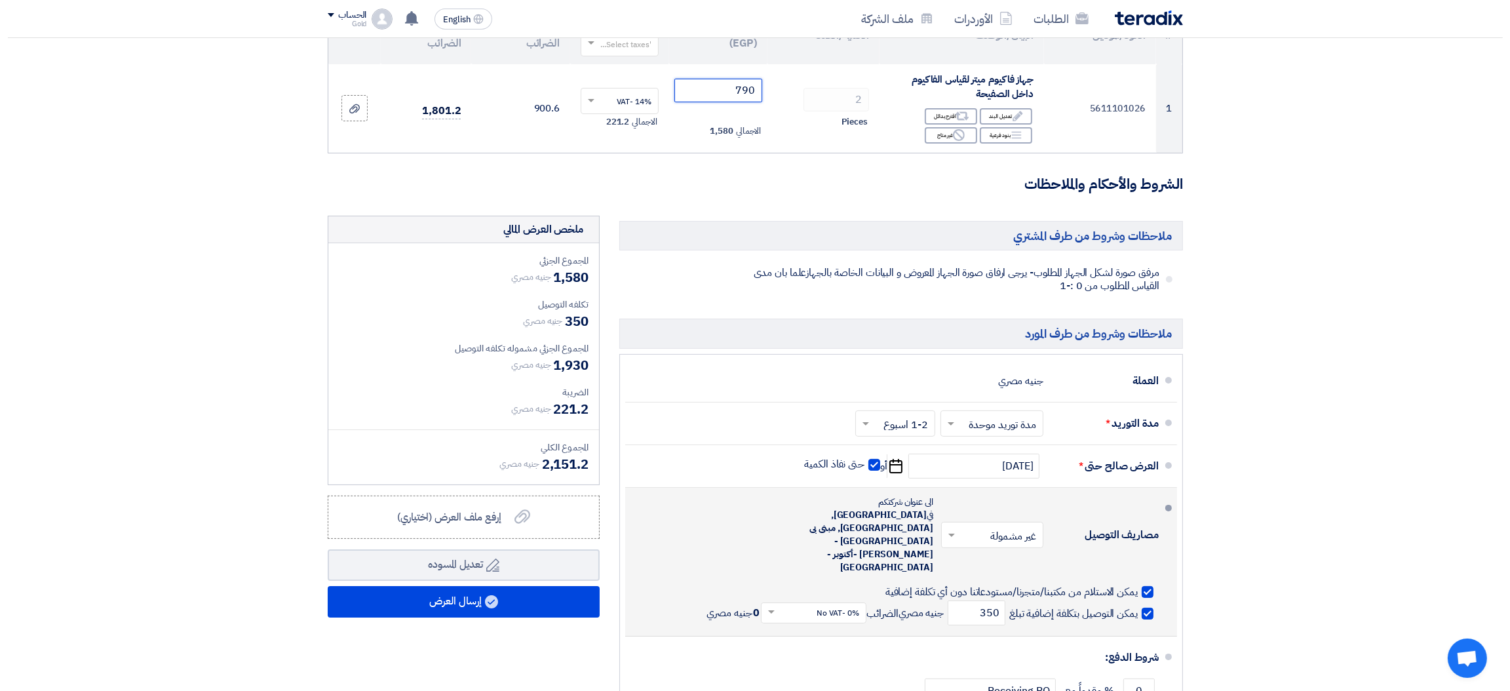
scroll to position [197, 0]
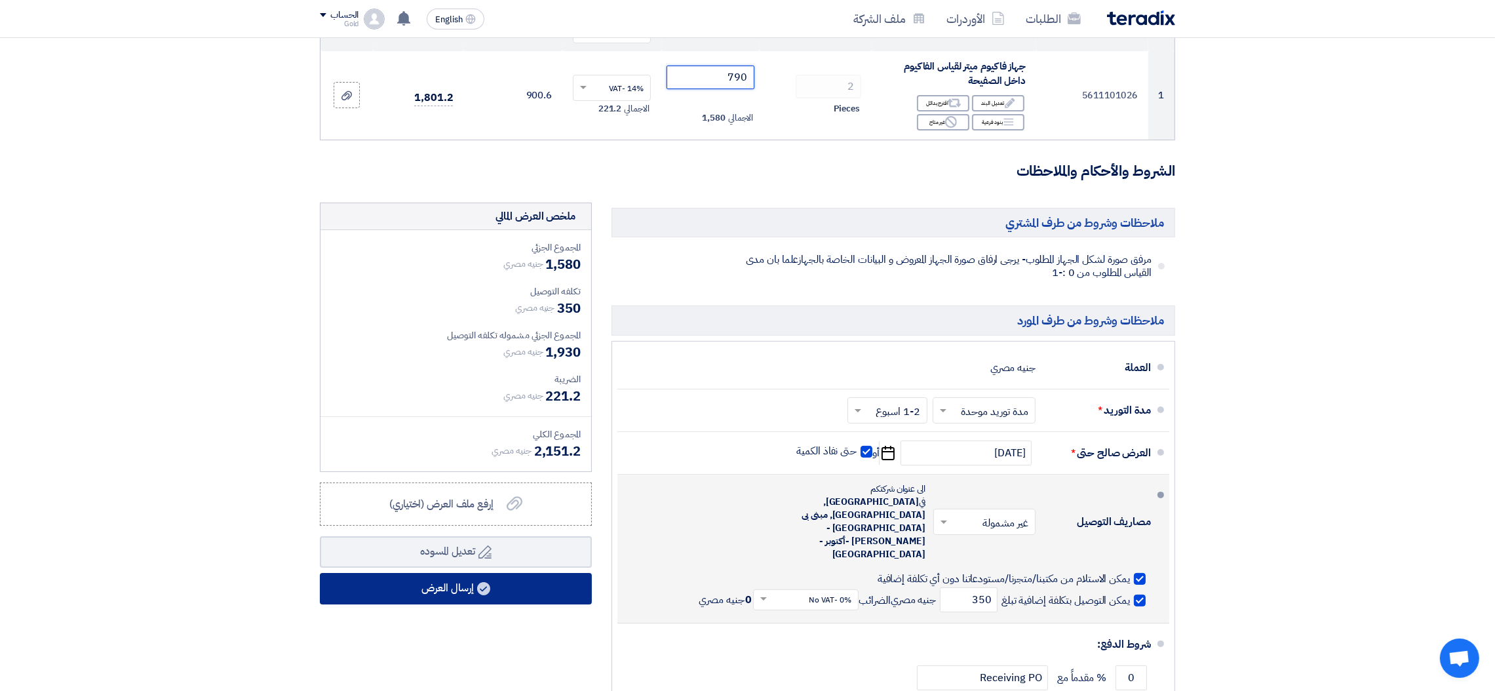
type input "790"
click at [486, 576] on button "إرسال العرض" at bounding box center [456, 588] width 272 height 31
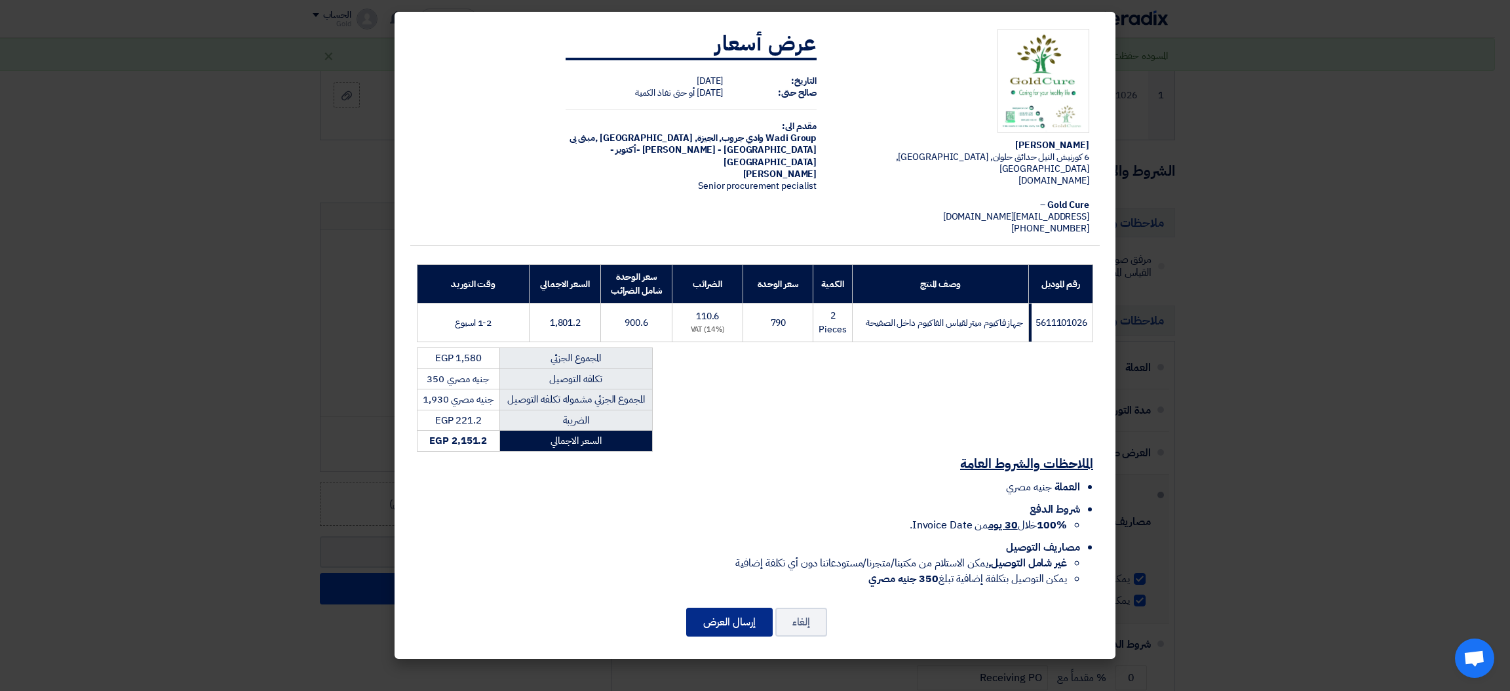
click at [726, 612] on button "إرسال العرض" at bounding box center [729, 622] width 87 height 29
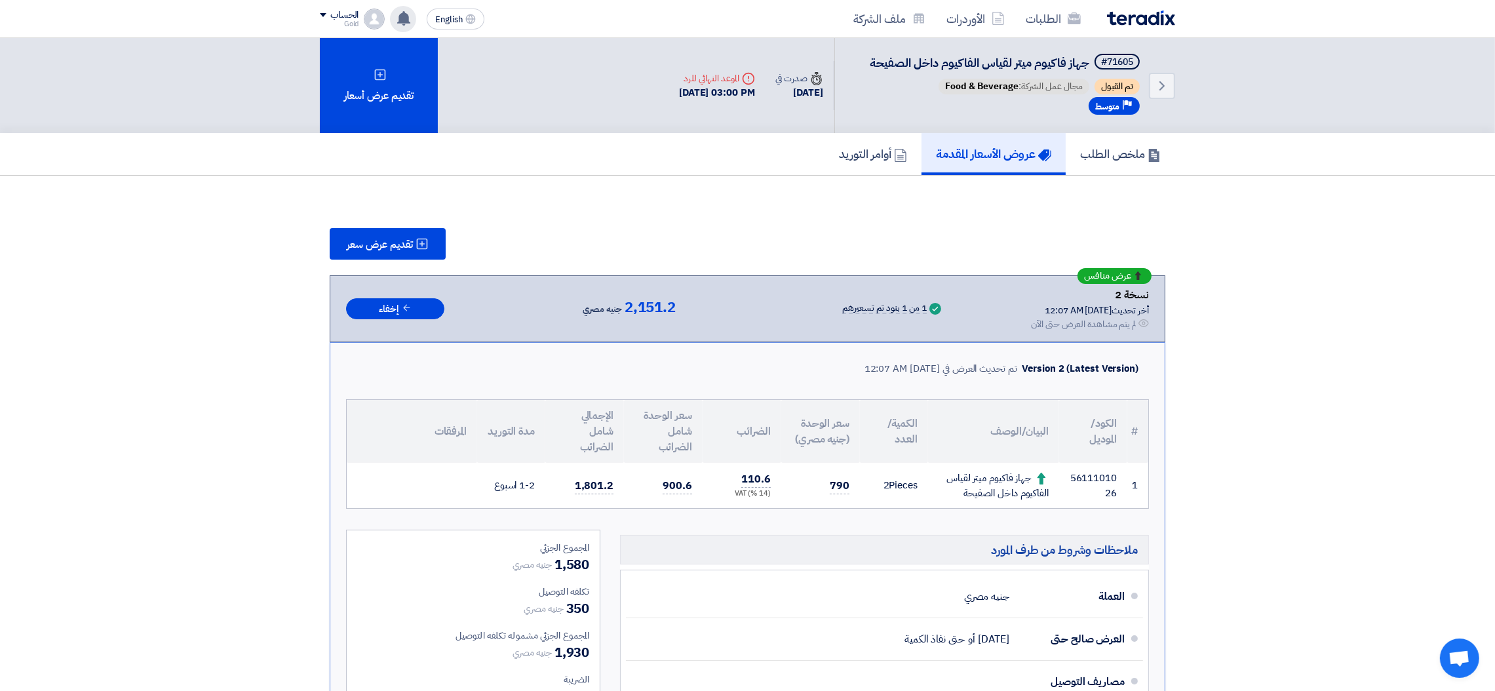
click at [408, 11] on icon at bounding box center [404, 18] width 14 height 14
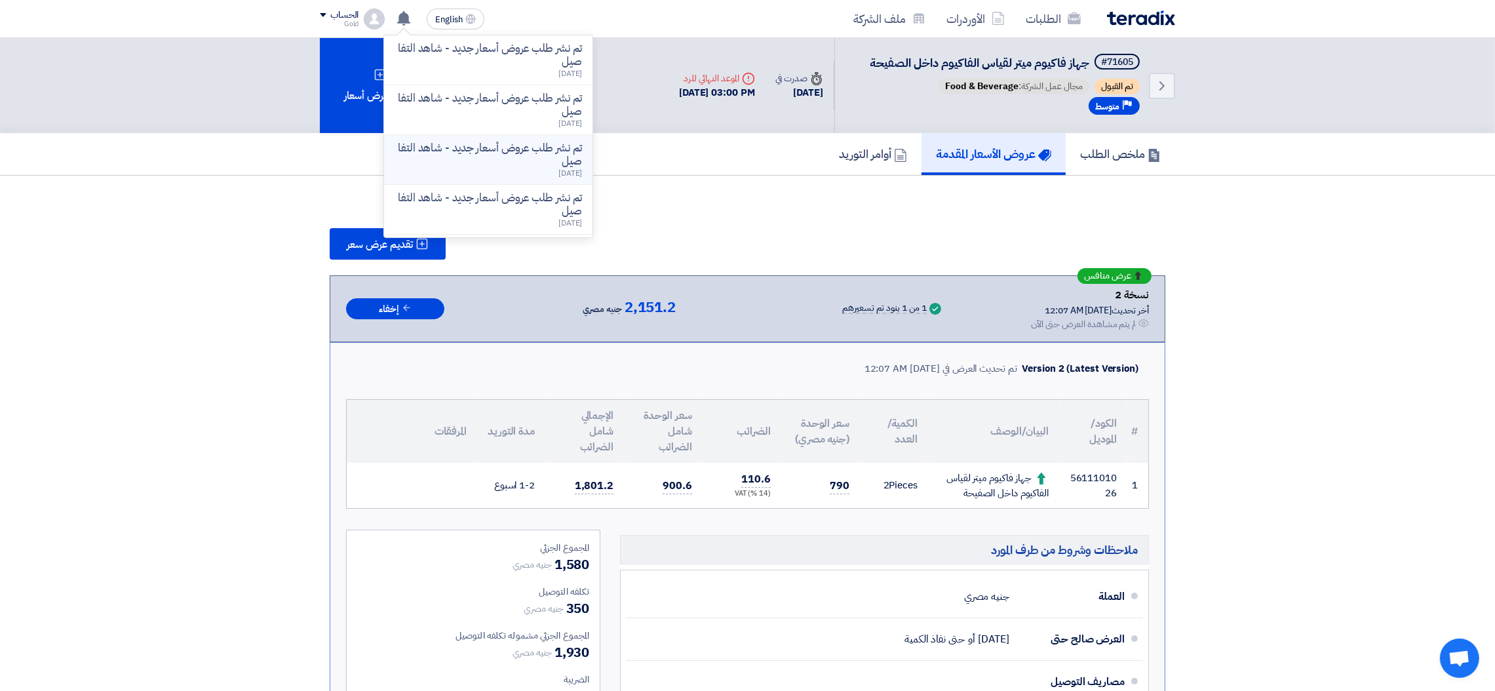
click at [483, 136] on li "تم نشر طلب عروض أسعار جديد - شاهد التفاصيل [DATE]" at bounding box center [488, 160] width 208 height 50
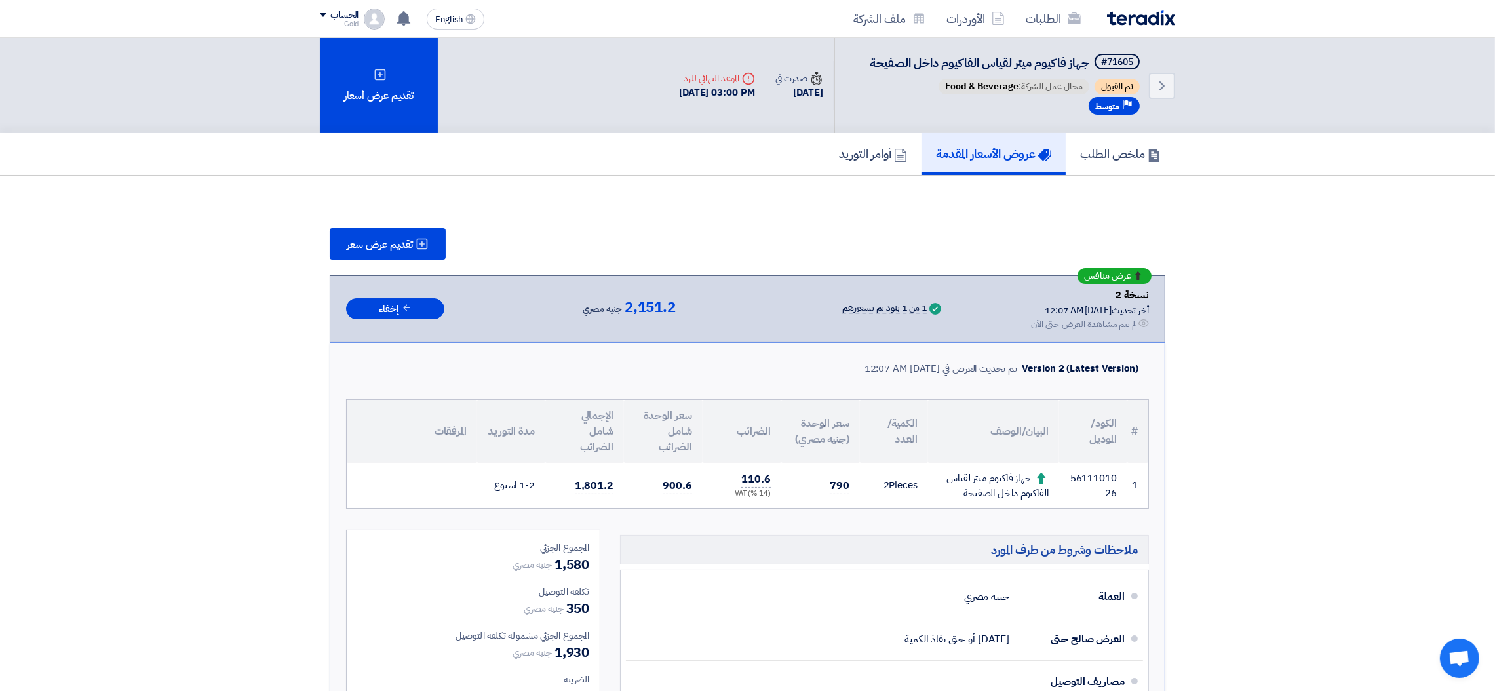
click at [399, 11] on icon at bounding box center [404, 18] width 14 height 14
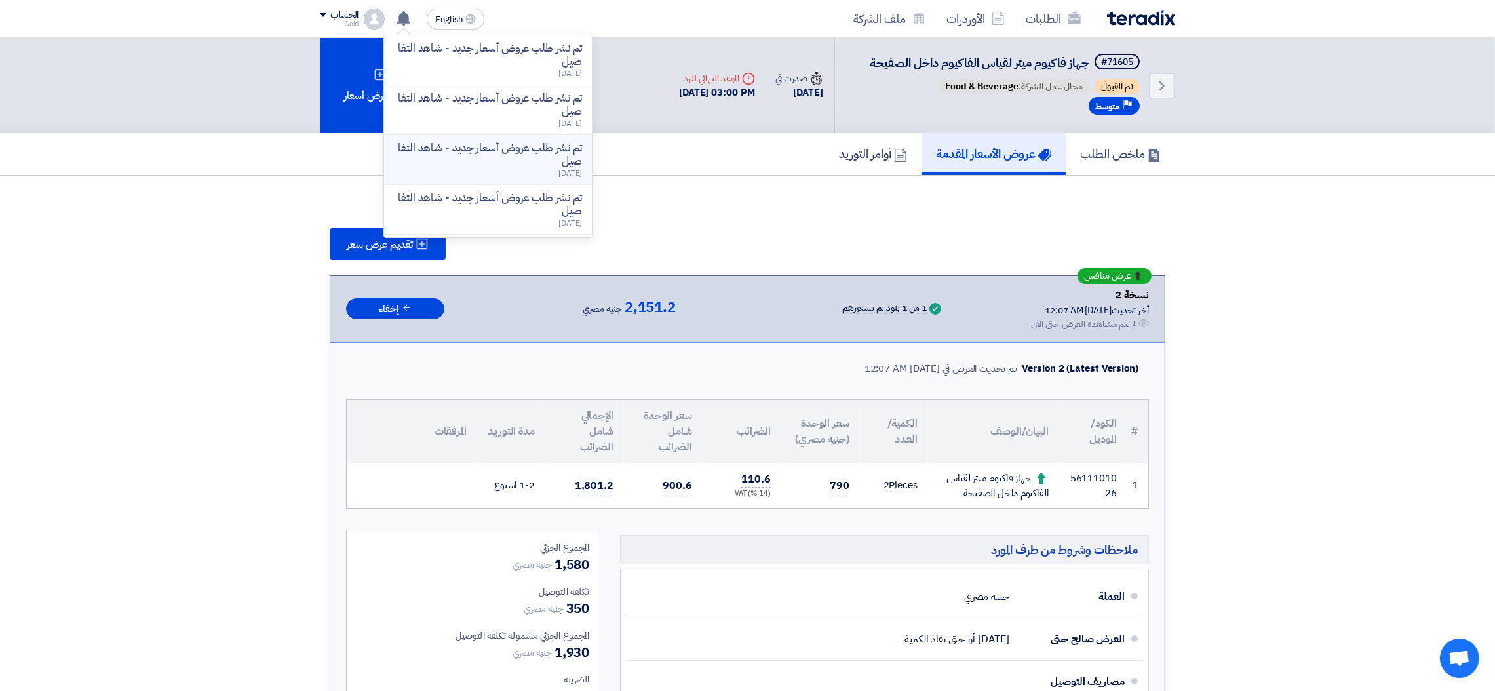
click at [484, 170] on div "تم نشر طلب عروض أسعار جديد - شاهد التفاصيل [DATE]" at bounding box center [488, 160] width 187 height 36
